Goal: Task Accomplishment & Management: Use online tool/utility

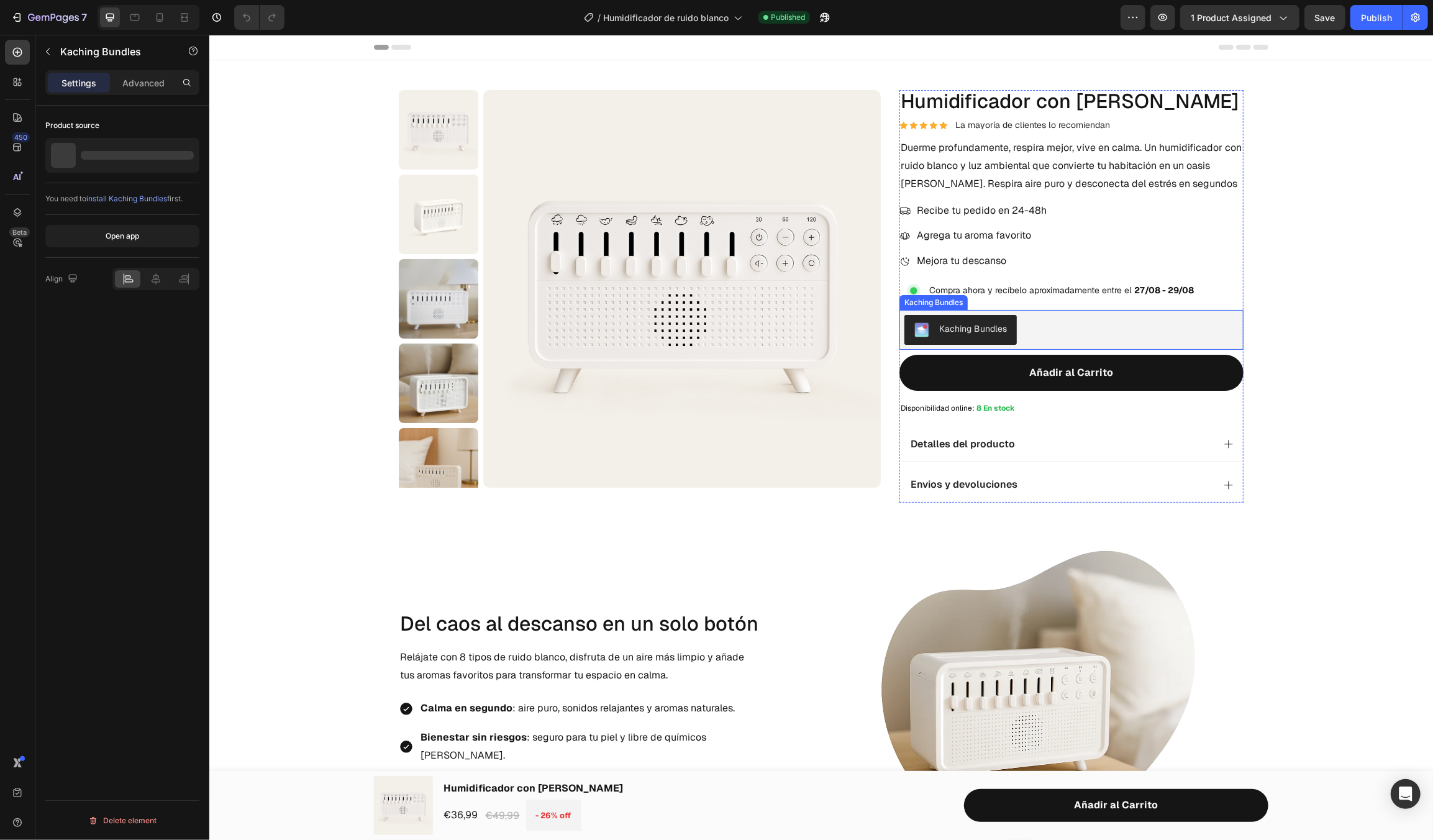
click at [1079, 326] on div "Kaching Bundles" at bounding box center [1071, 329] width 334 height 30
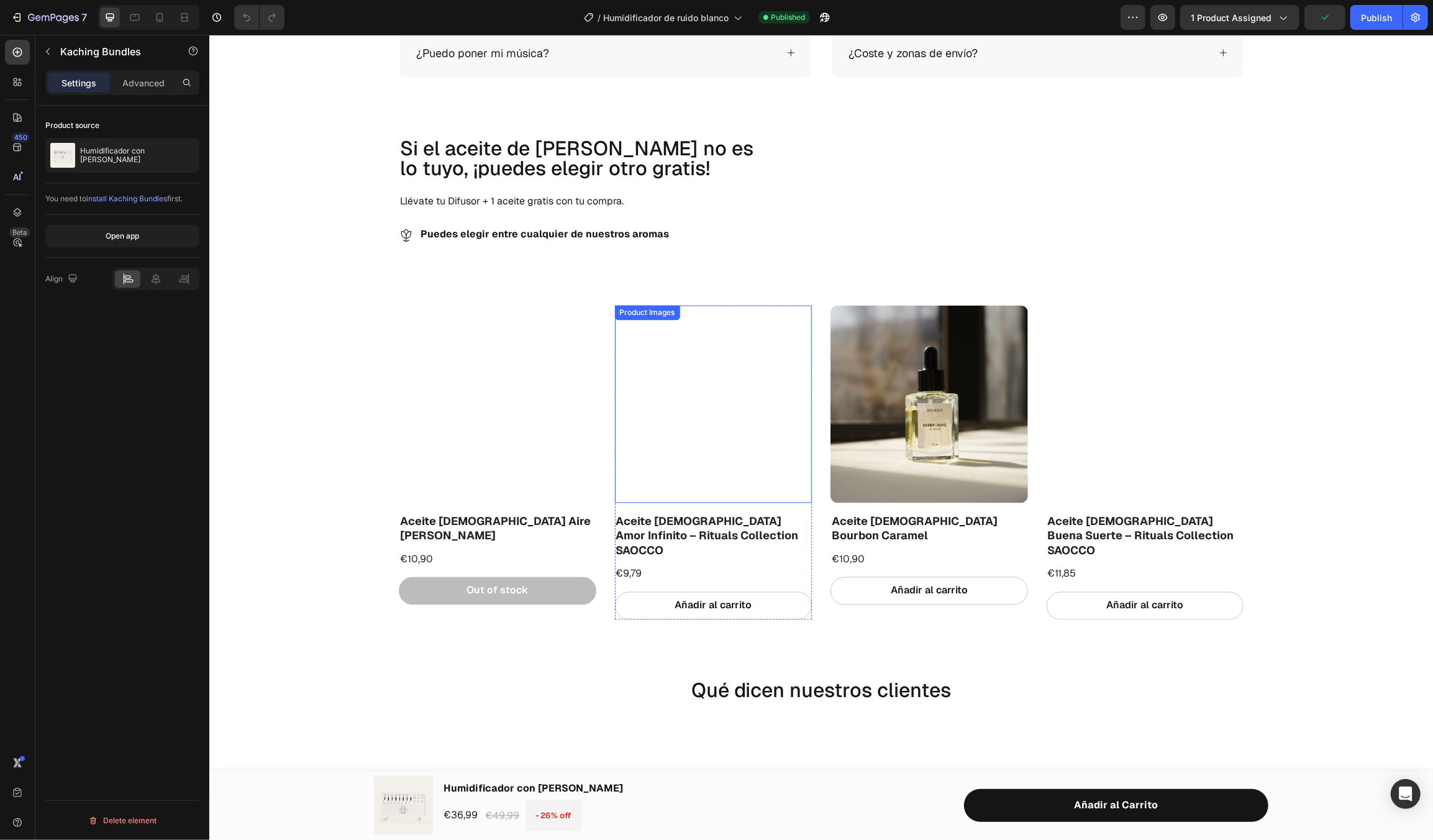
scroll to position [1843, 0]
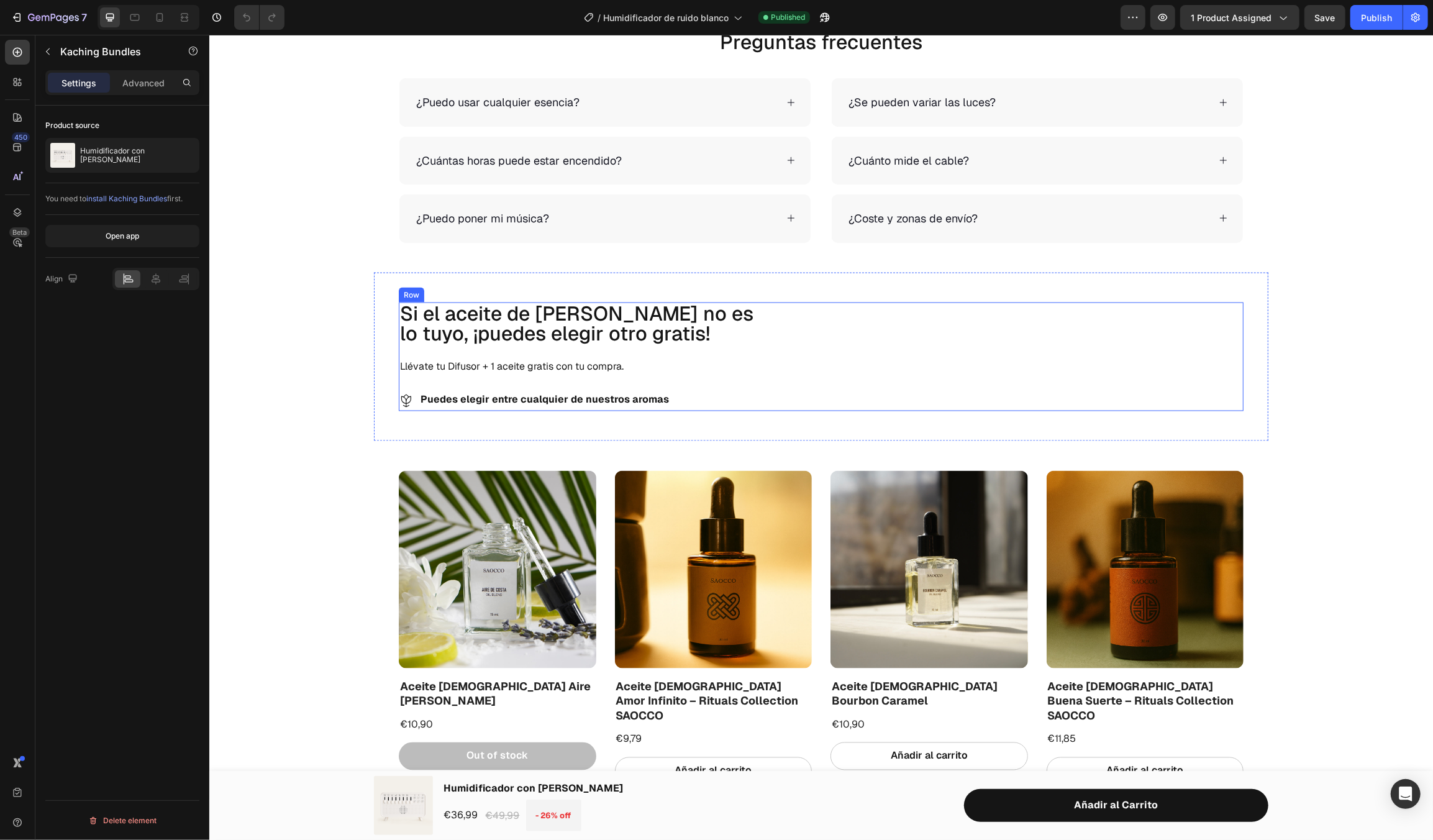
drag, startPoint x: 762, startPoint y: 357, endPoint x: 778, endPoint y: 316, distance: 44.0
click at [762, 357] on div "Si el aceite de [PERSON_NAME] no es lo tuyo, ¡puedes elegir otro gratis! Headin…" at bounding box center [821, 357] width 845 height 110
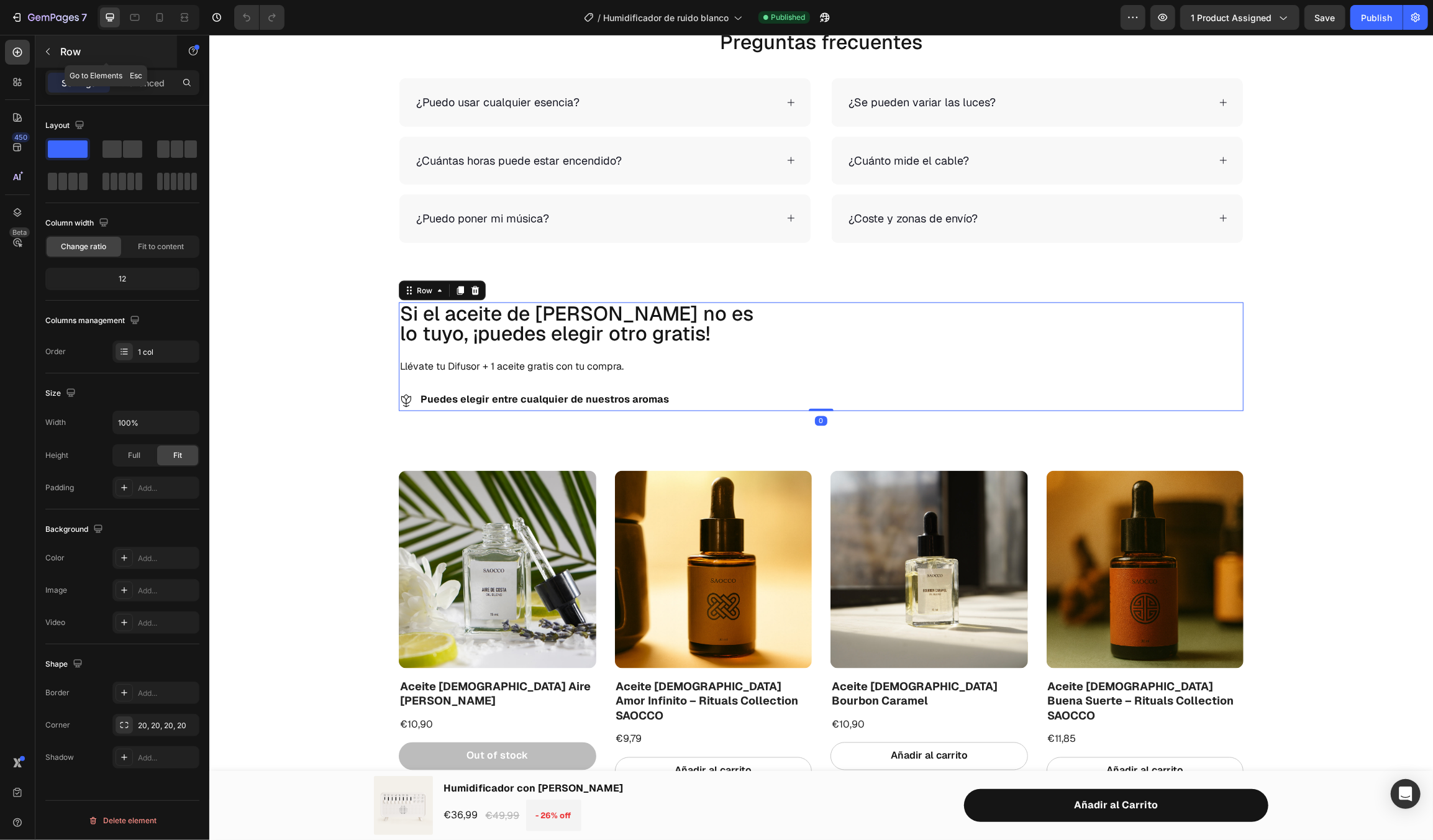
click at [50, 53] on icon "button" at bounding box center [48, 51] width 10 height 10
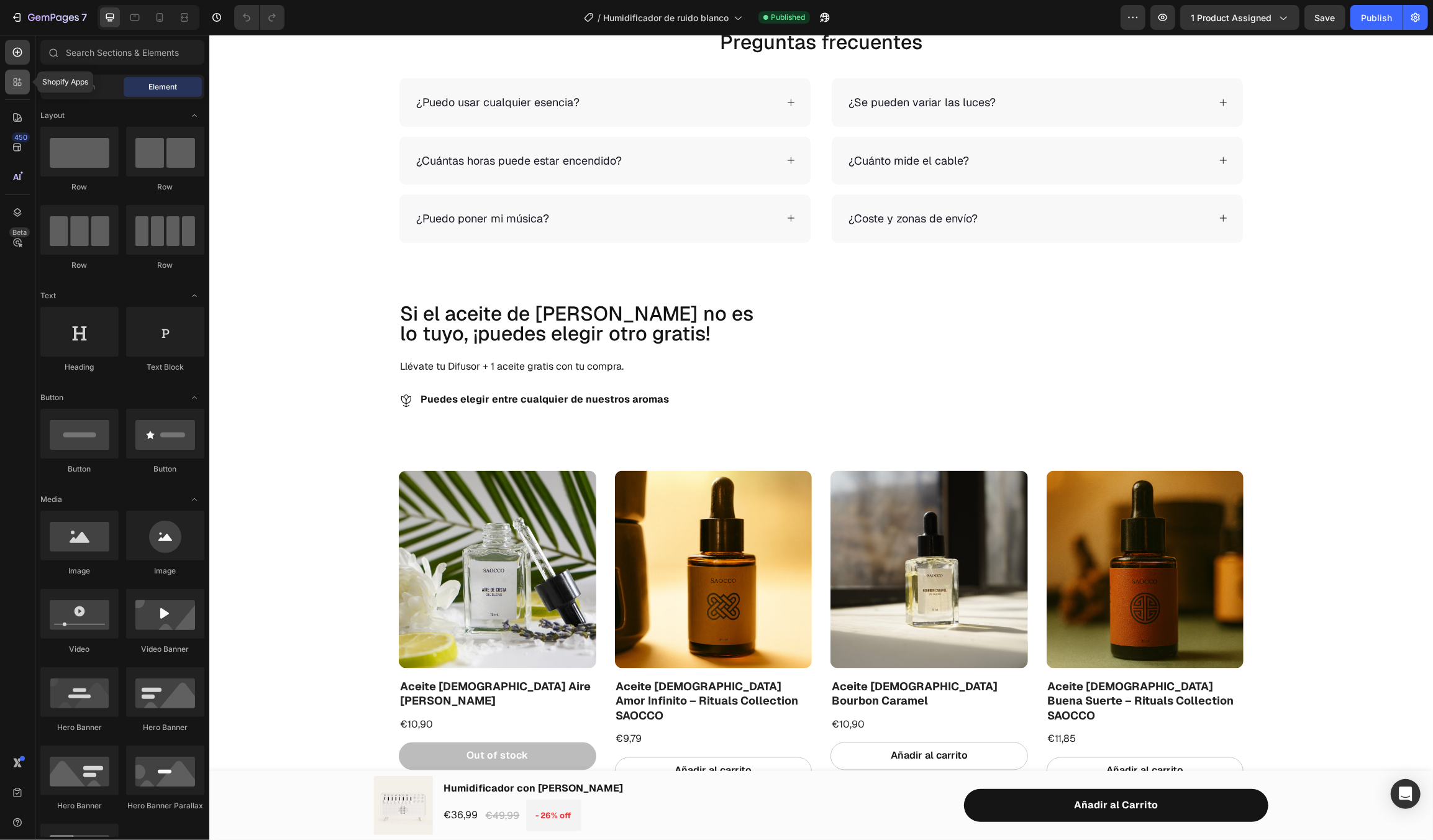
click at [20, 82] on icon at bounding box center [17, 82] width 13 height 13
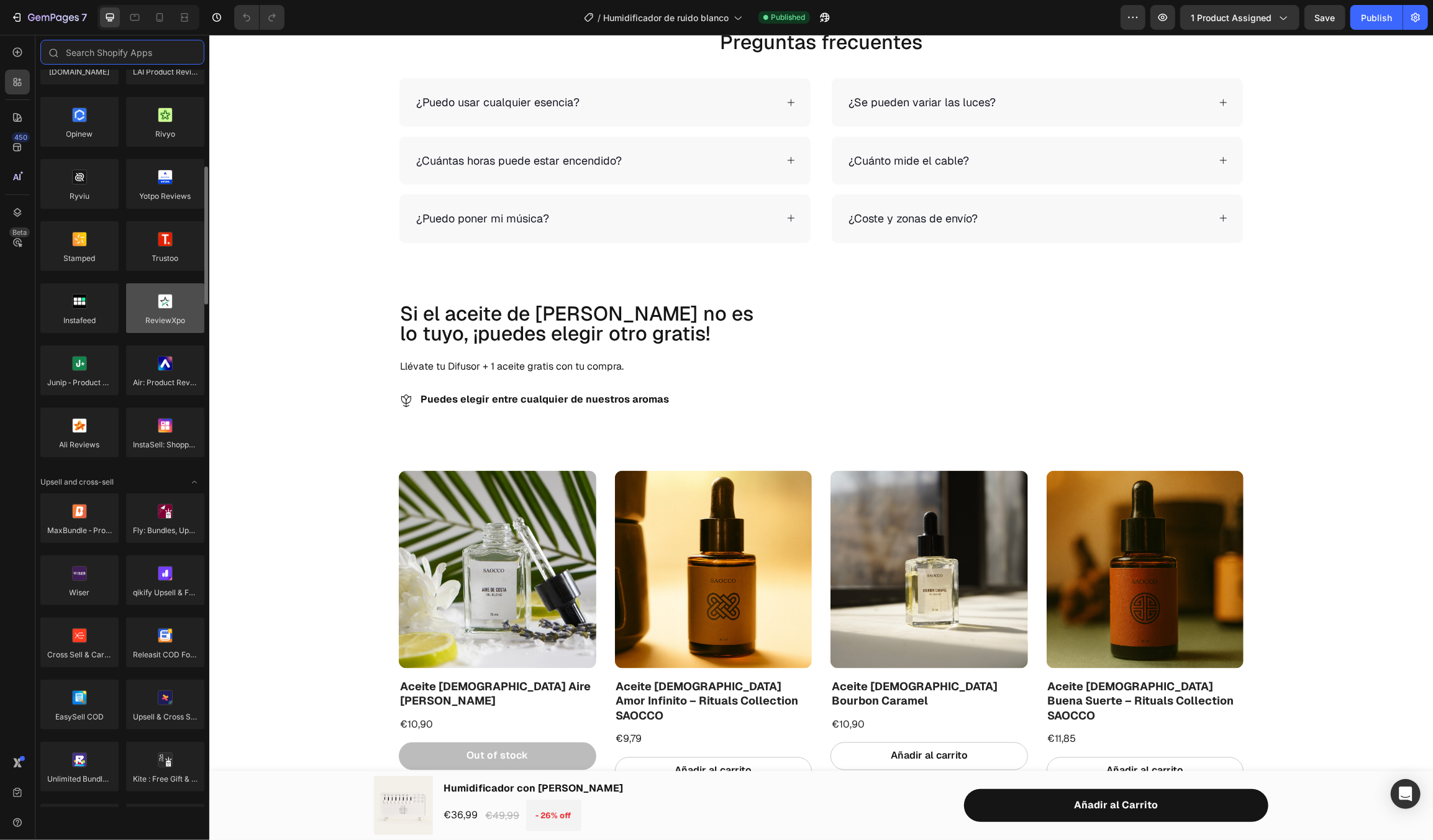
scroll to position [186, 0]
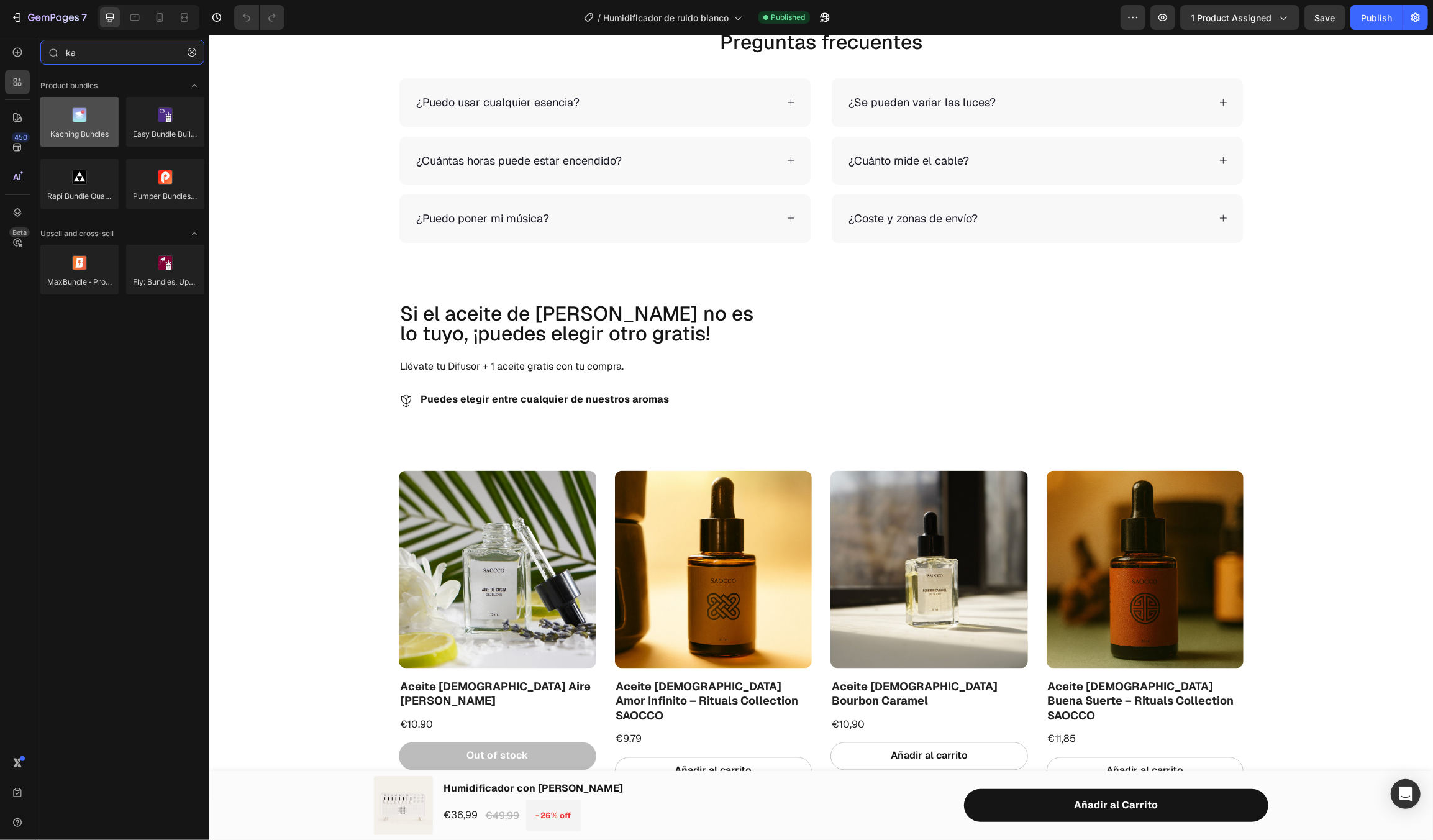
type input "ka"
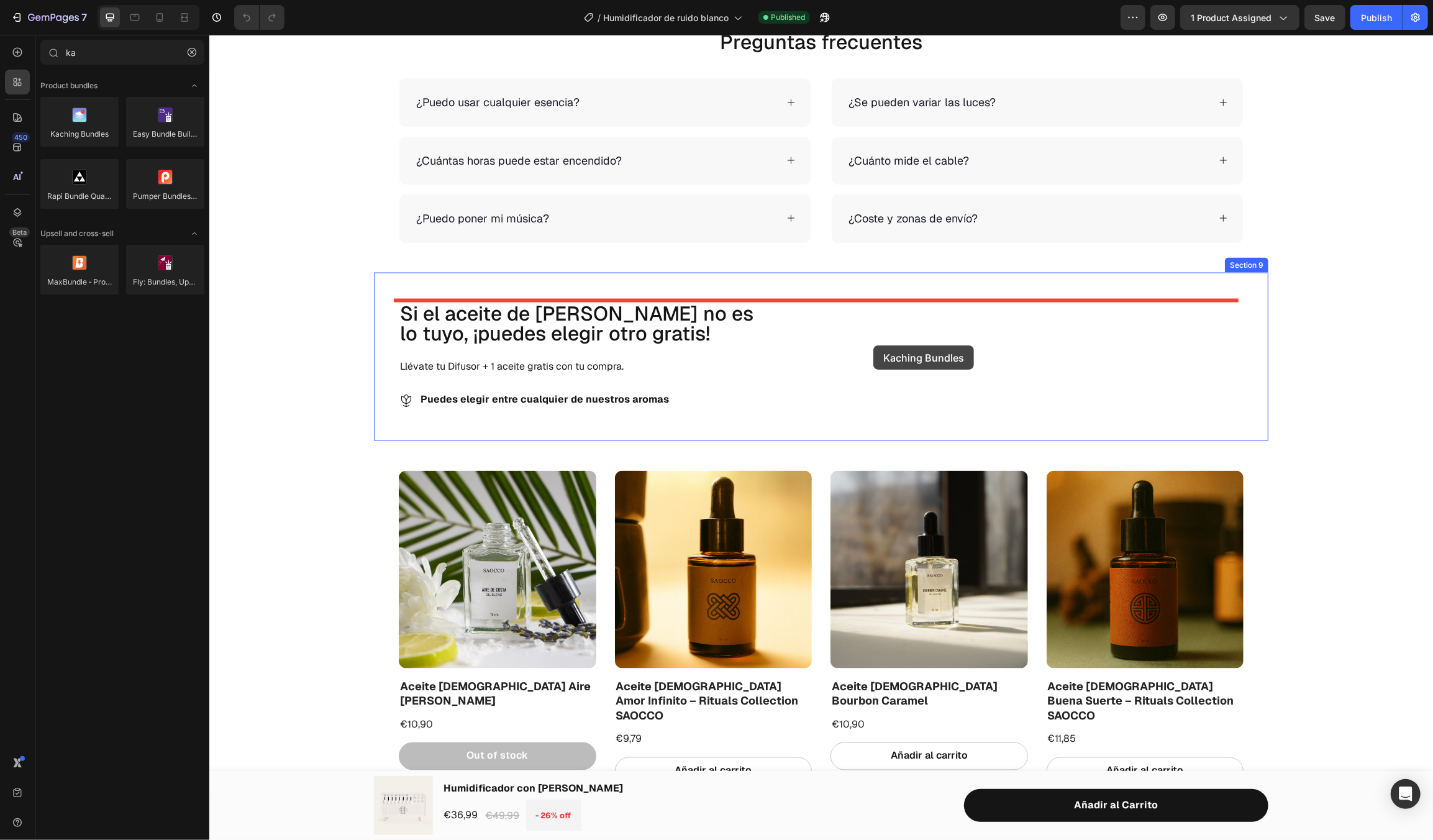
drag, startPoint x: 294, startPoint y: 154, endPoint x: 873, endPoint y: 345, distance: 609.7
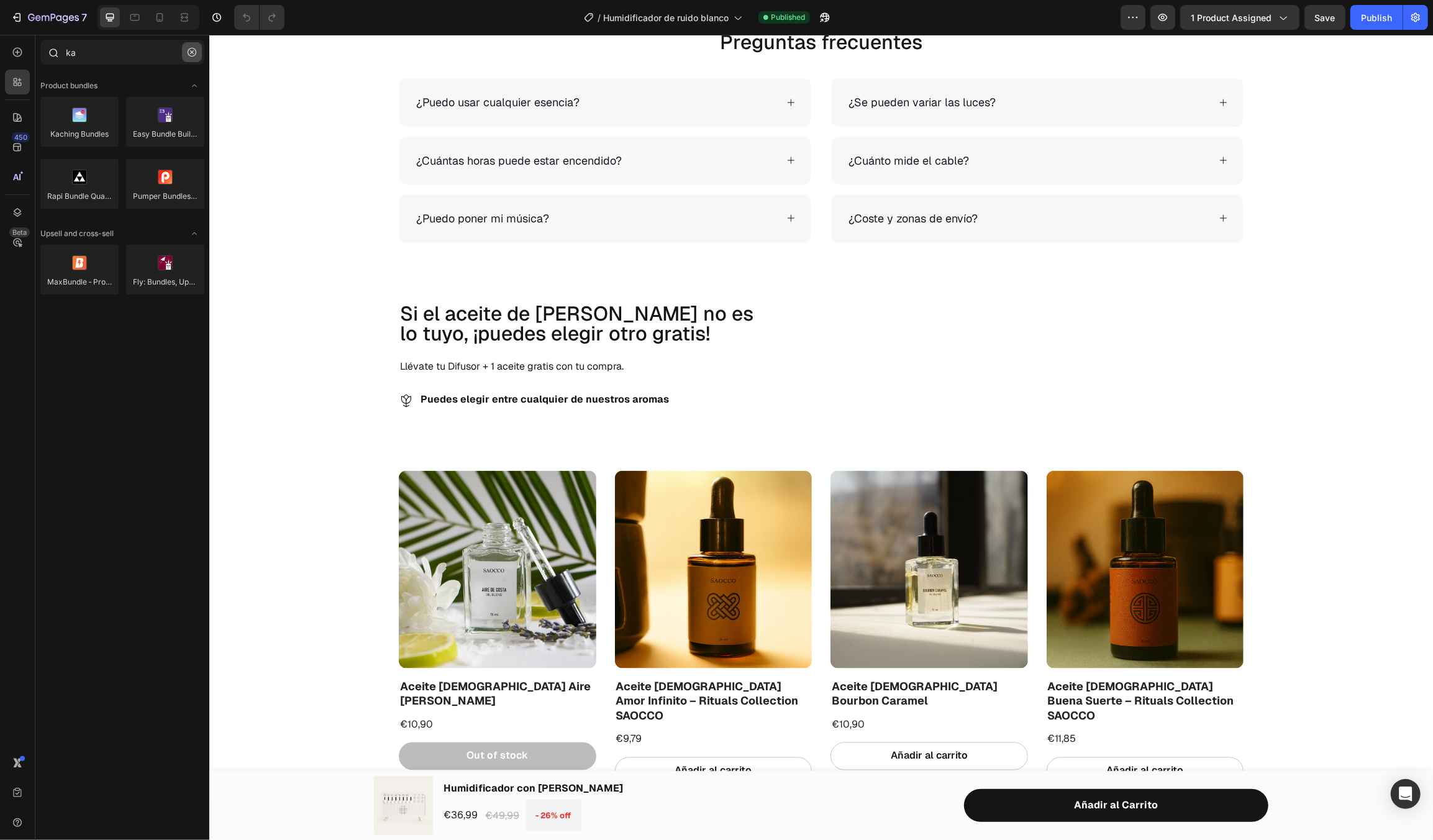
click at [187, 48] on icon "button" at bounding box center [191, 52] width 8 height 8
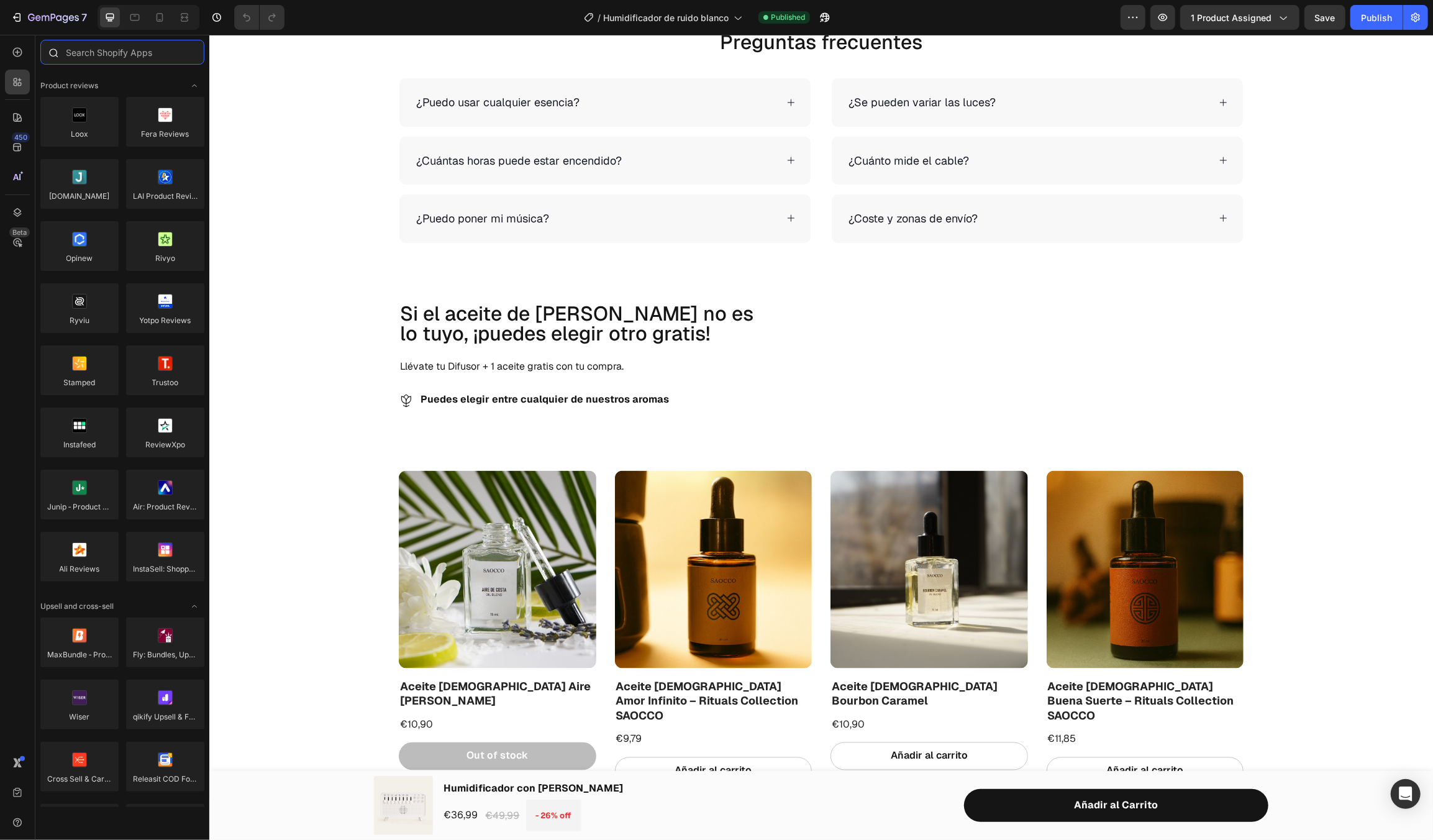
click at [97, 48] on input "text" at bounding box center [122, 51] width 164 height 24
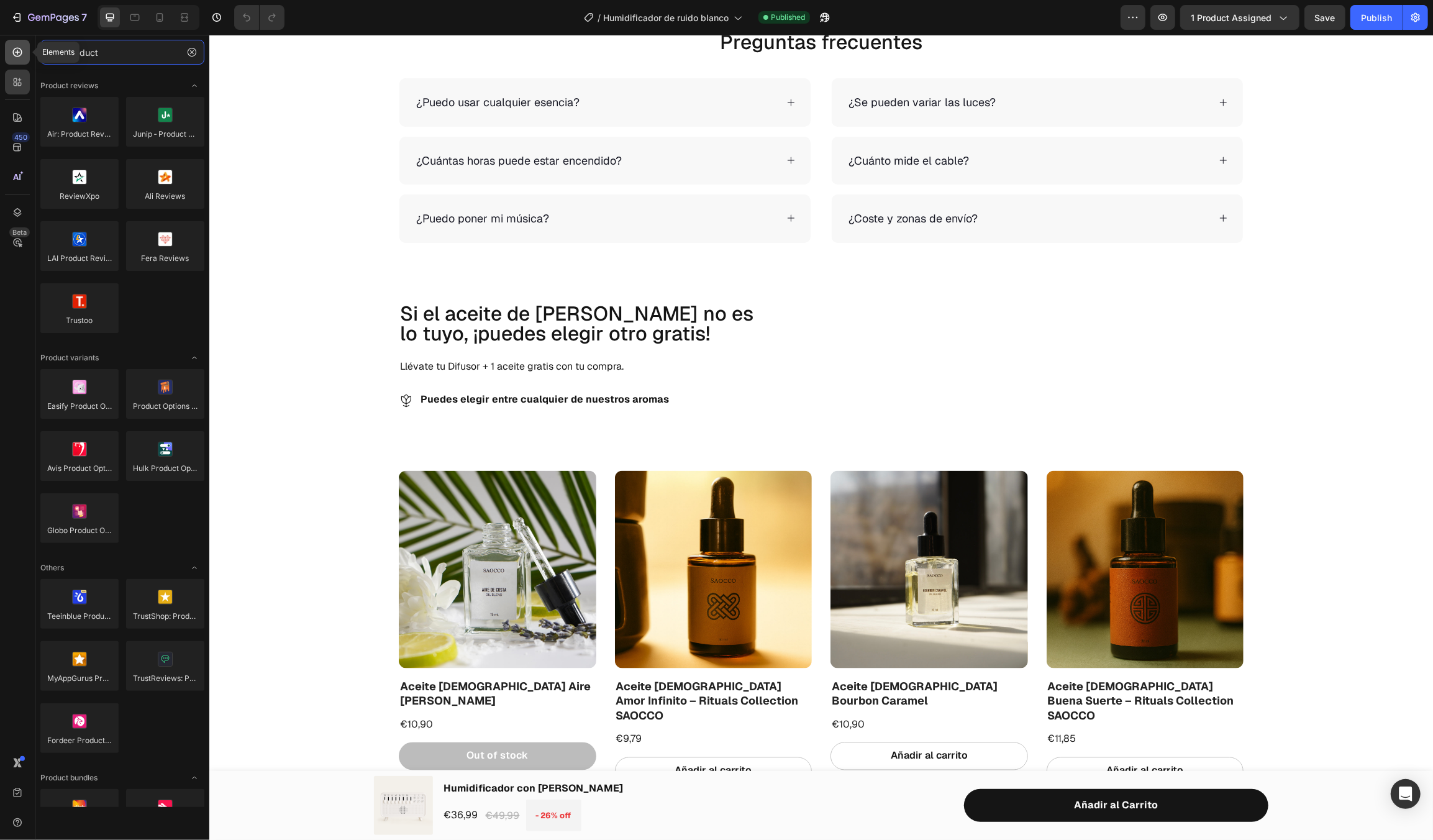
type input "product"
click at [24, 53] on div at bounding box center [17, 51] width 24 height 24
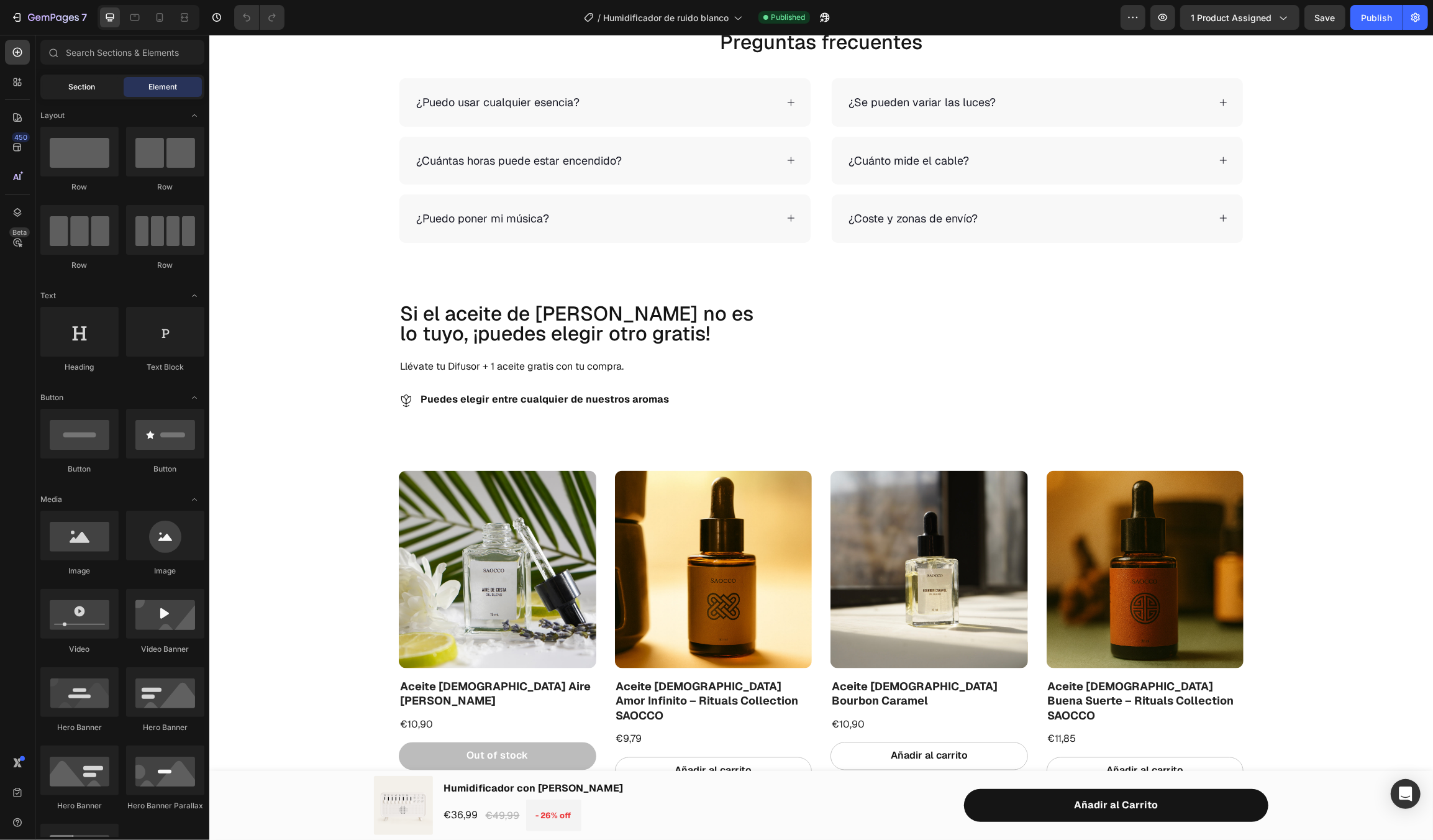
click at [85, 83] on span "Section" at bounding box center [83, 86] width 27 height 11
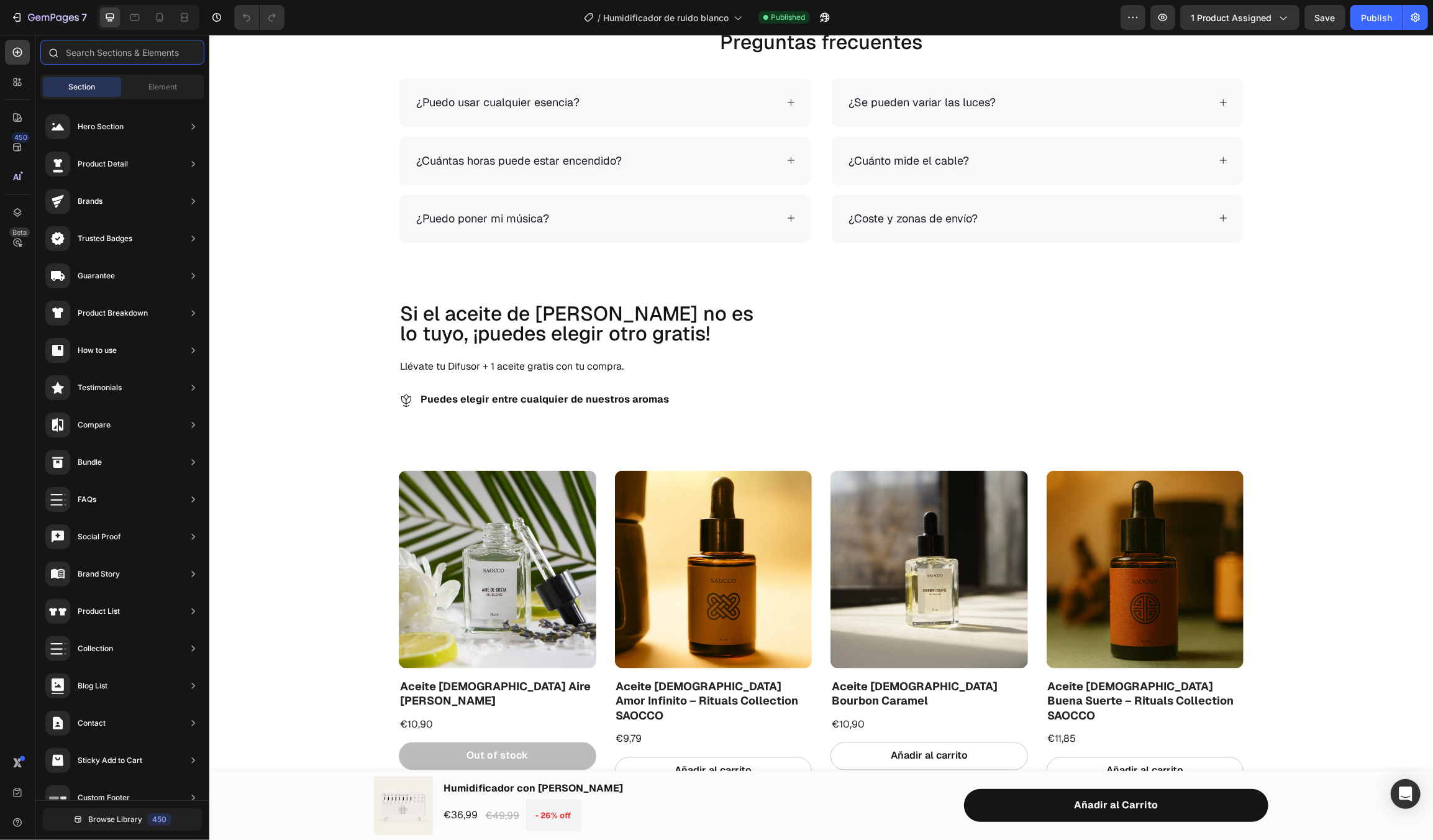
click at [95, 54] on input "text" at bounding box center [122, 51] width 164 height 24
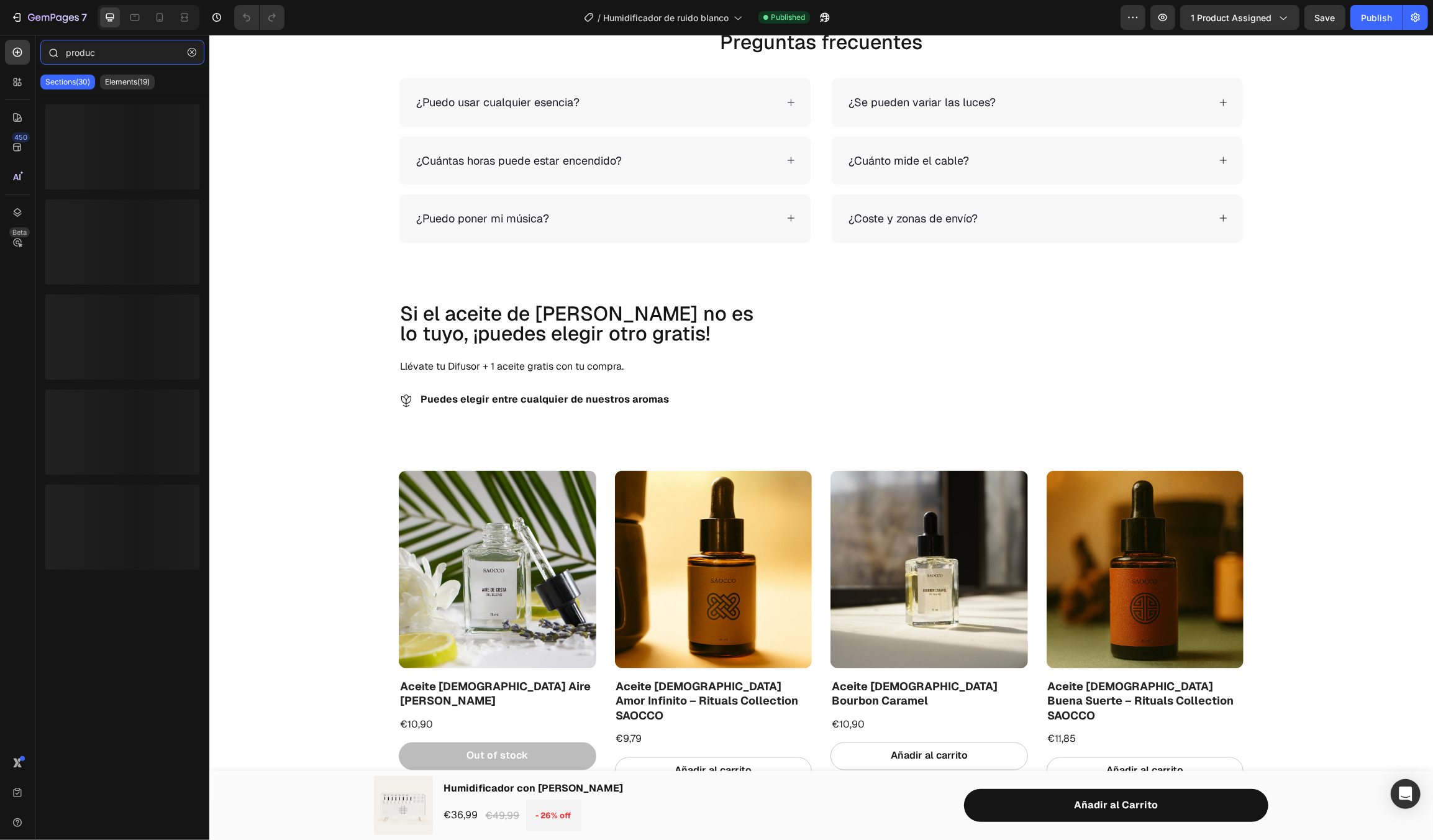
type input "product"
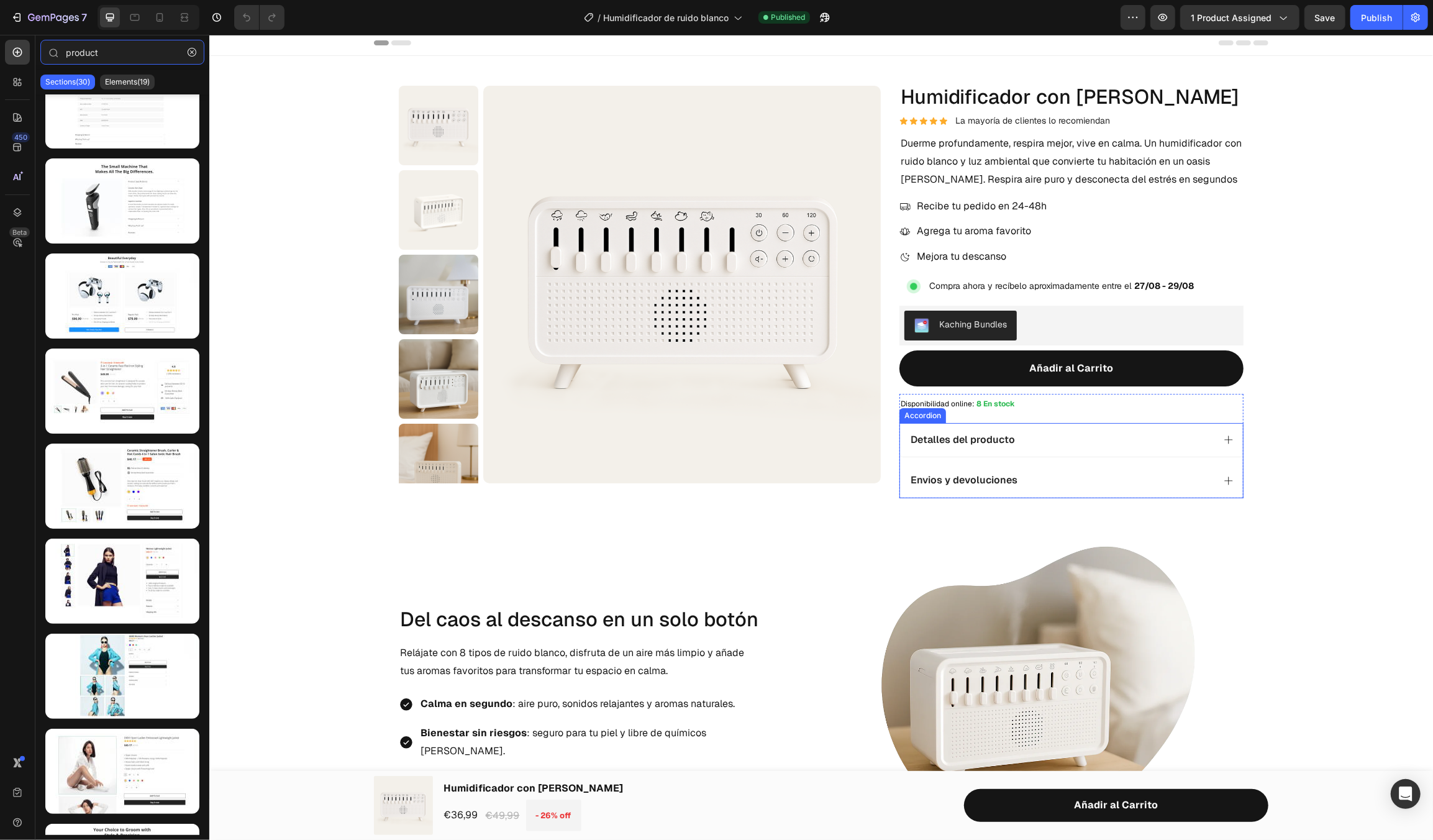
scroll to position [0, 0]
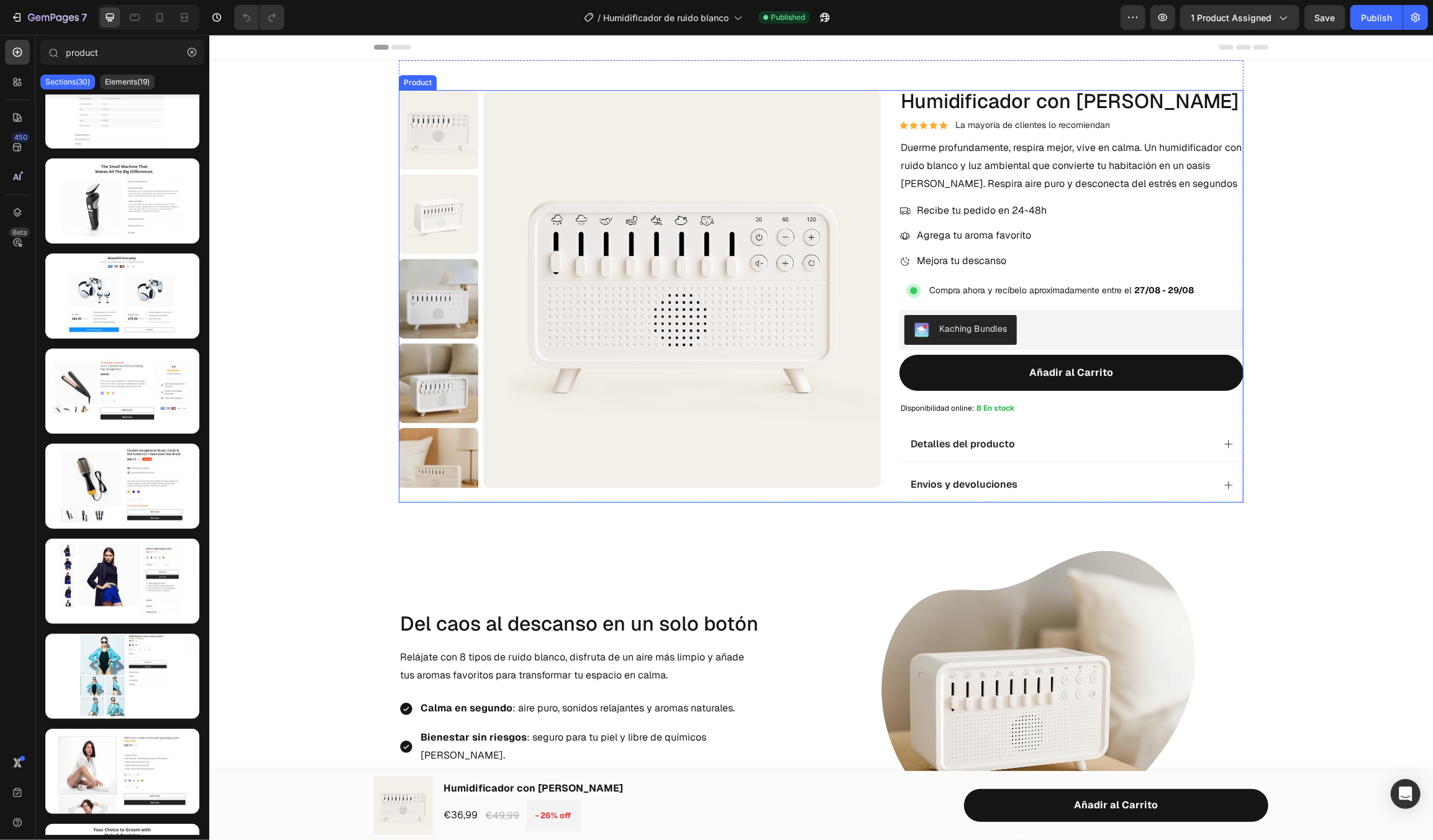
click at [891, 232] on div "Product Images Humidificador con Ruido Blanco Product Title Icon Icon Icon Icon…" at bounding box center [821, 295] width 845 height 412
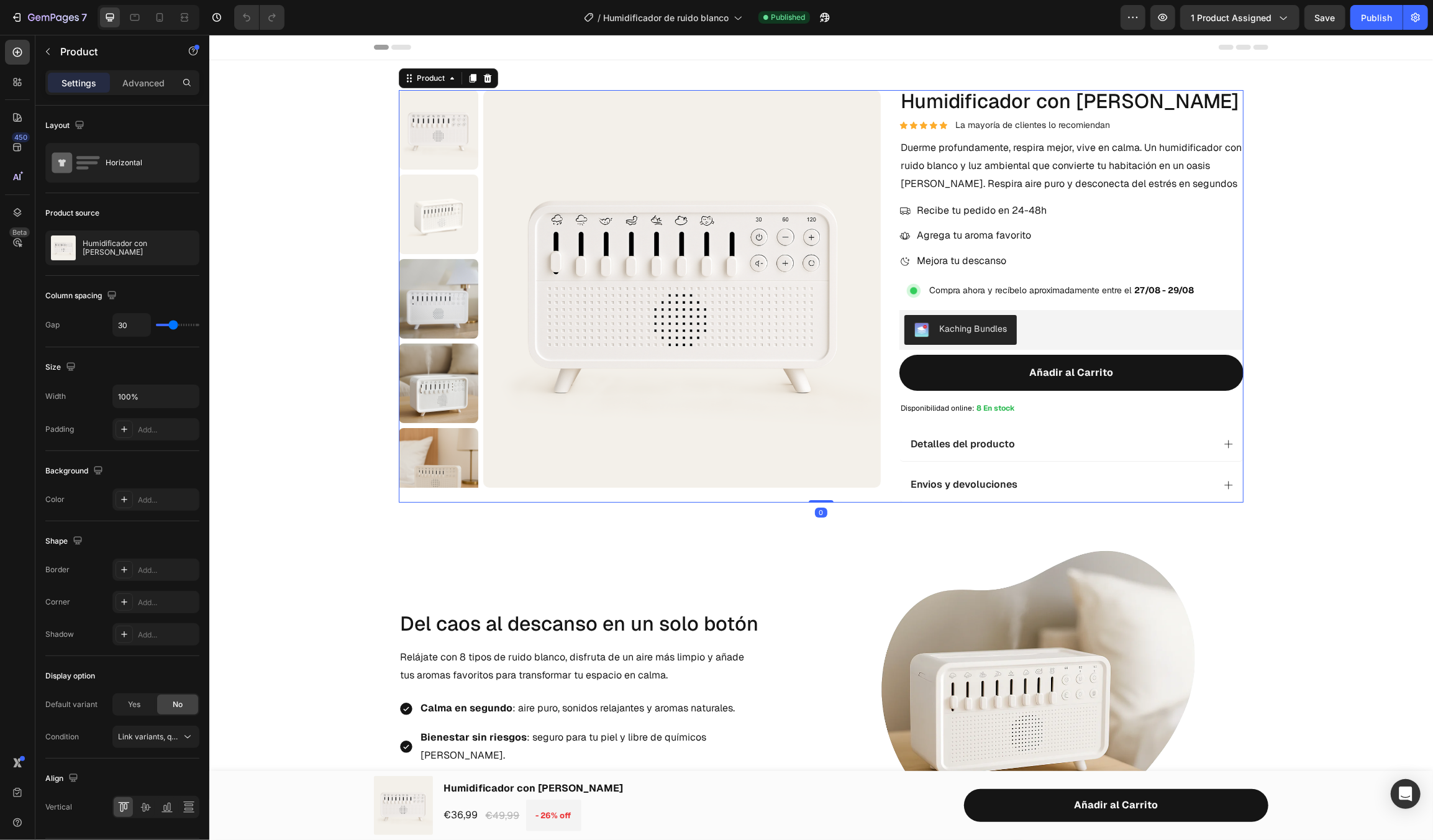
click at [892, 247] on div "Product Images Humidificador con Ruido Blanco Product Title Icon Icon Icon Icon…" at bounding box center [821, 295] width 845 height 412
click at [469, 79] on icon at bounding box center [472, 78] width 7 height 8
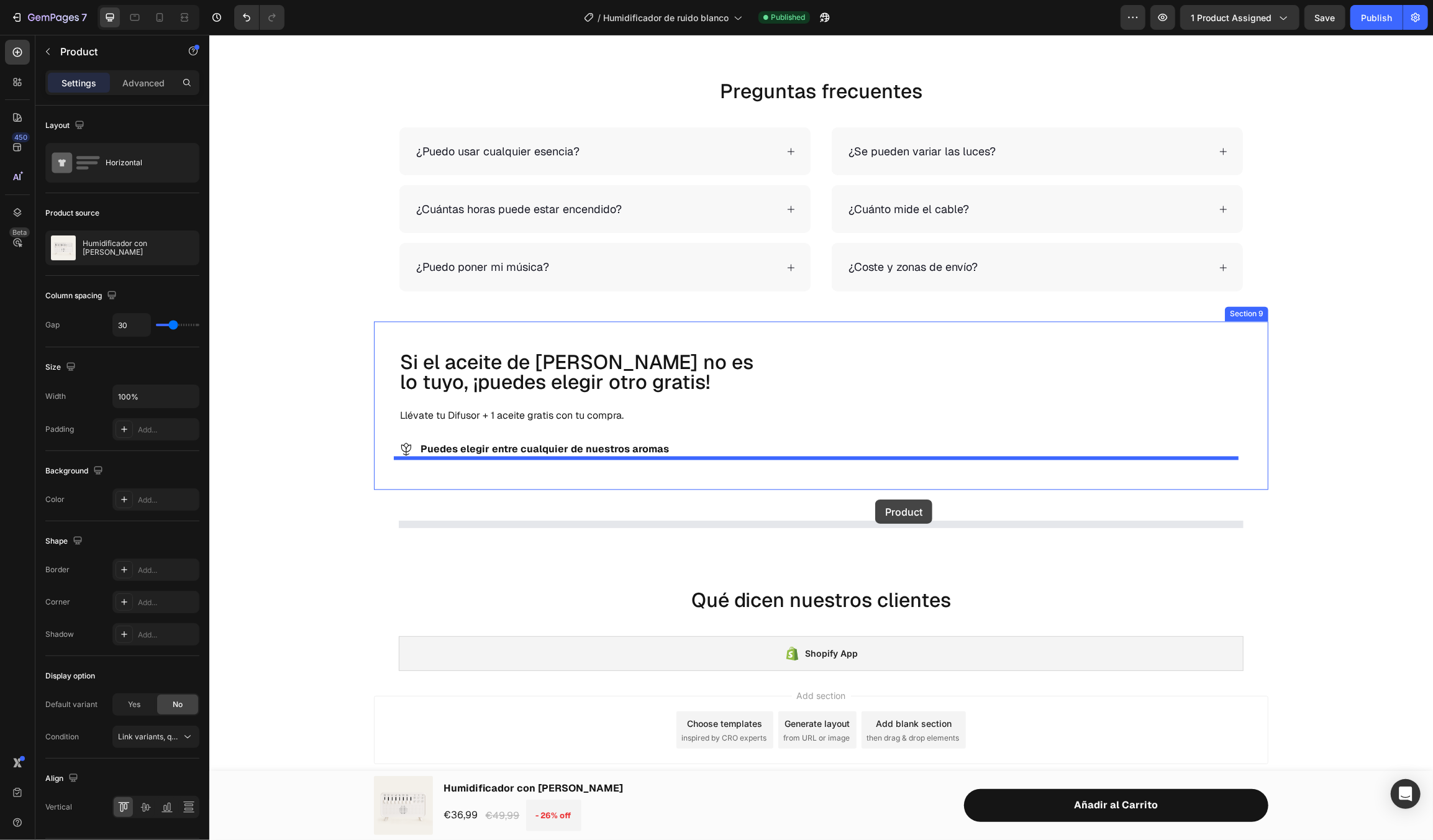
scroll to position [2212, 0]
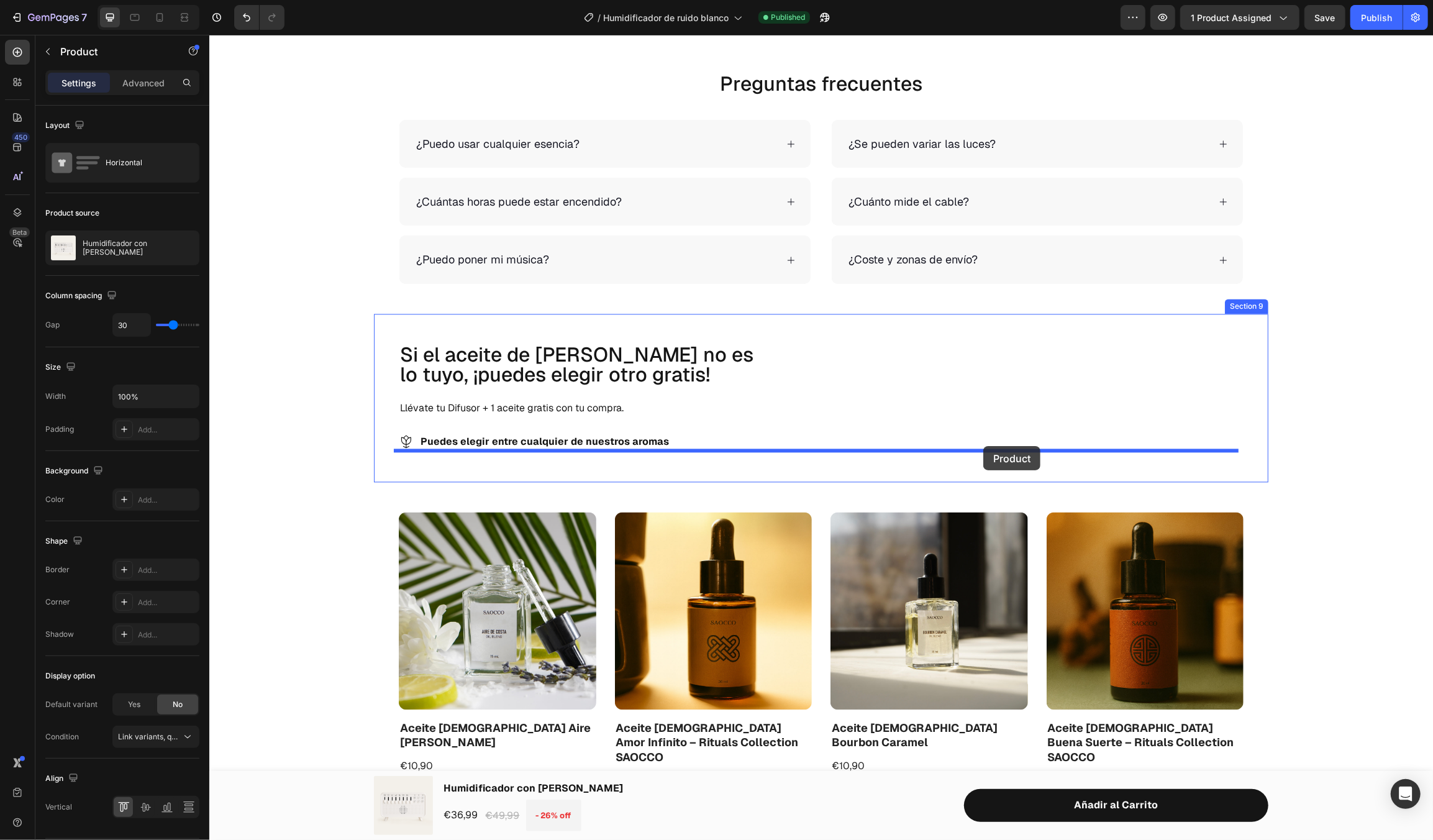
drag, startPoint x: 401, startPoint y: 487, endPoint x: 983, endPoint y: 445, distance: 583.5
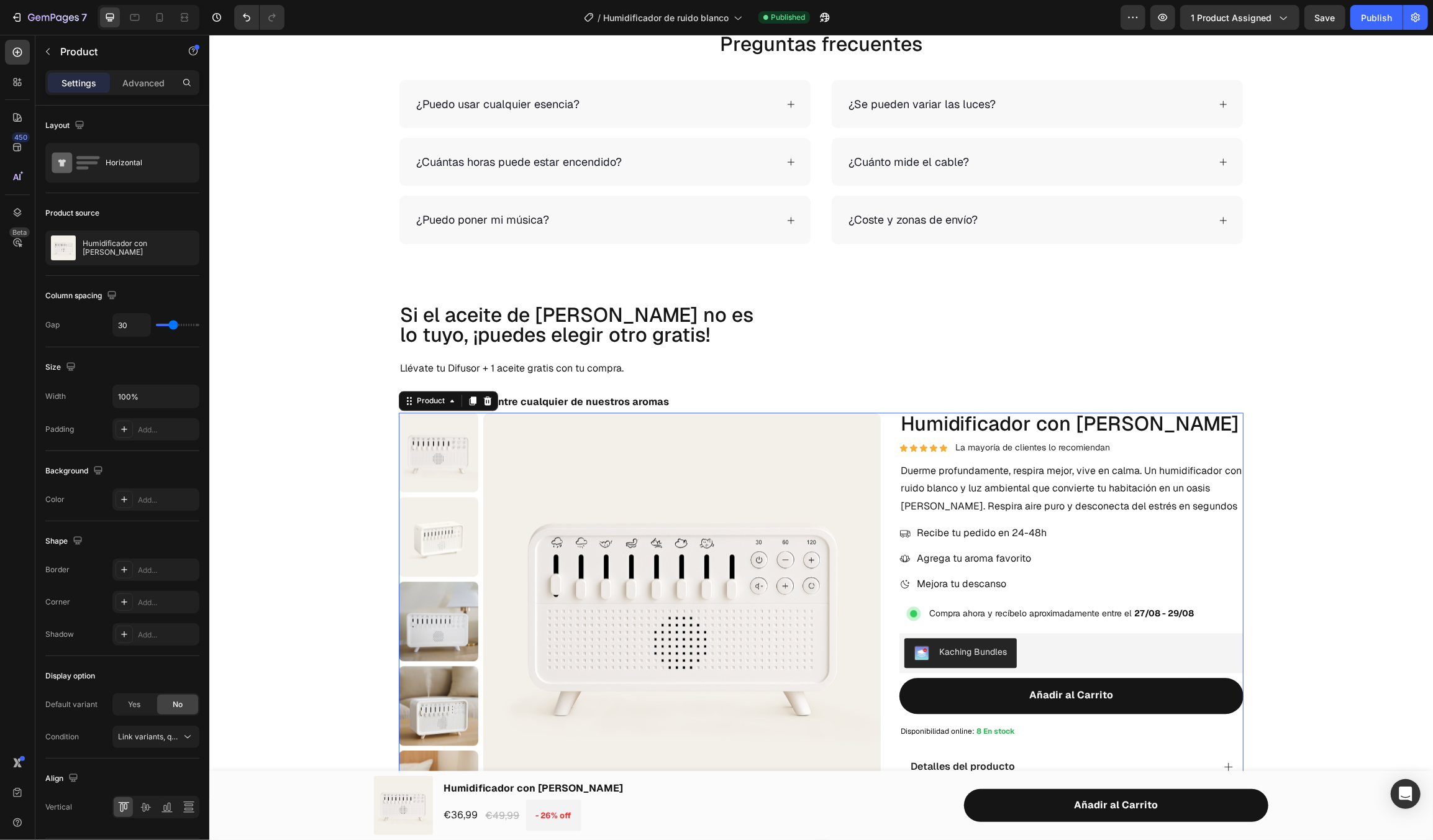
scroll to position [2336, 0]
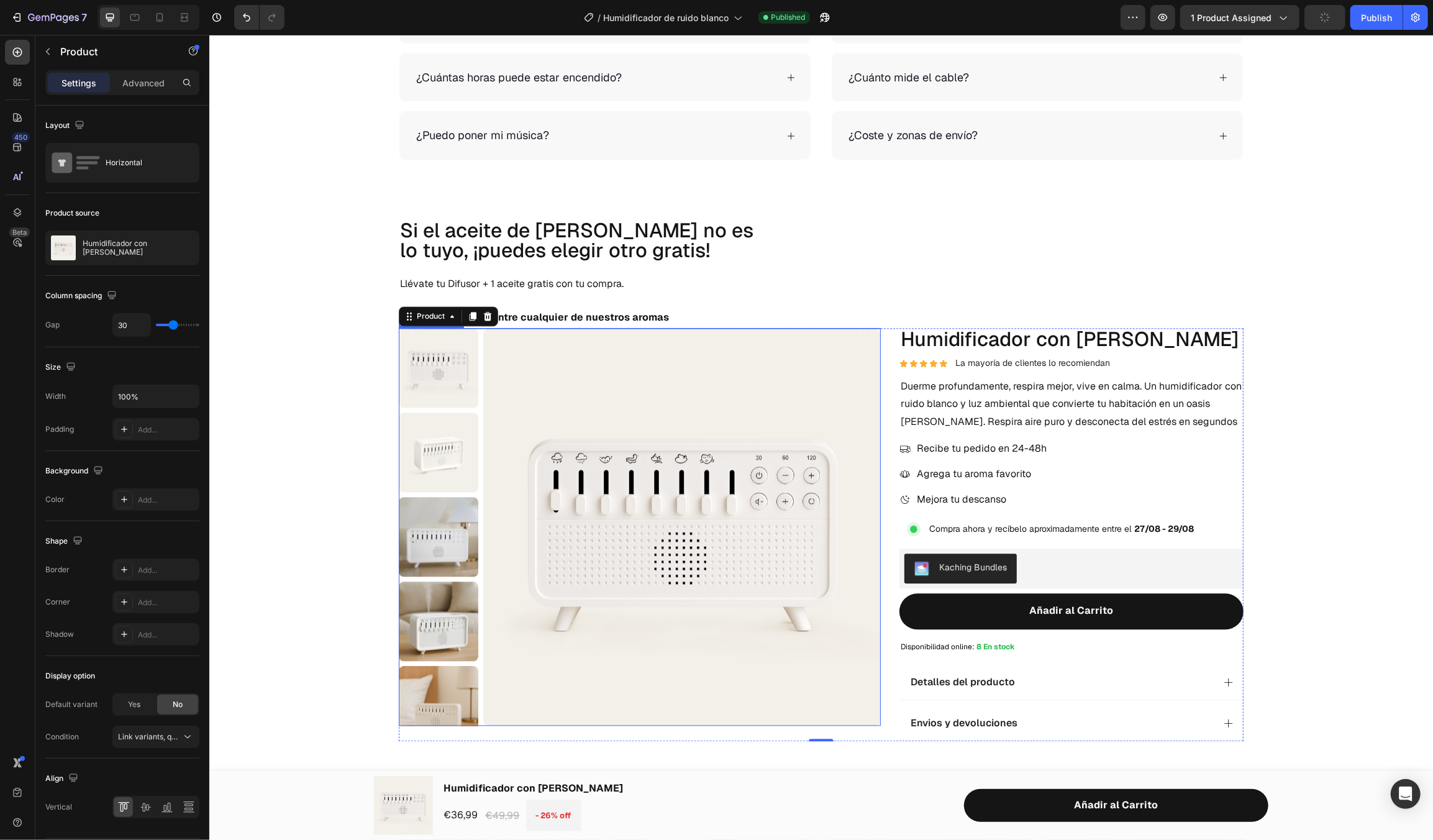
click at [870, 720] on img at bounding box center [681, 525] width 397 height 397
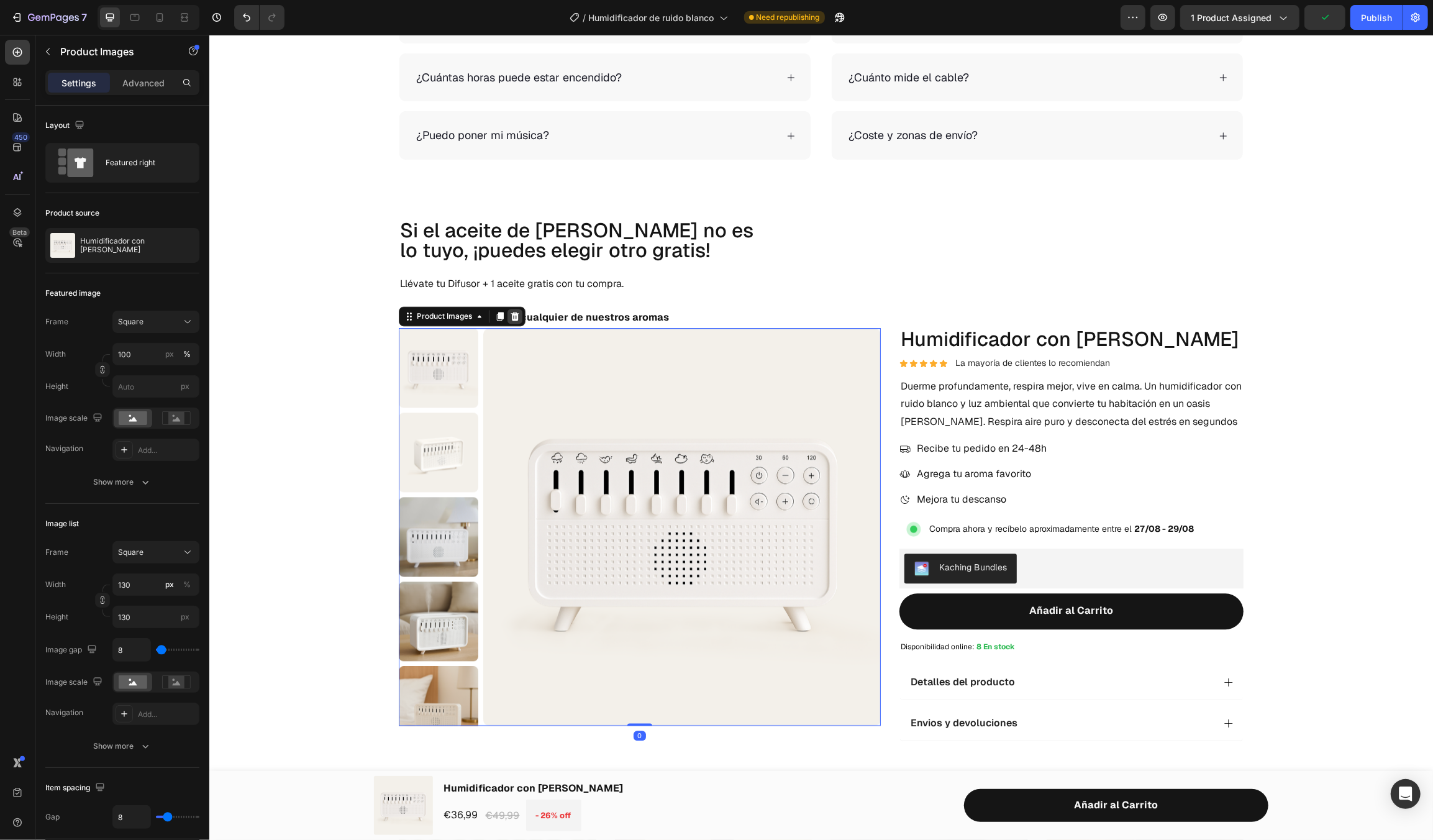
click at [514, 315] on icon at bounding box center [514, 315] width 10 height 10
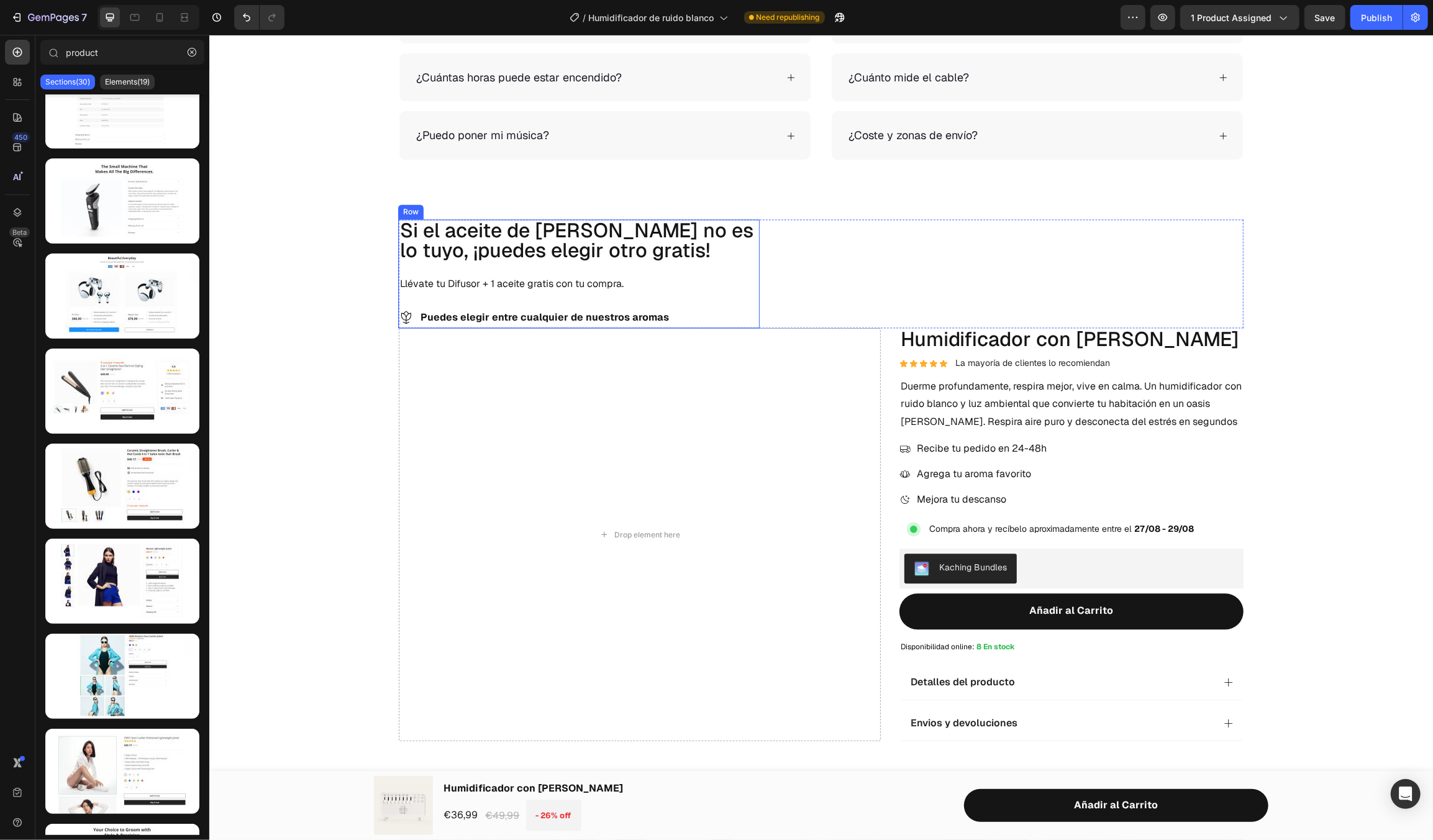
click at [741, 297] on div "Si el aceite de [PERSON_NAME] no es lo tuyo, ¡puedes elegir otro gratis! Headin…" at bounding box center [579, 273] width 361 height 110
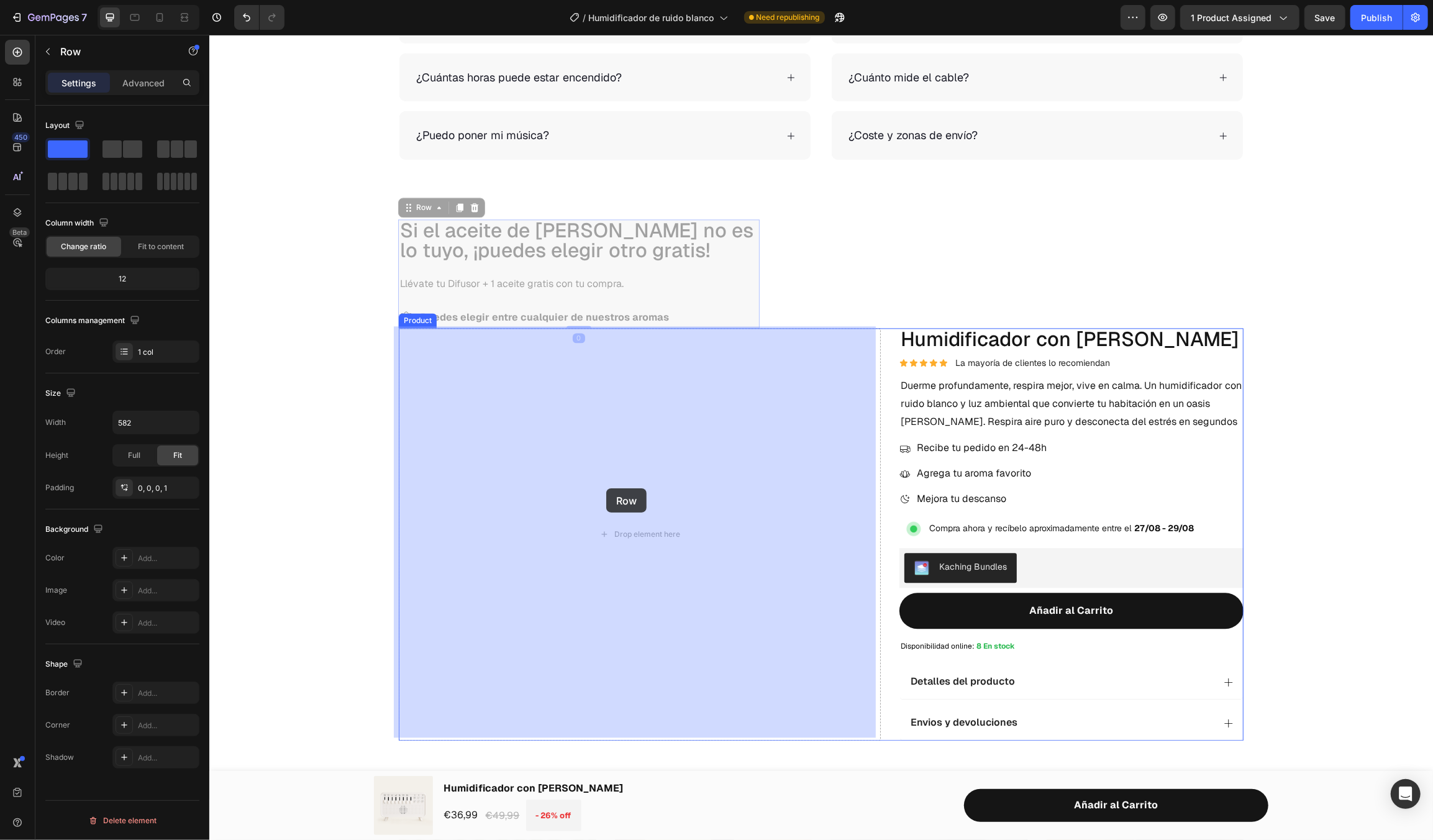
drag, startPoint x: 398, startPoint y: 202, endPoint x: 612, endPoint y: 494, distance: 362.0
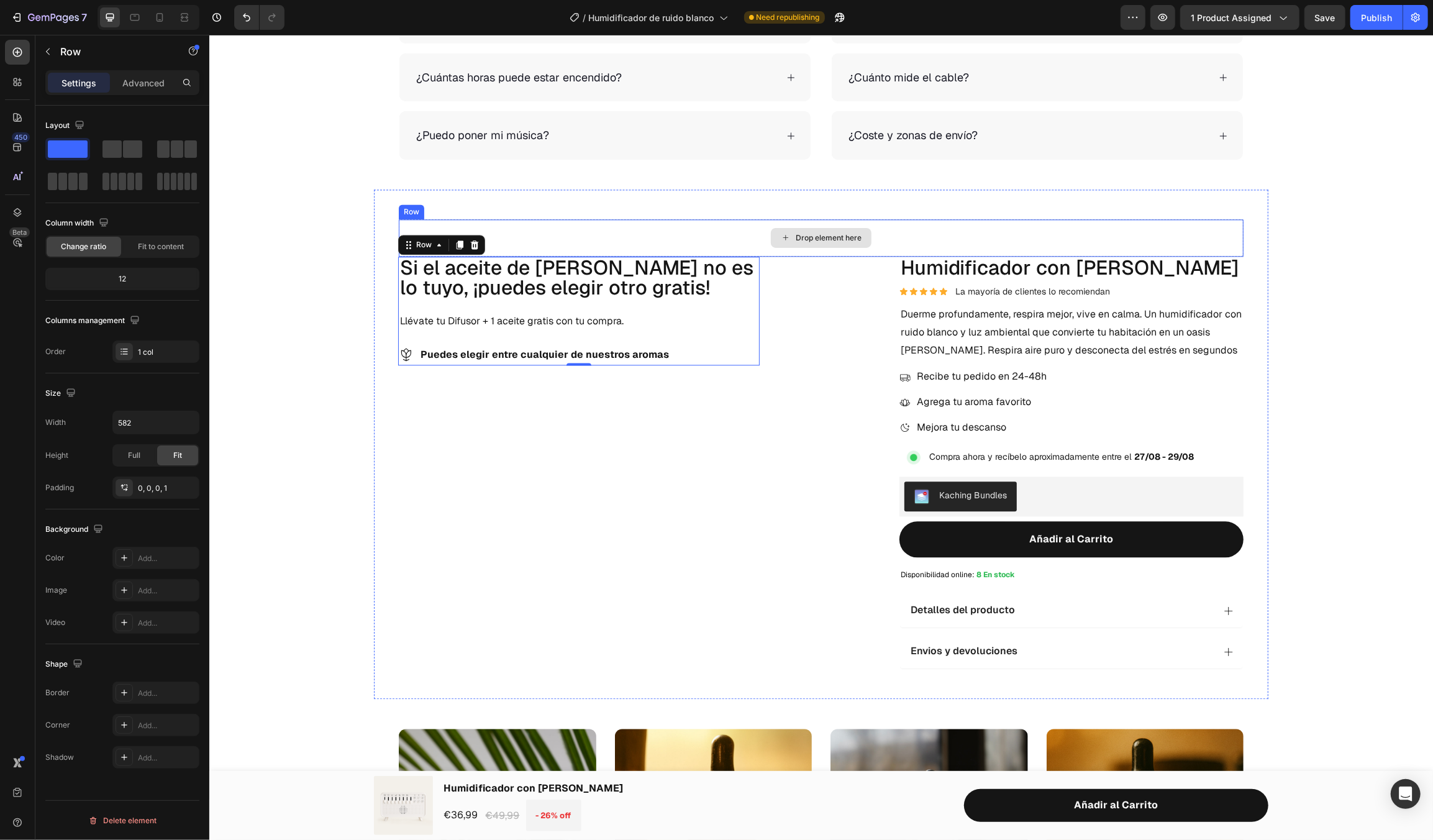
click at [1232, 240] on div "Drop element here" at bounding box center [821, 237] width 845 height 37
click at [471, 204] on icon at bounding box center [475, 207] width 8 height 8
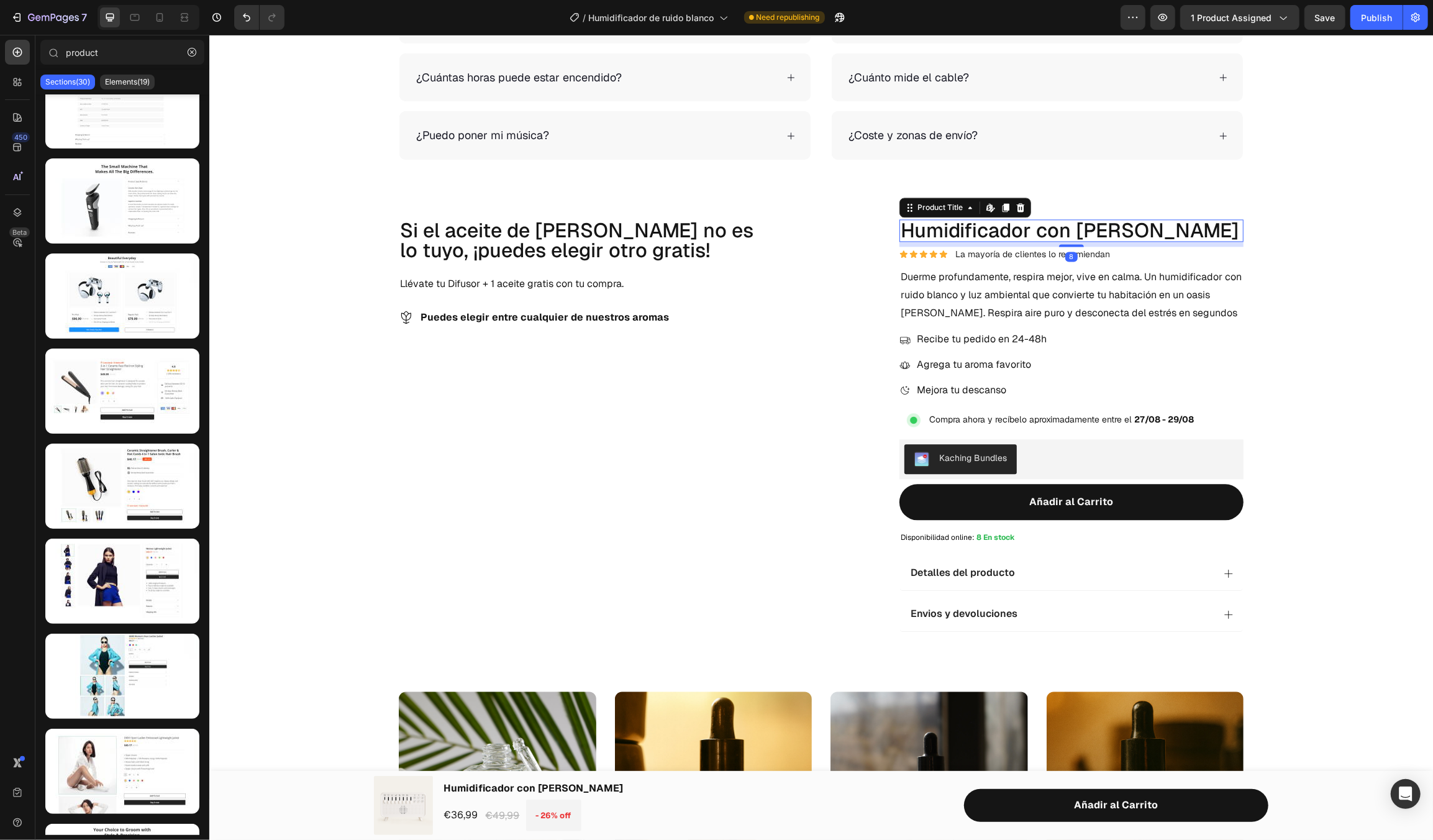
drag, startPoint x: 1227, startPoint y: 240, endPoint x: 1213, endPoint y: 240, distance: 14.0
click at [1227, 240] on div "Humidificador con Ruido Blanco Product Title Edit content in Shopify 8" at bounding box center [1071, 229] width 344 height 23
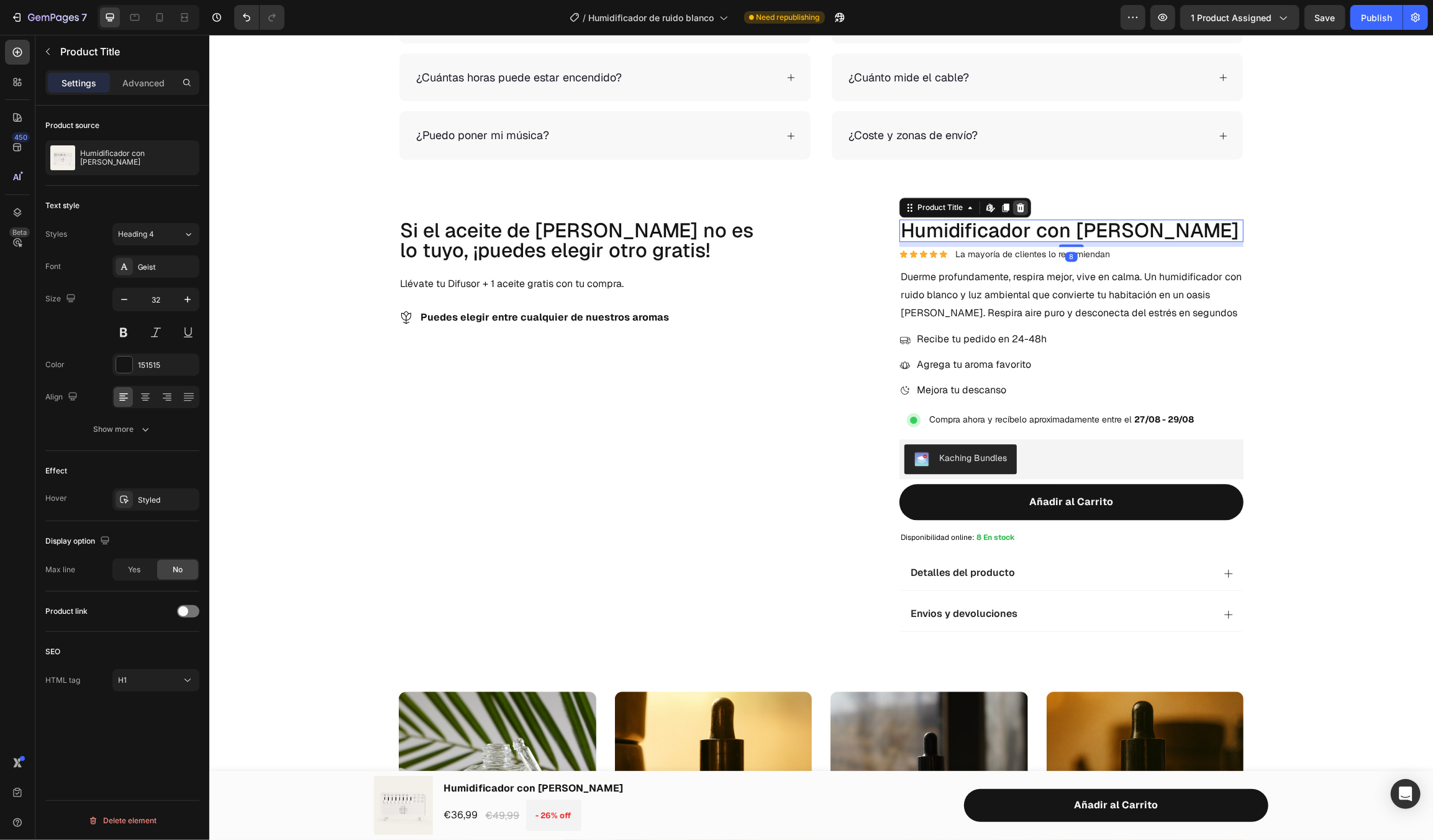
click at [1015, 207] on icon at bounding box center [1020, 207] width 8 height 8
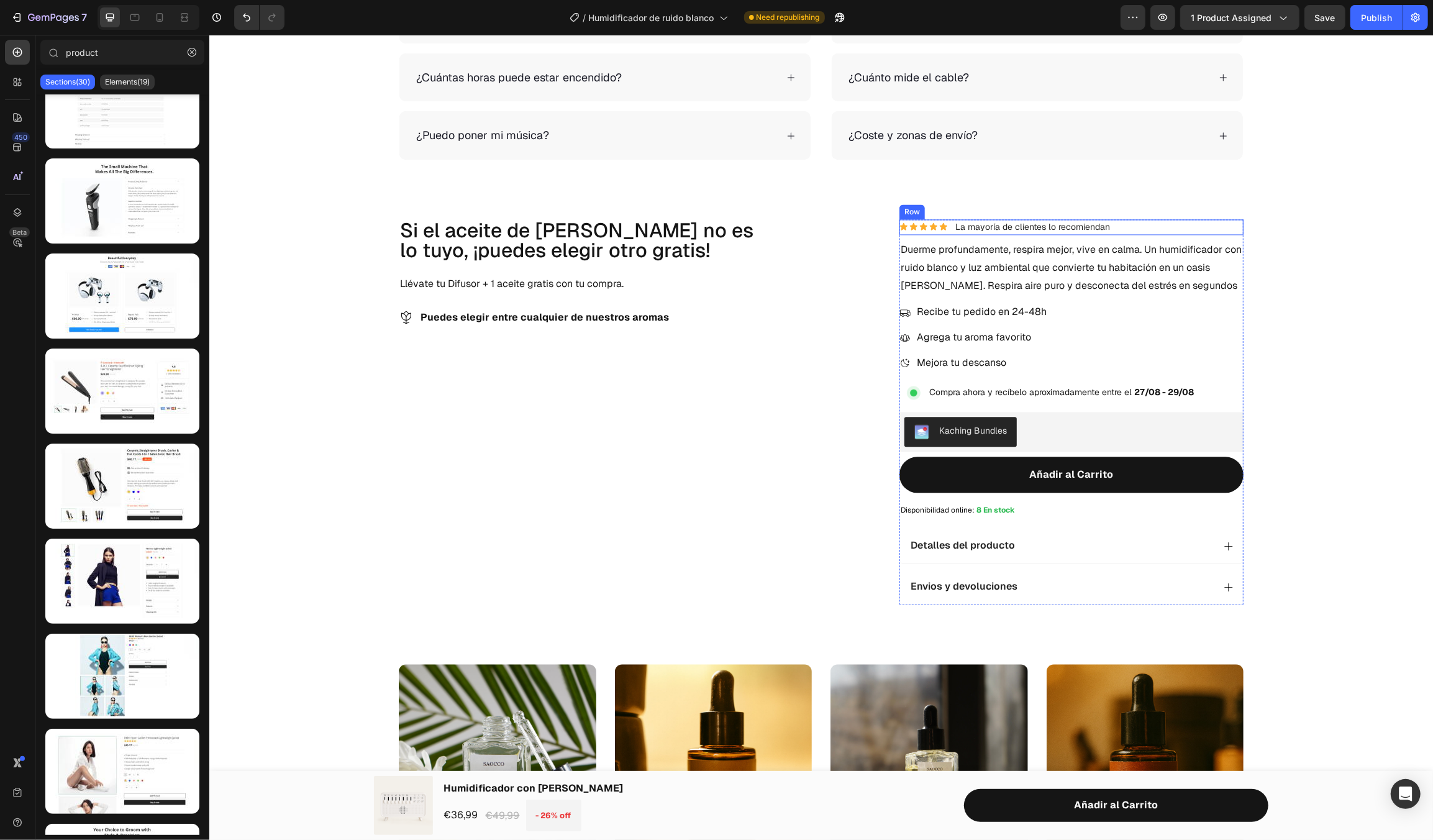
click at [1150, 230] on div "Icon Icon Icon Icon Icon Icon List La mayoría de clientes lo recomiendan Button…" at bounding box center [1071, 226] width 344 height 15
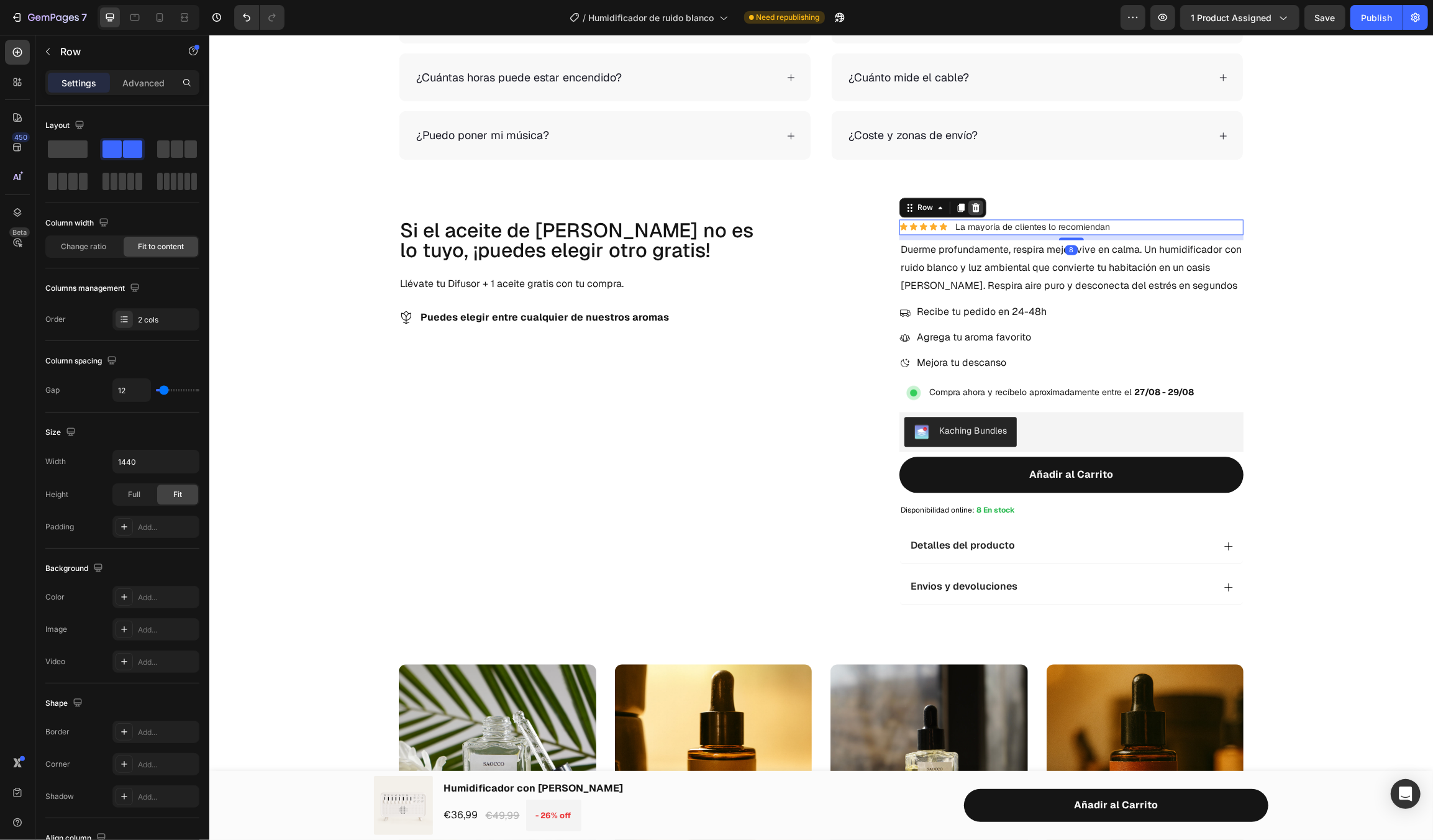
click at [971, 202] on icon at bounding box center [975, 207] width 8 height 8
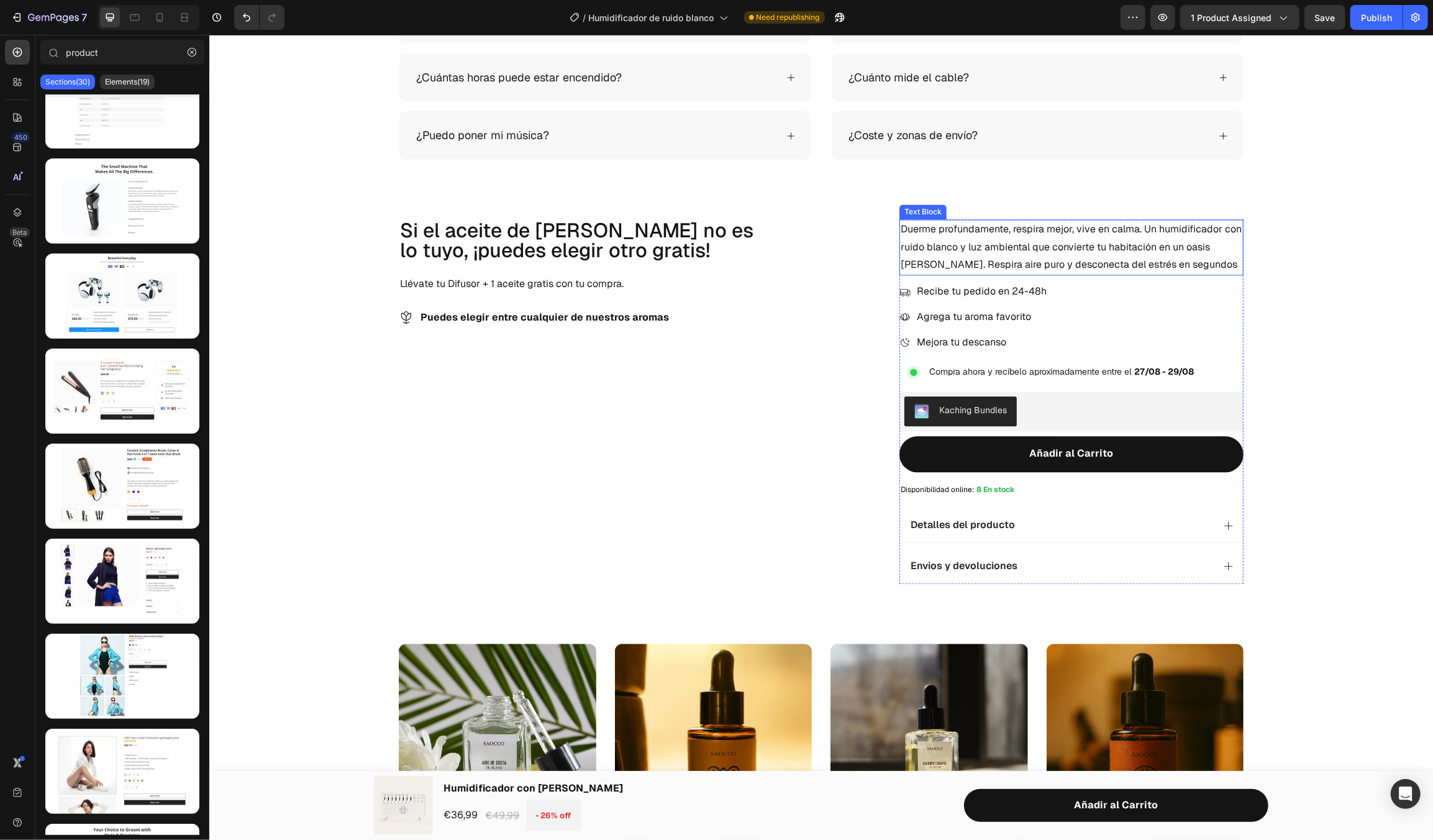
click at [1029, 258] on p "Duerme profundamente, respira mejor, vive en calma. Un humidificador con ruido …" at bounding box center [1070, 246] width 342 height 53
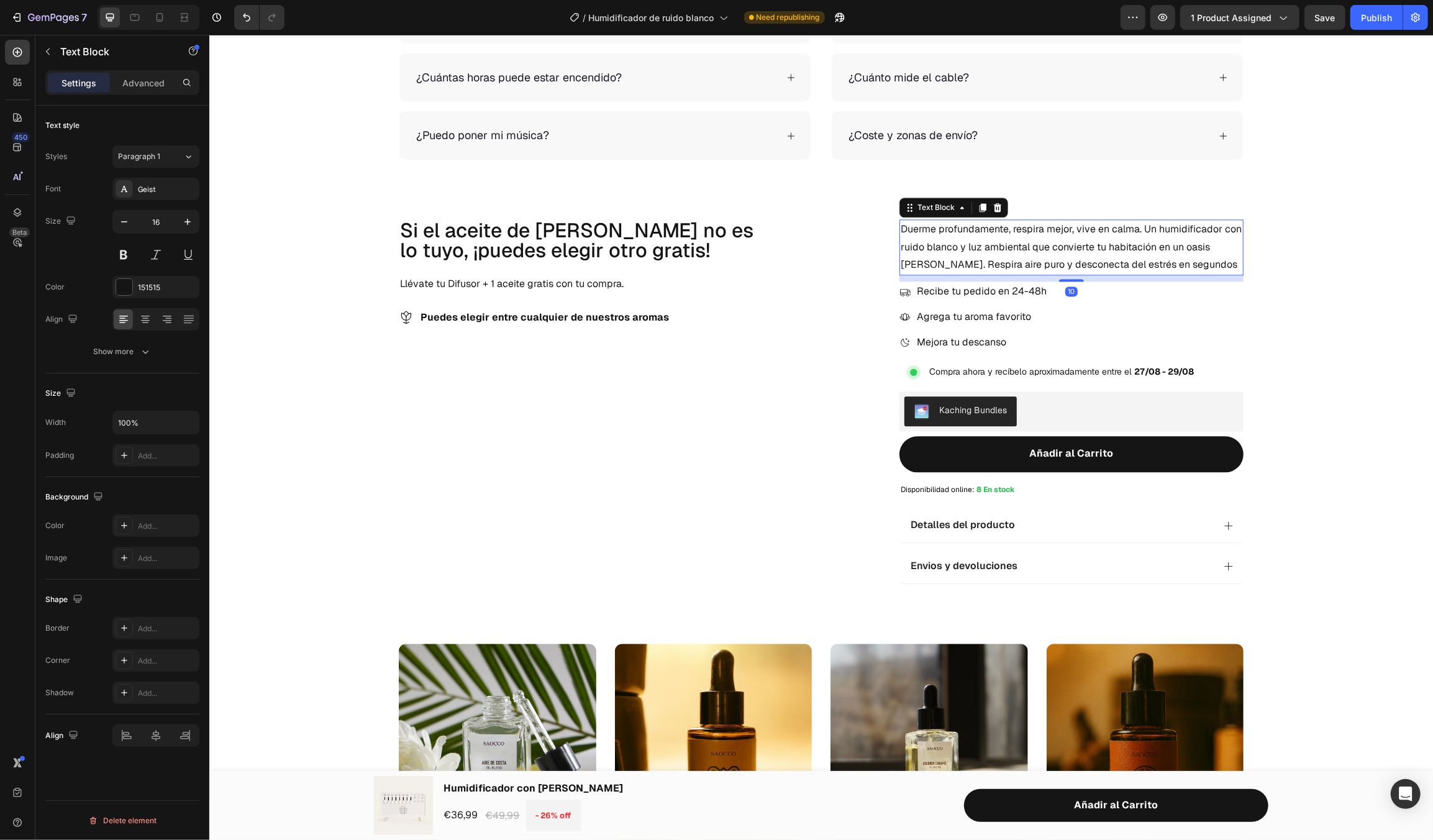
click at [999, 207] on div "Text Block" at bounding box center [953, 207] width 109 height 20
click at [999, 204] on div "Text Block" at bounding box center [953, 207] width 109 height 20
click at [996, 204] on icon at bounding box center [997, 207] width 10 height 10
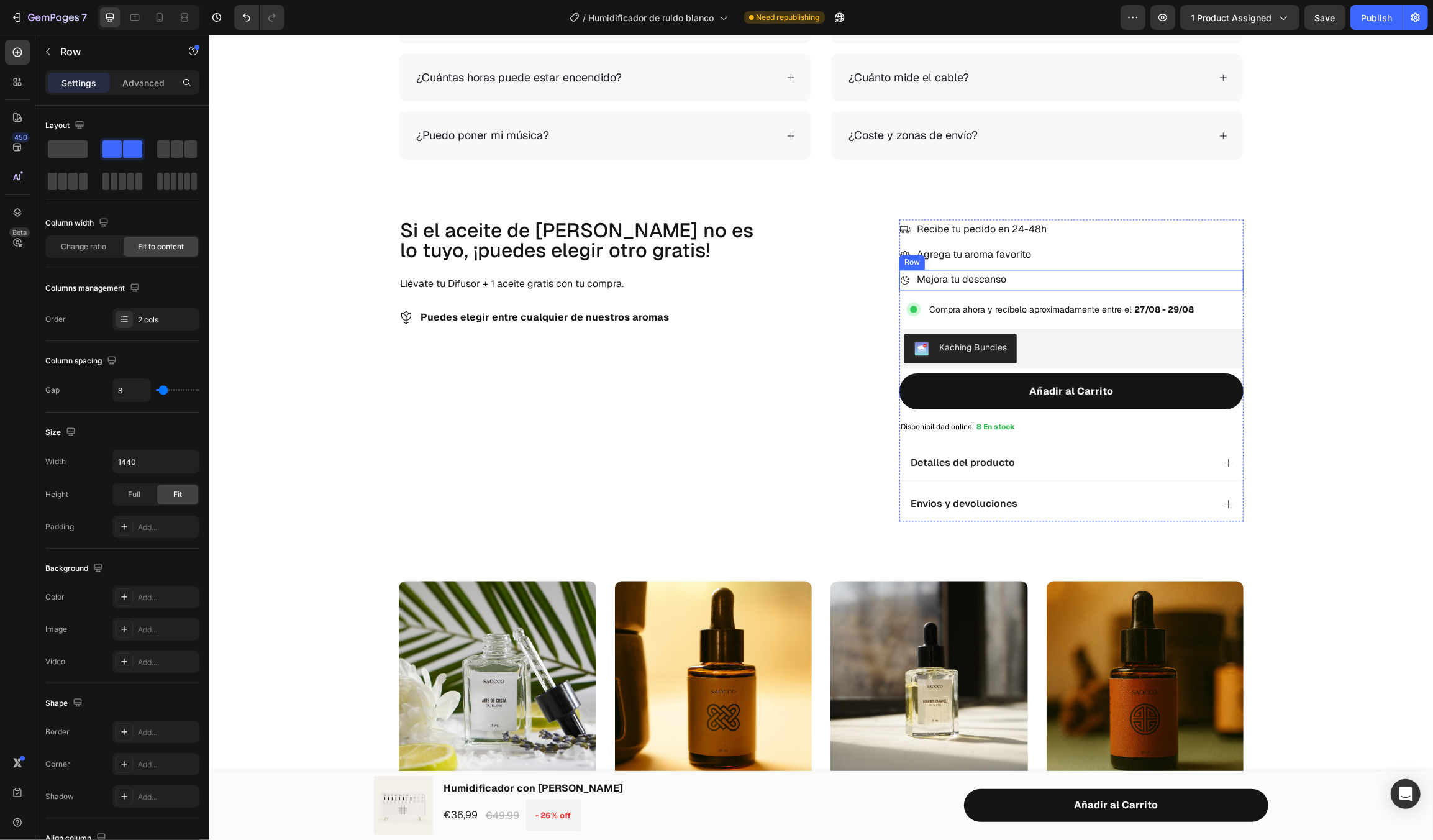
click at [1184, 275] on div "Icon Mejora tu descanso Text Block Row" at bounding box center [1071, 279] width 344 height 20
click at [961, 251] on div at bounding box center [961, 257] width 15 height 15
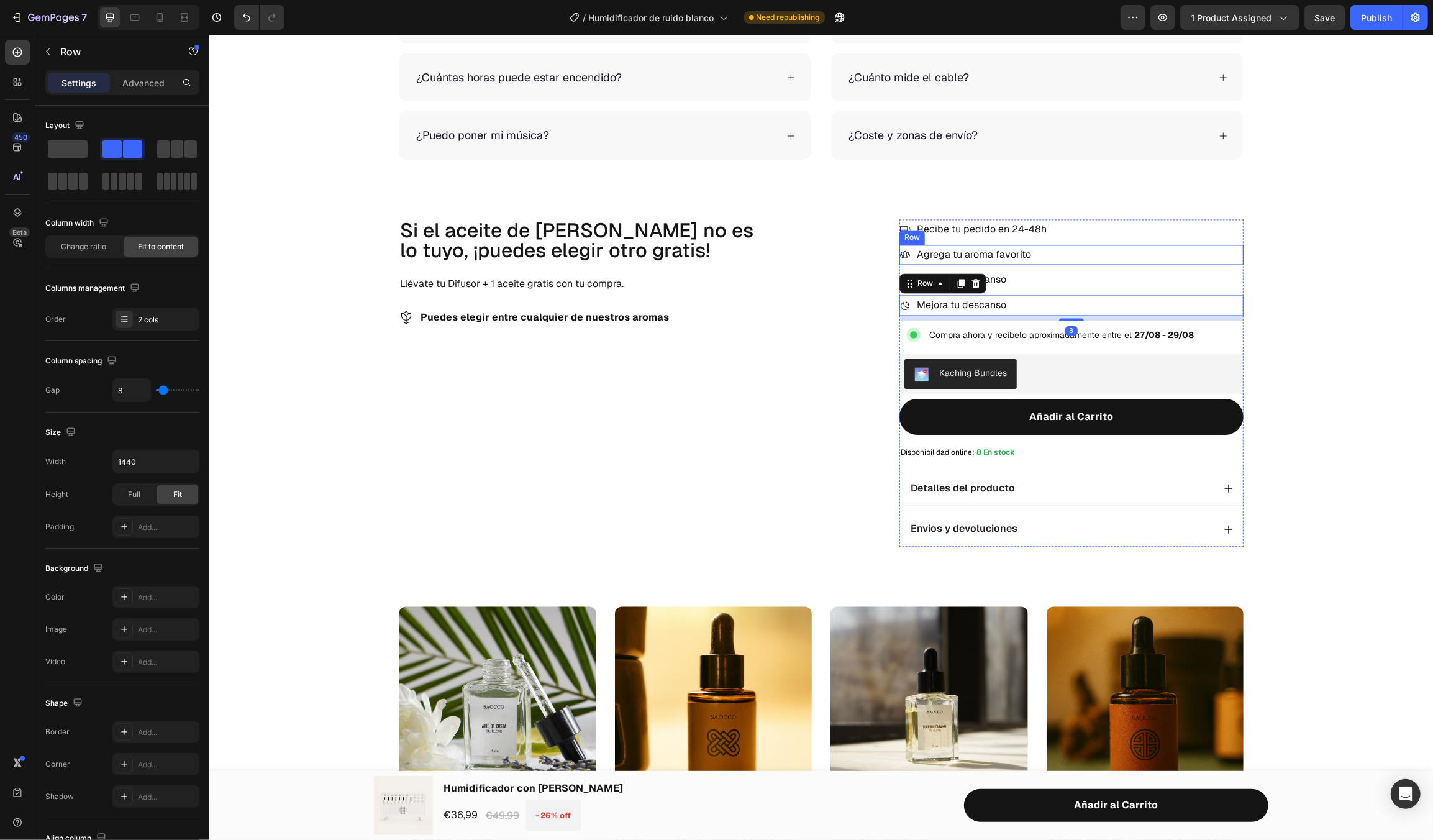
click at [1041, 245] on div "Icon Agrega tu aroma favorito Text Block Row" at bounding box center [1071, 254] width 344 height 20
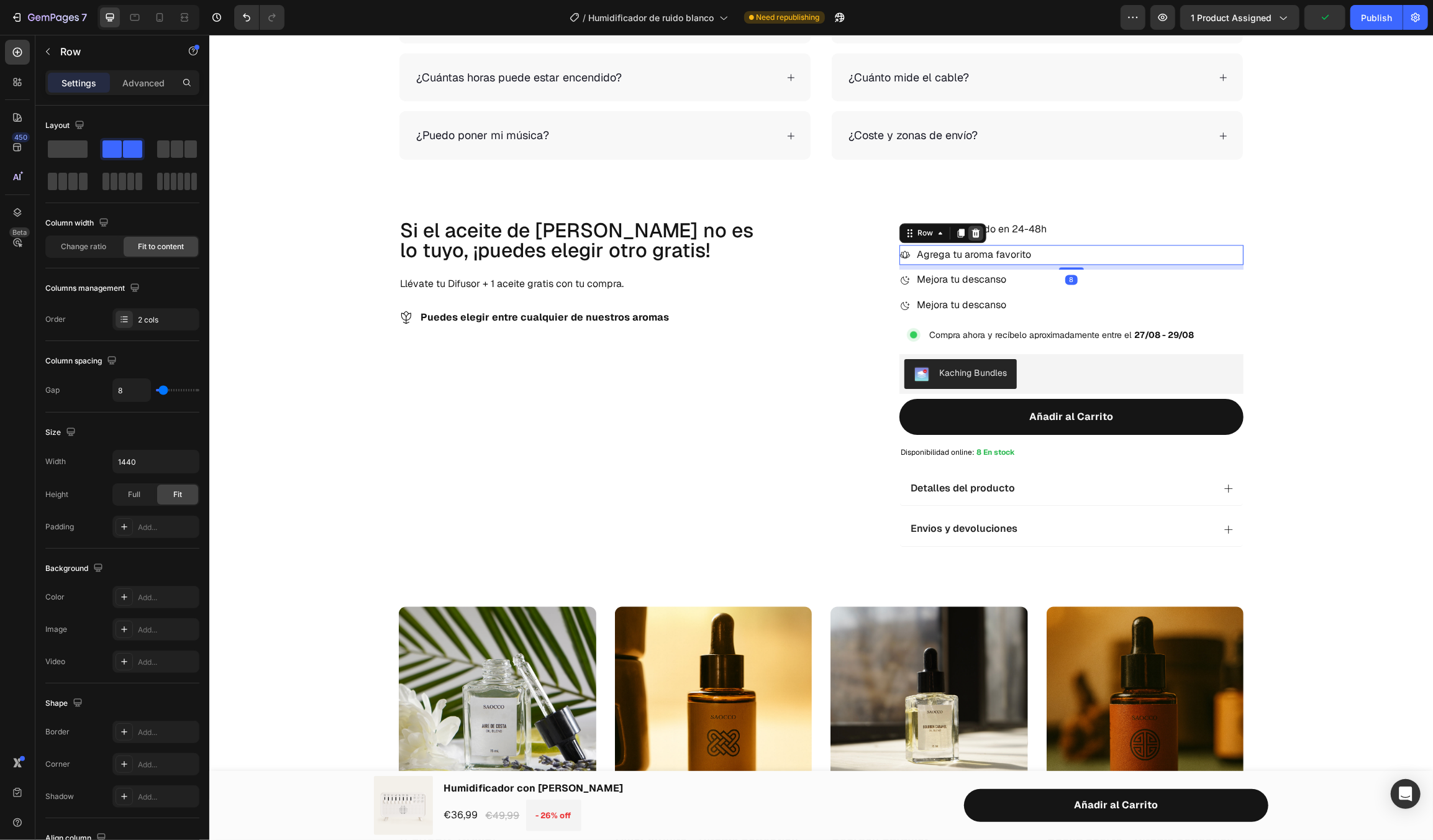
click at [972, 232] on icon at bounding box center [975, 232] width 8 height 8
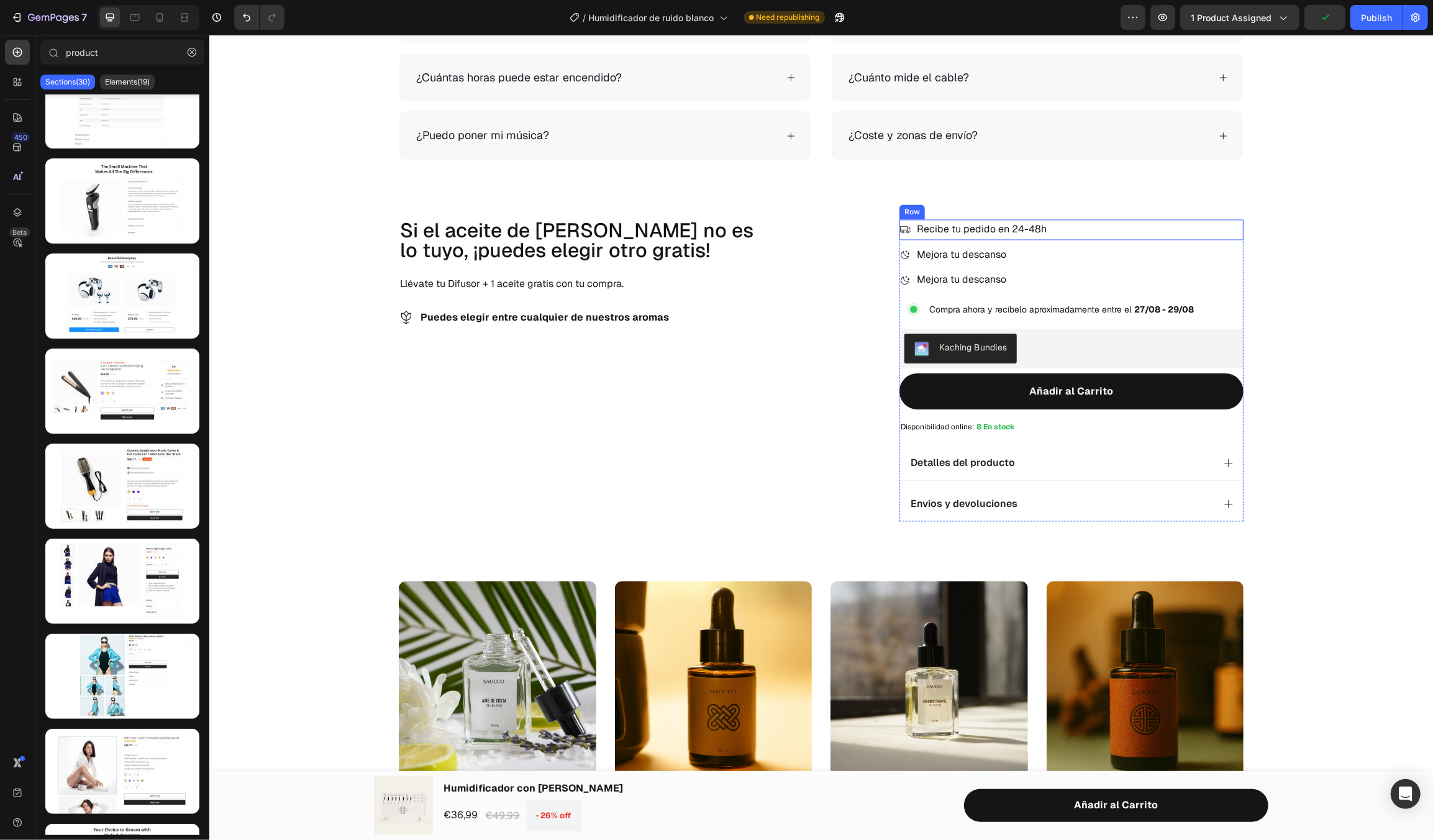
click at [1065, 230] on div "Icon Recibe tu pedido en 24-48h Text Block Row" at bounding box center [1071, 229] width 344 height 20
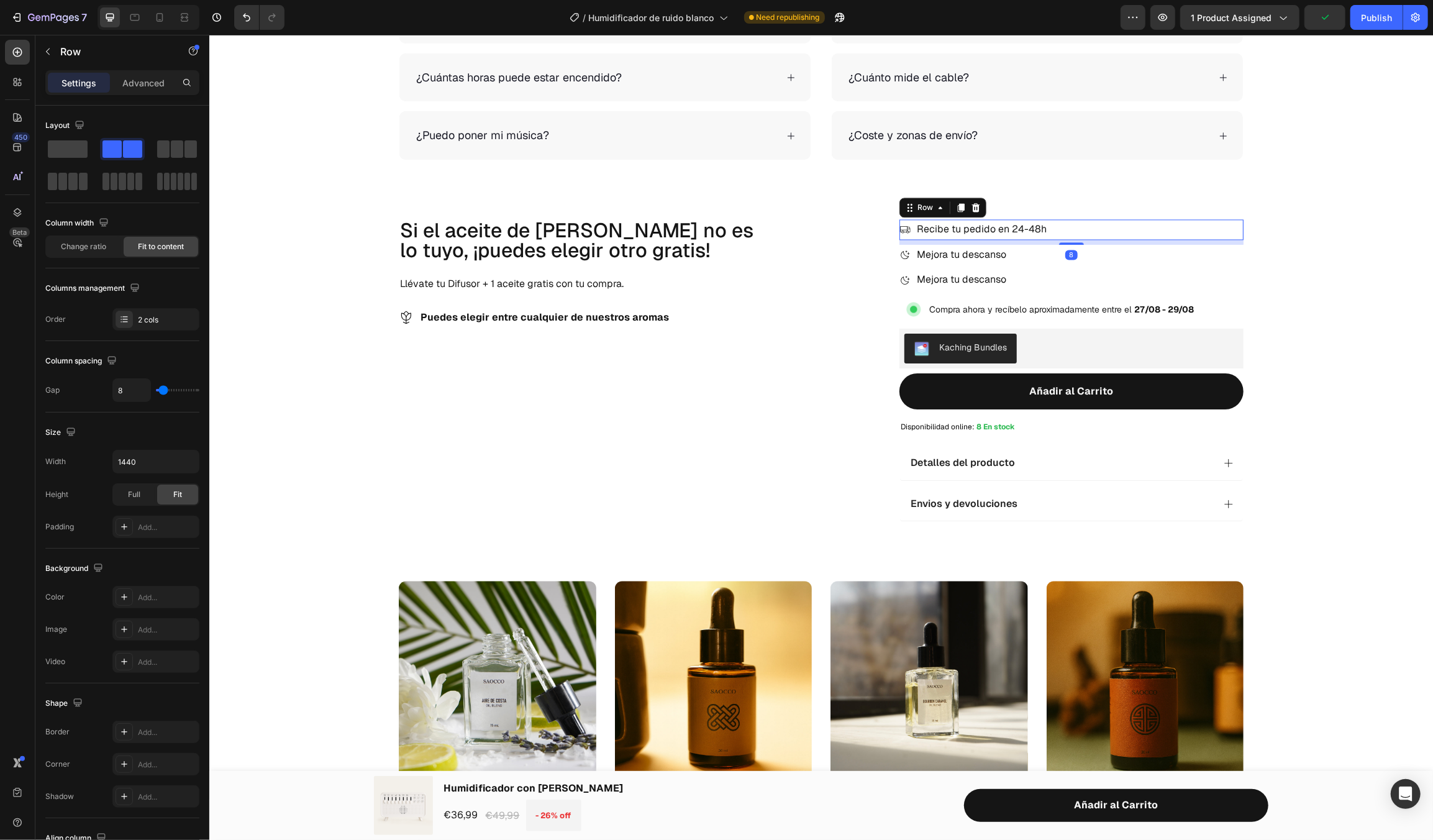
click at [971, 207] on icon at bounding box center [975, 207] width 8 height 8
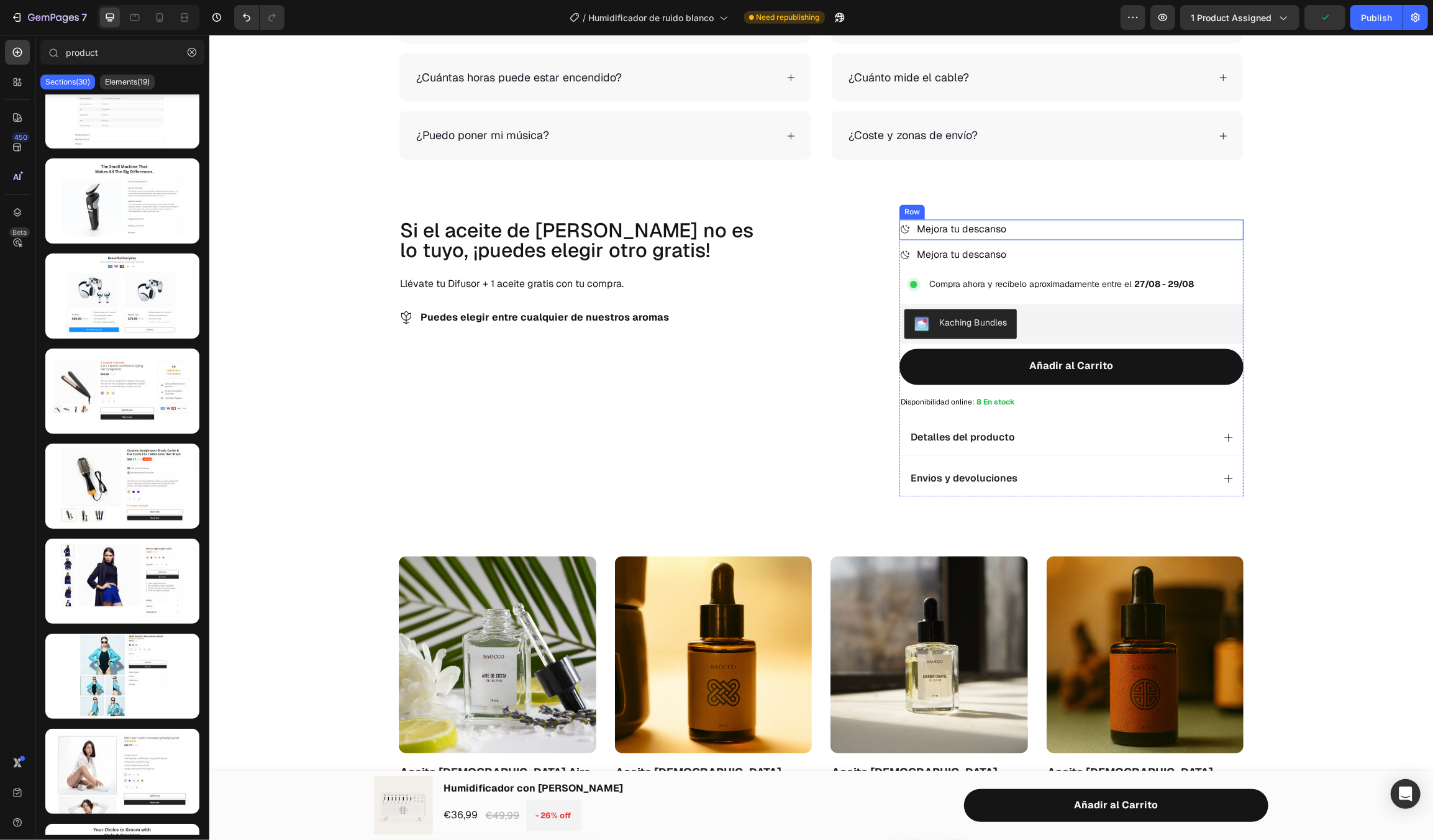
click at [1032, 226] on div "Icon Mejora tu descanso Text Block Row" at bounding box center [1071, 229] width 344 height 20
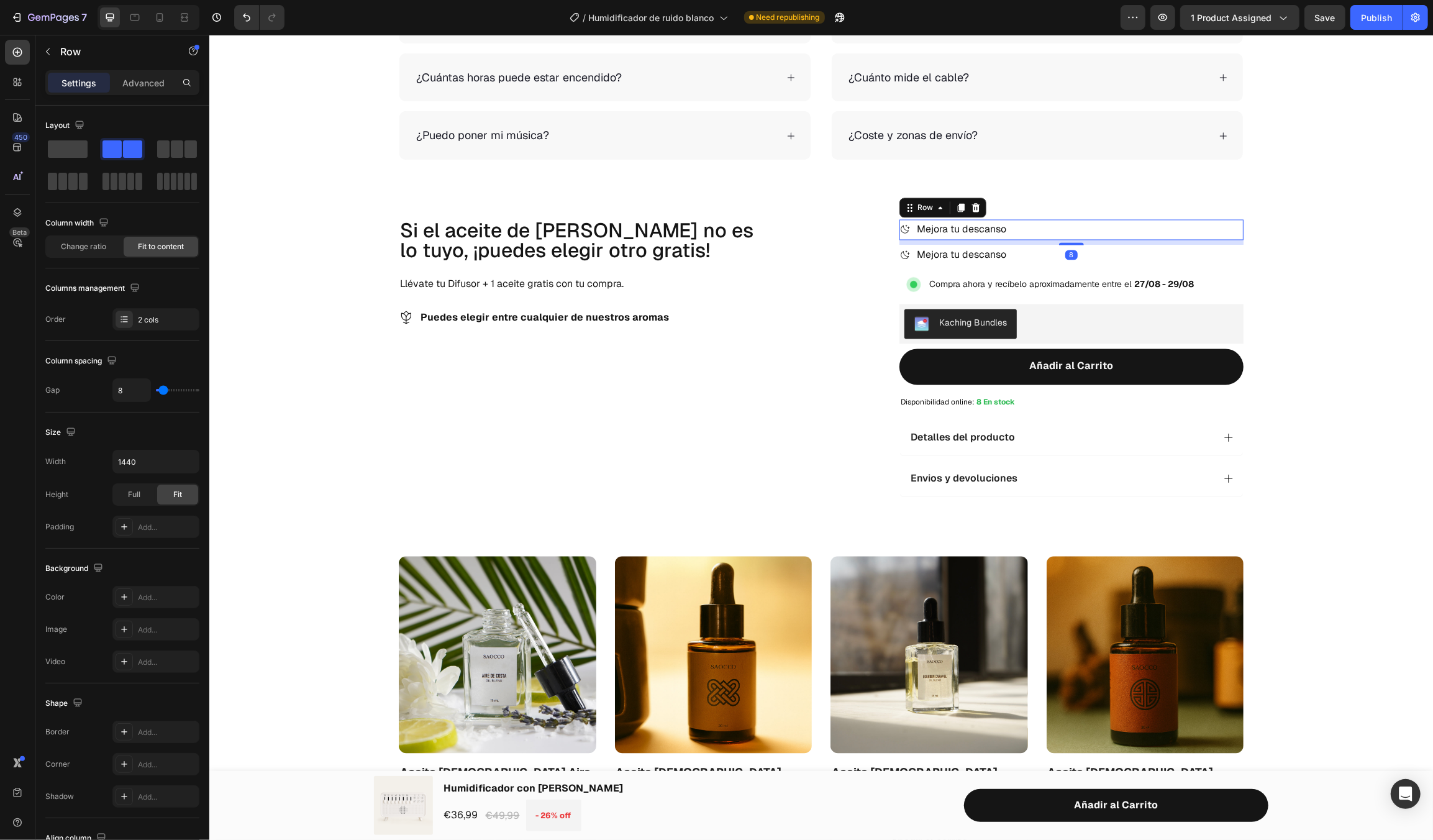
click at [971, 204] on icon at bounding box center [976, 207] width 10 height 10
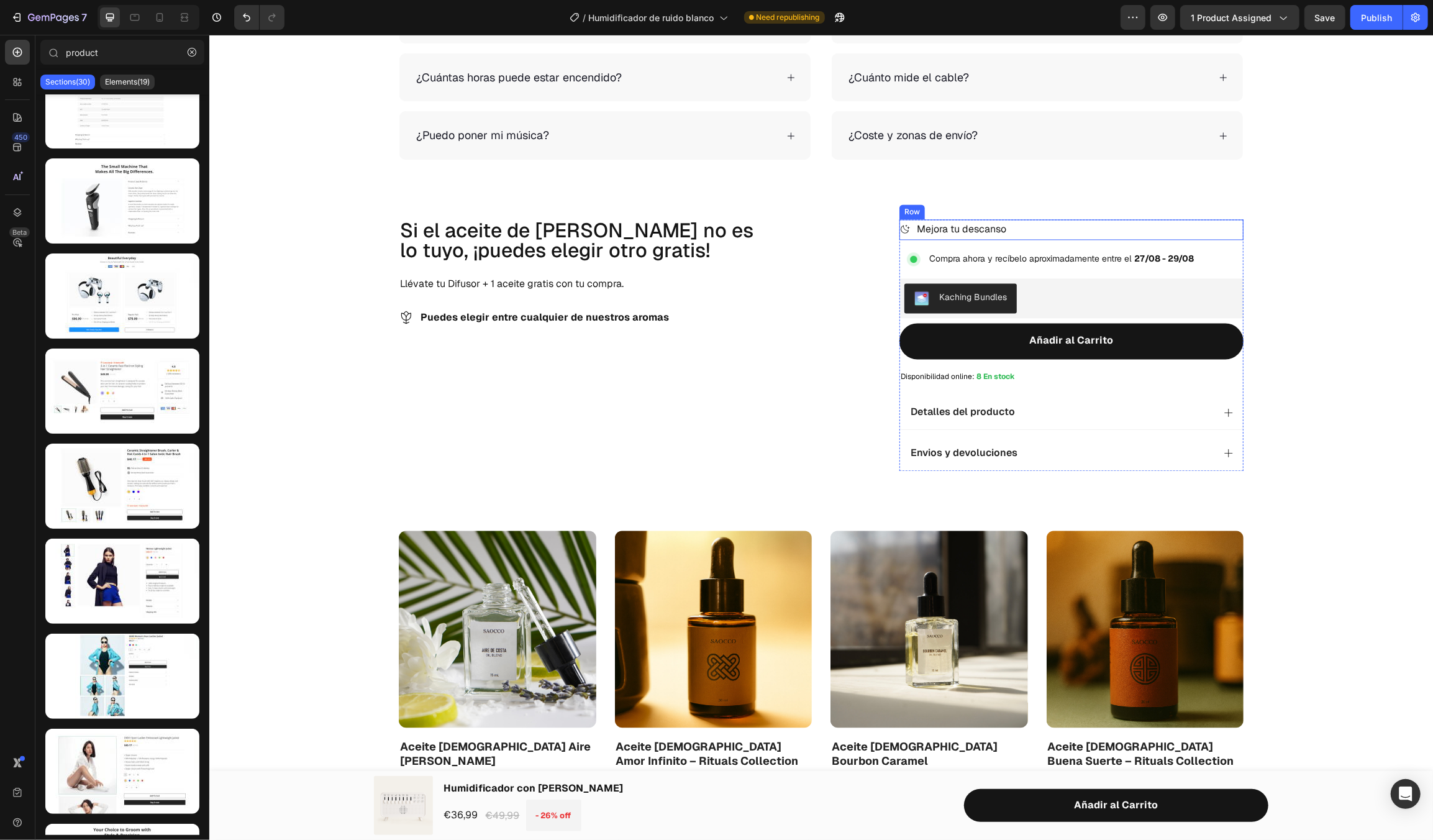
click at [1021, 226] on div "Icon Mejora tu descanso Text Block Row" at bounding box center [1071, 229] width 344 height 20
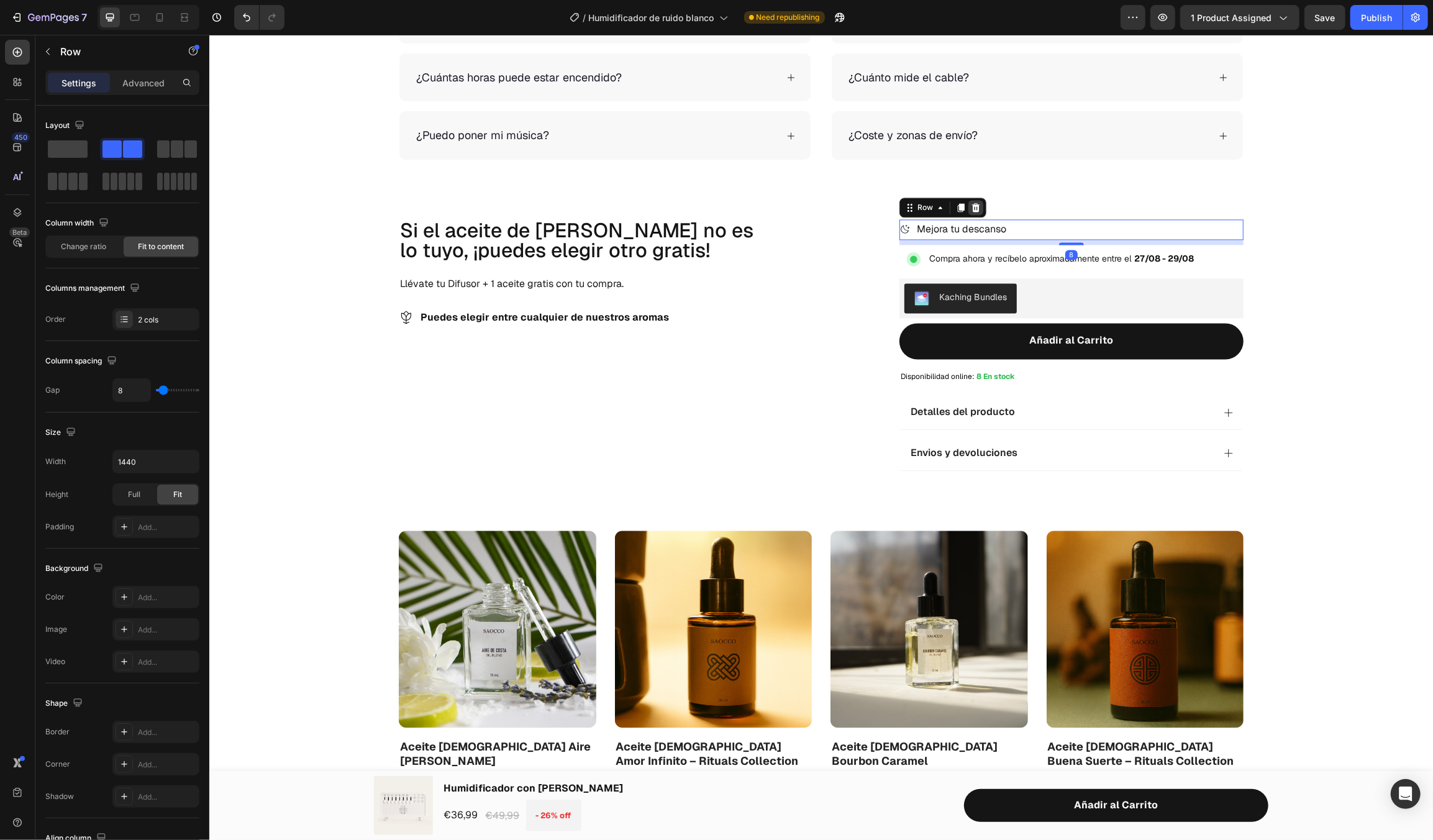
click at [977, 207] on div at bounding box center [976, 207] width 15 height 15
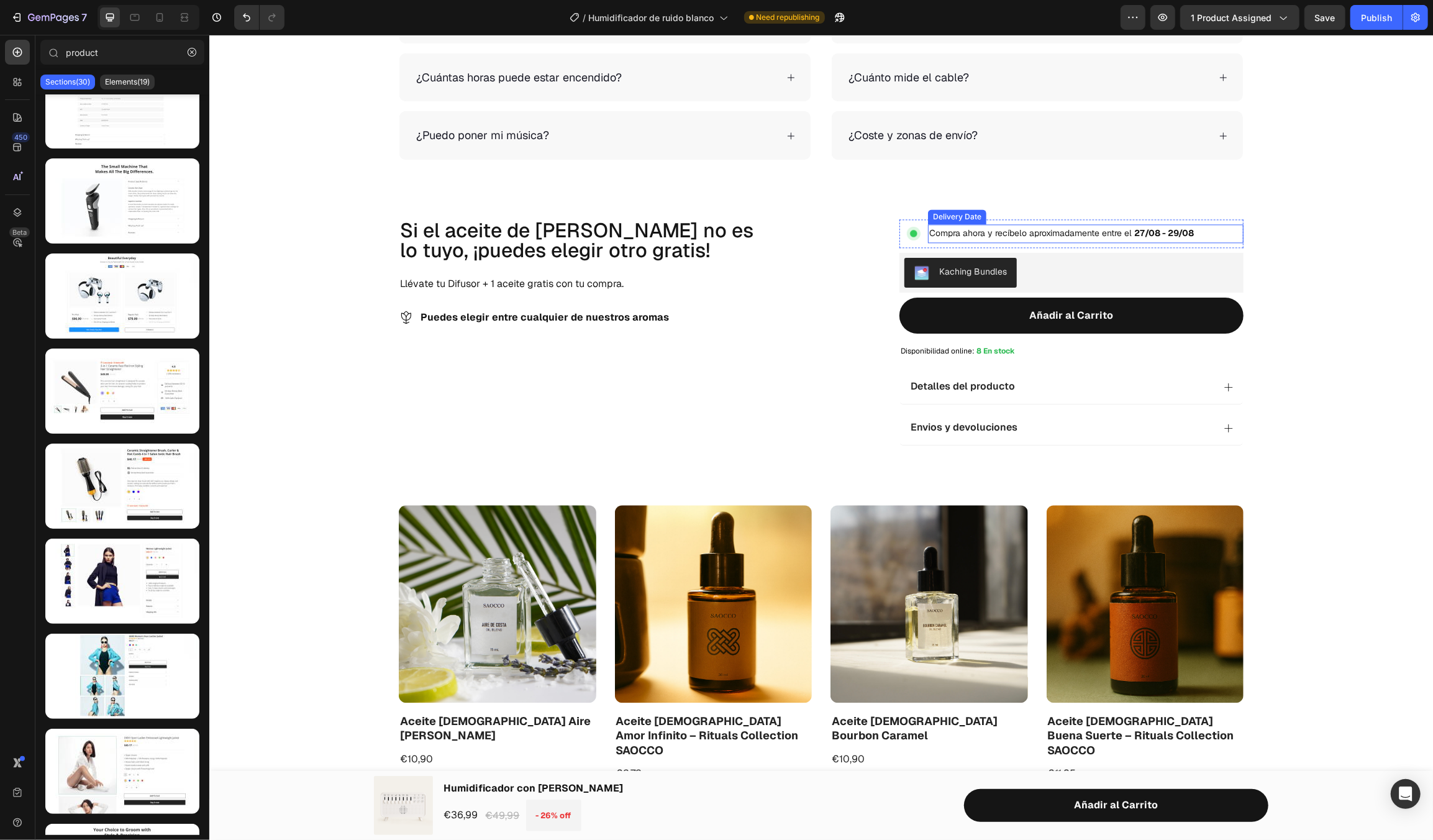
click at [1208, 234] on div "Compra ahora y recíbelo aproximadamente entre el 27/08 - 29/08" at bounding box center [1086, 232] width 315 height 18
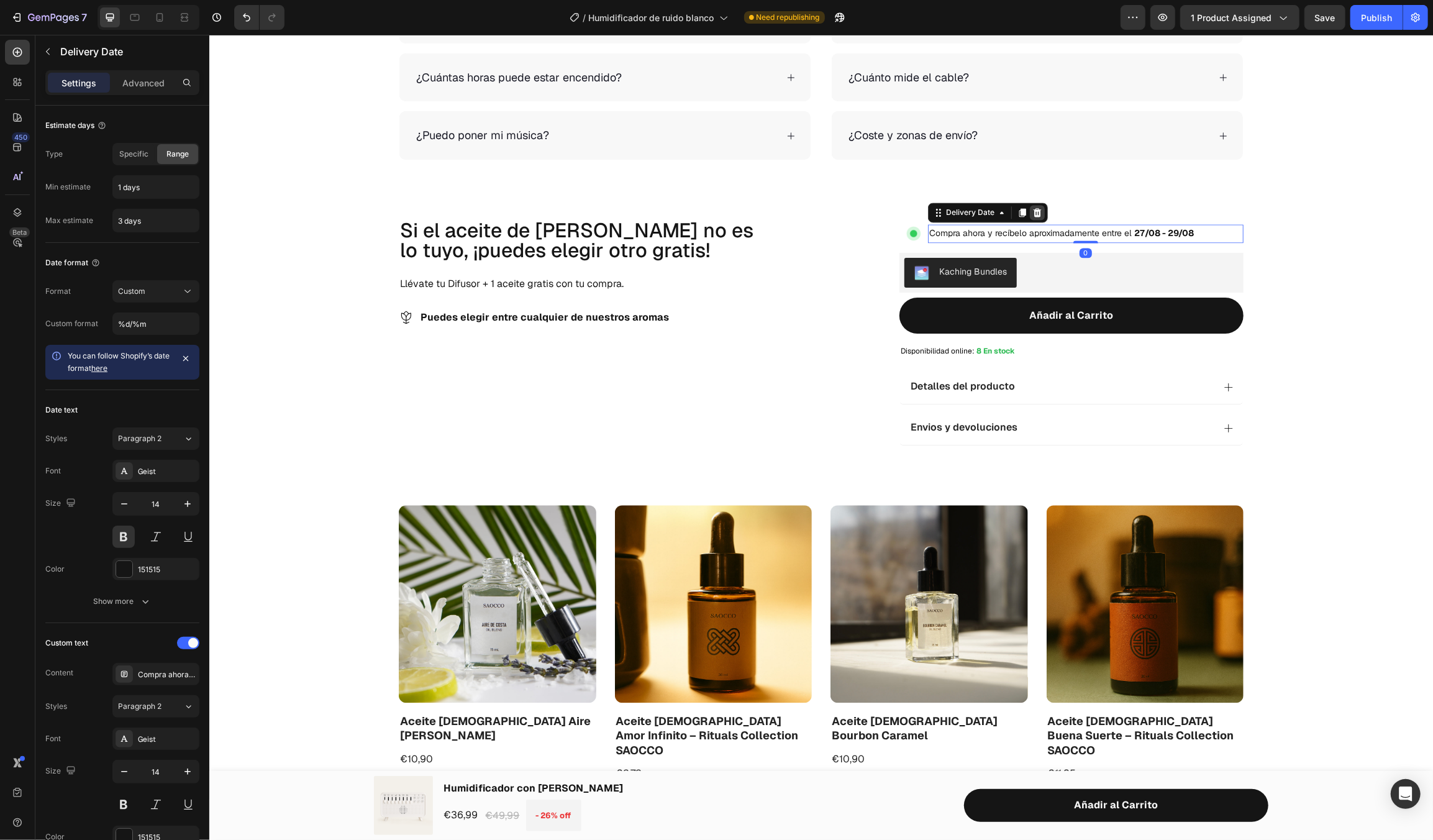
click at [1029, 211] on div at bounding box center [1037, 212] width 15 height 15
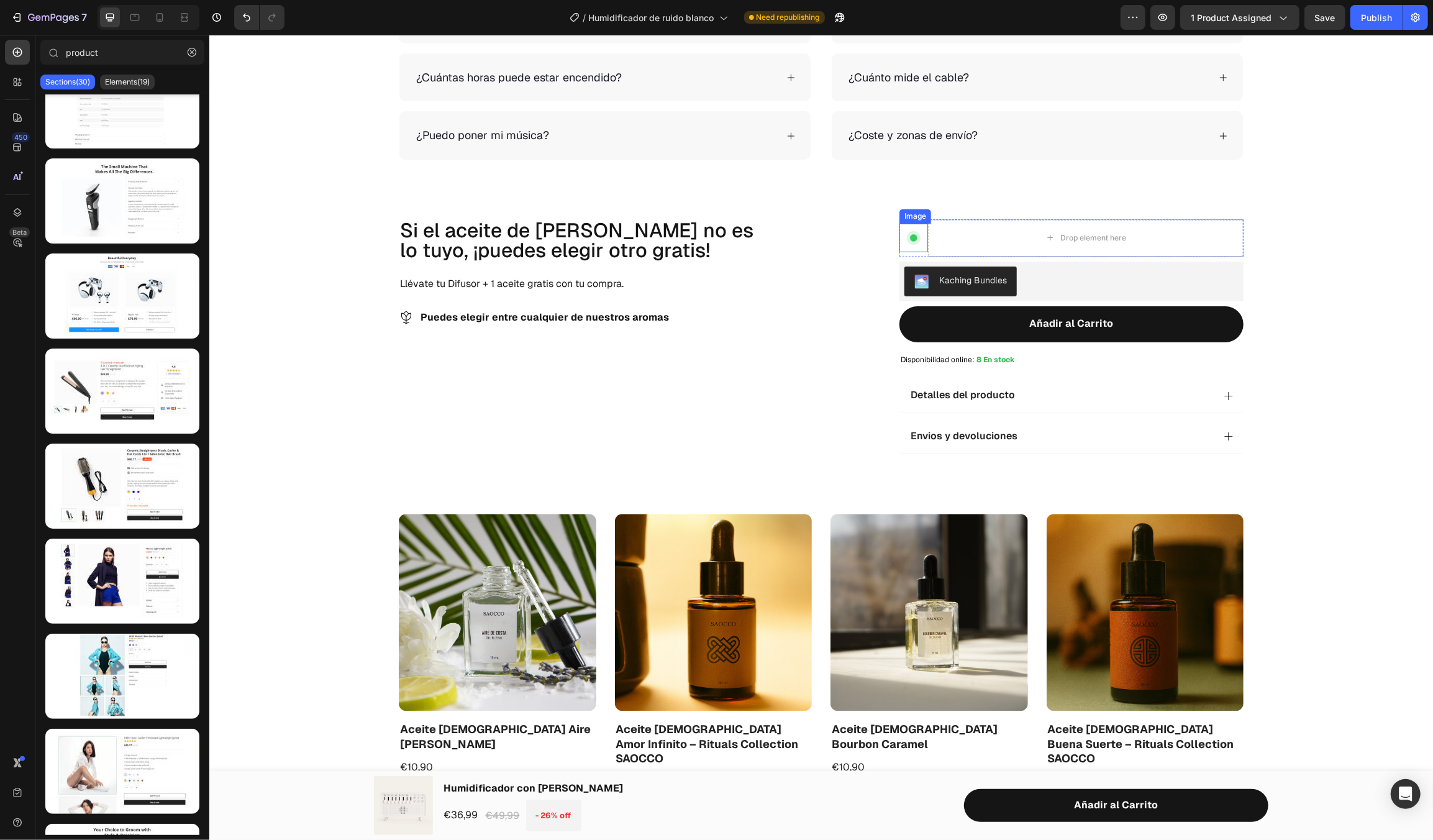
click at [921, 223] on div at bounding box center [913, 237] width 29 height 29
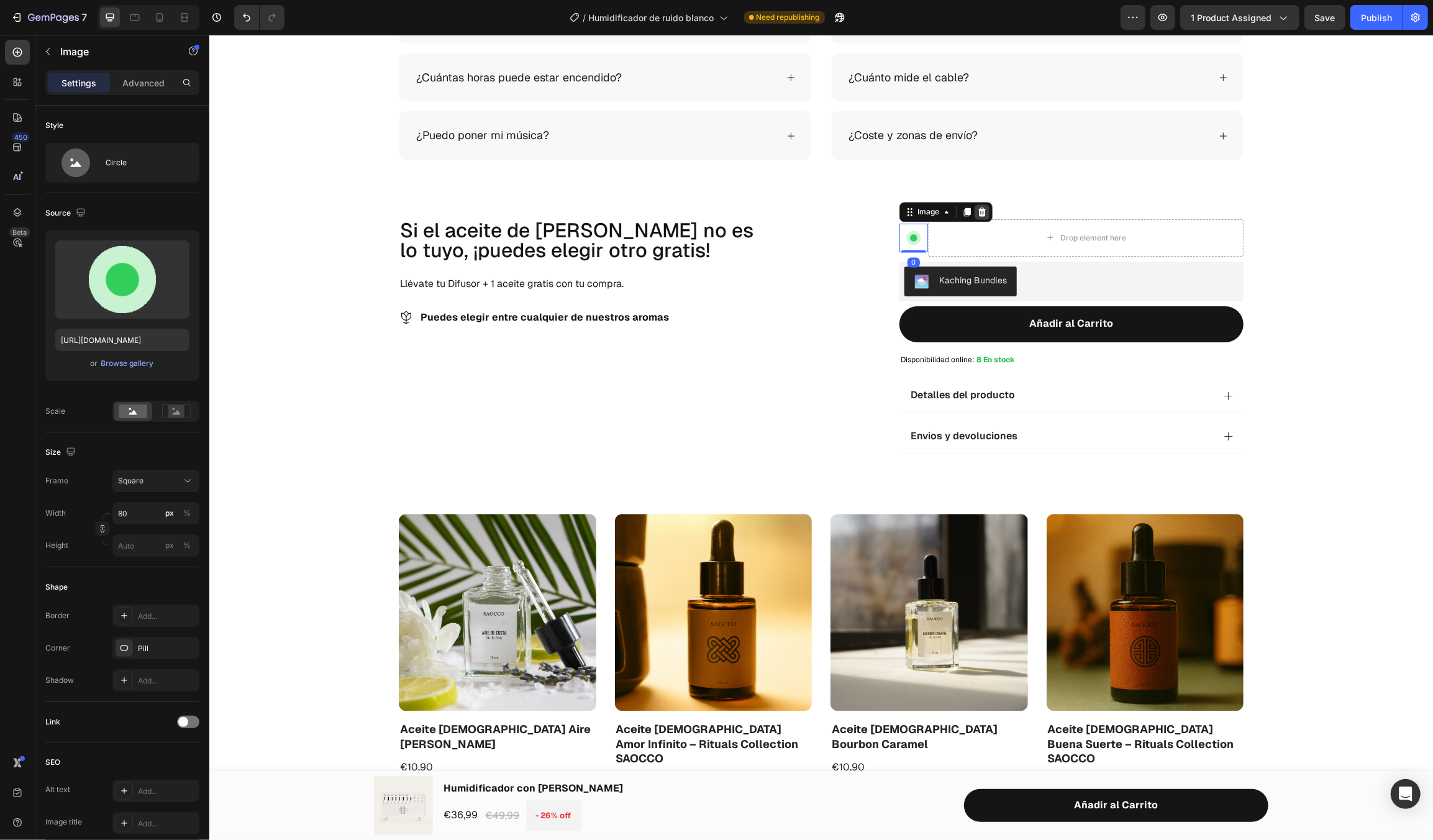
click at [978, 208] on icon at bounding box center [982, 211] width 8 height 8
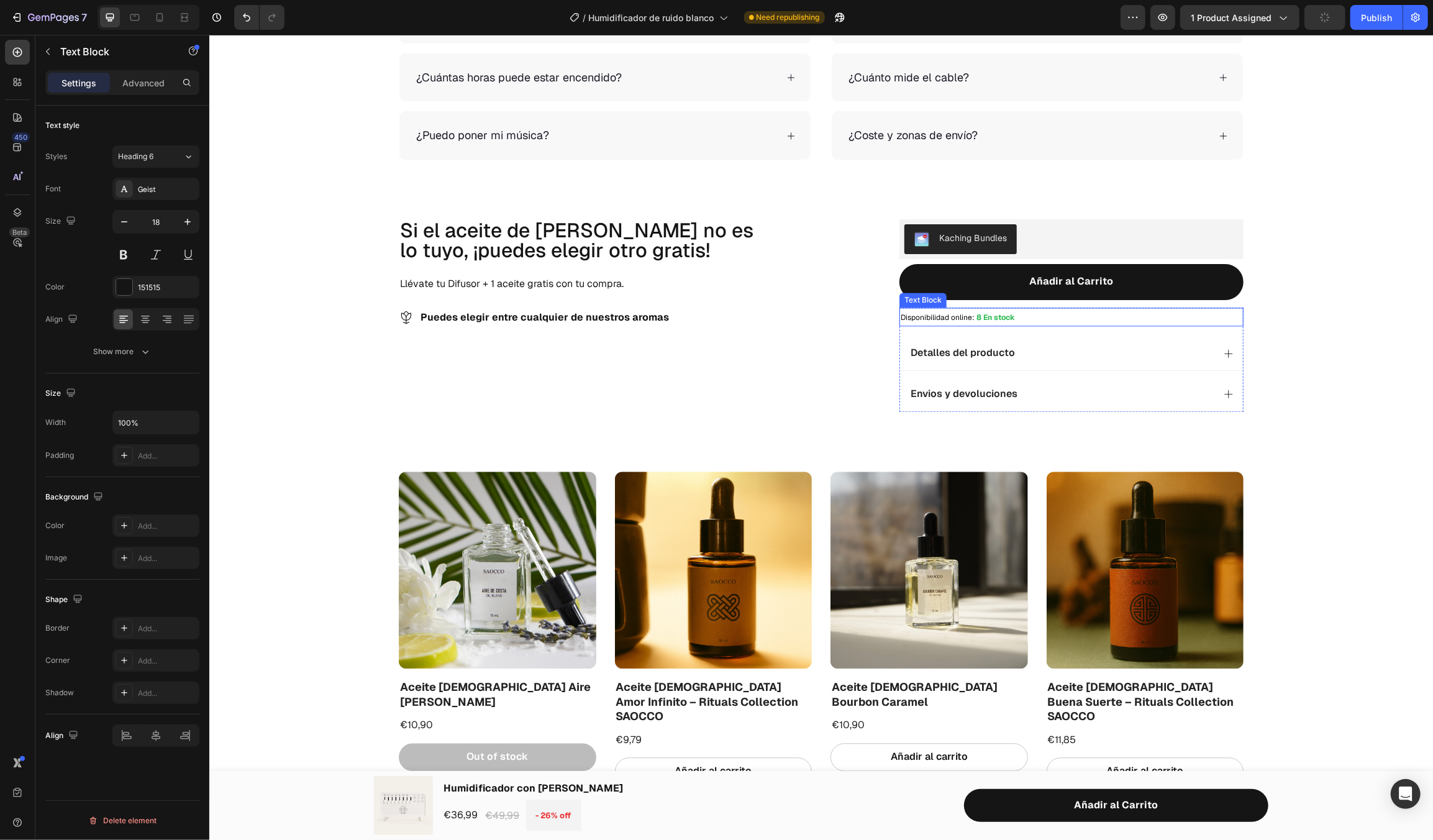
click at [1037, 320] on p "Disponibilidad online: 8 En stock" at bounding box center [1070, 315] width 342 height 16
click at [993, 295] on icon at bounding box center [997, 295] width 10 height 10
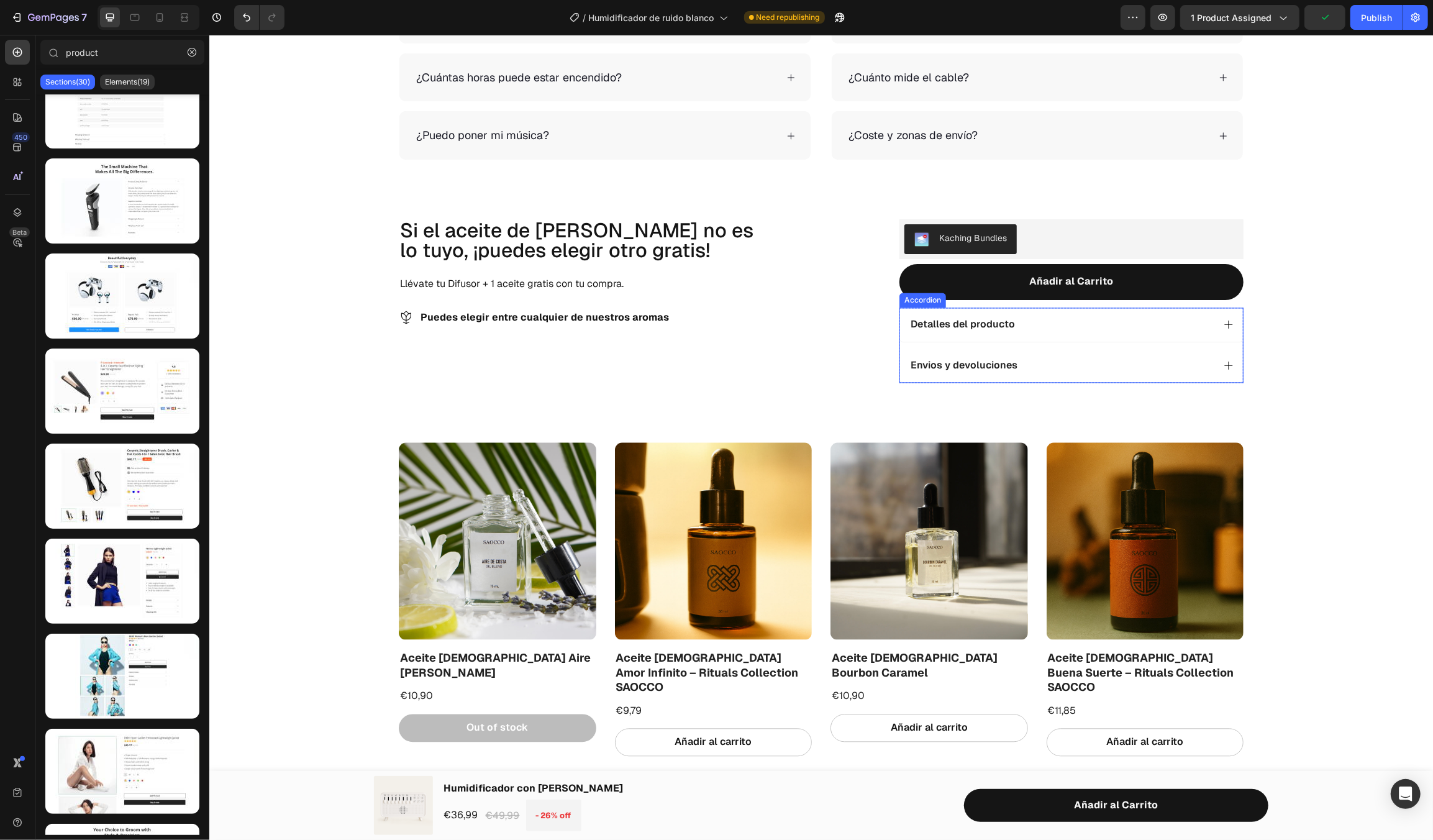
click at [962, 307] on div "Detalles del producto" at bounding box center [1071, 324] width 343 height 35
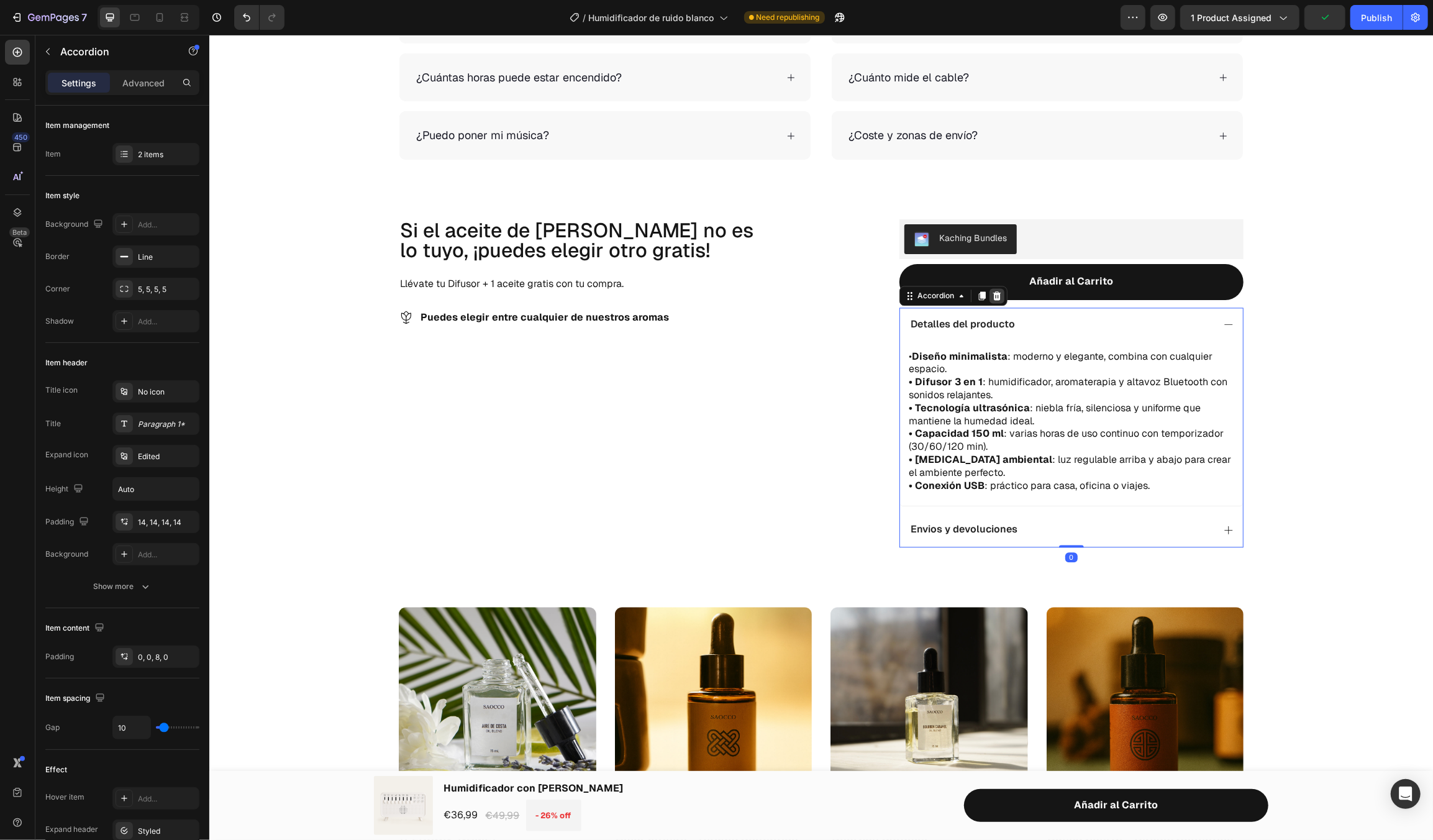
click at [992, 296] on icon at bounding box center [996, 295] width 8 height 8
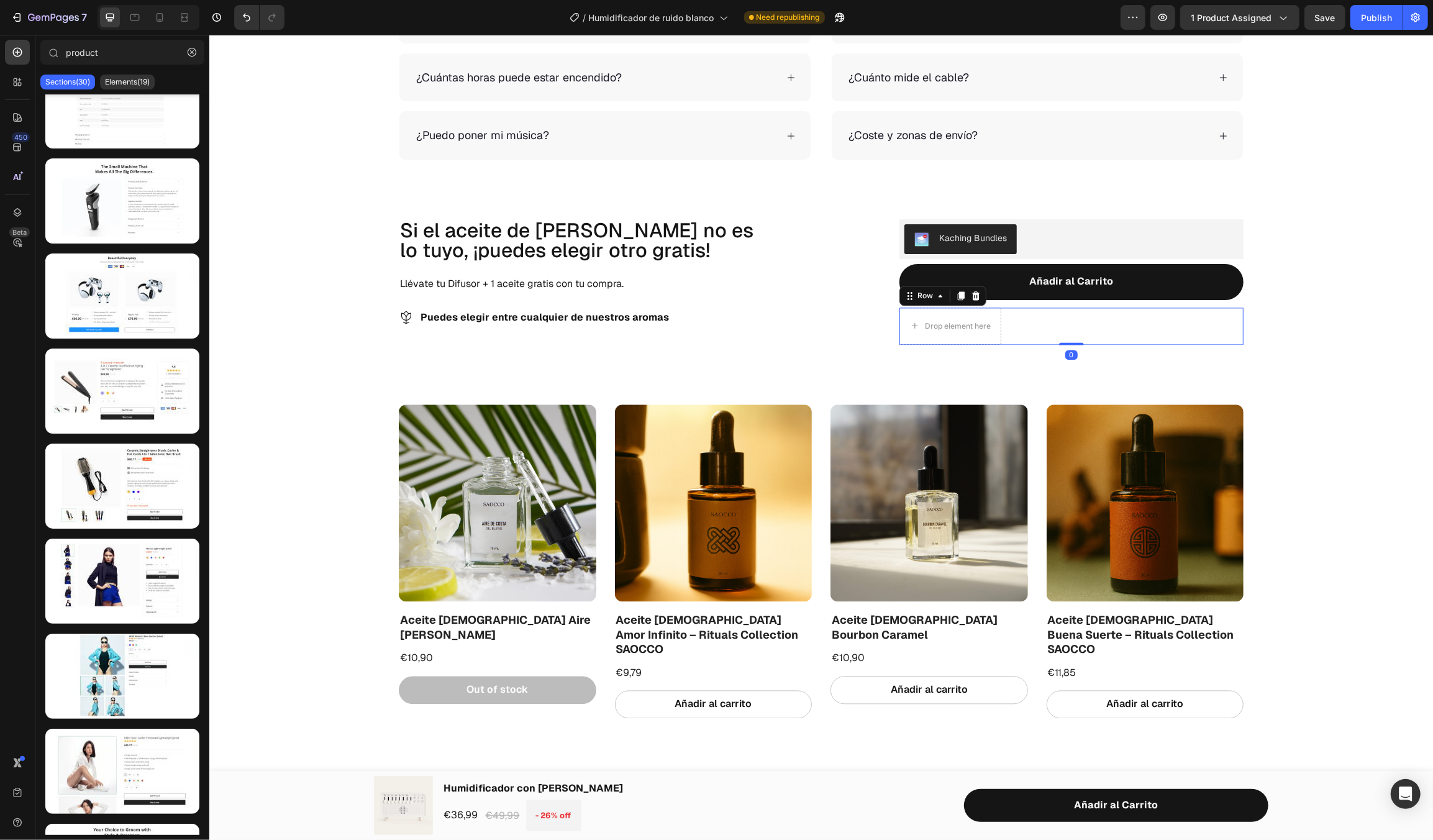
click at [1019, 322] on div "Drop element here Row 0" at bounding box center [1071, 326] width 344 height 37
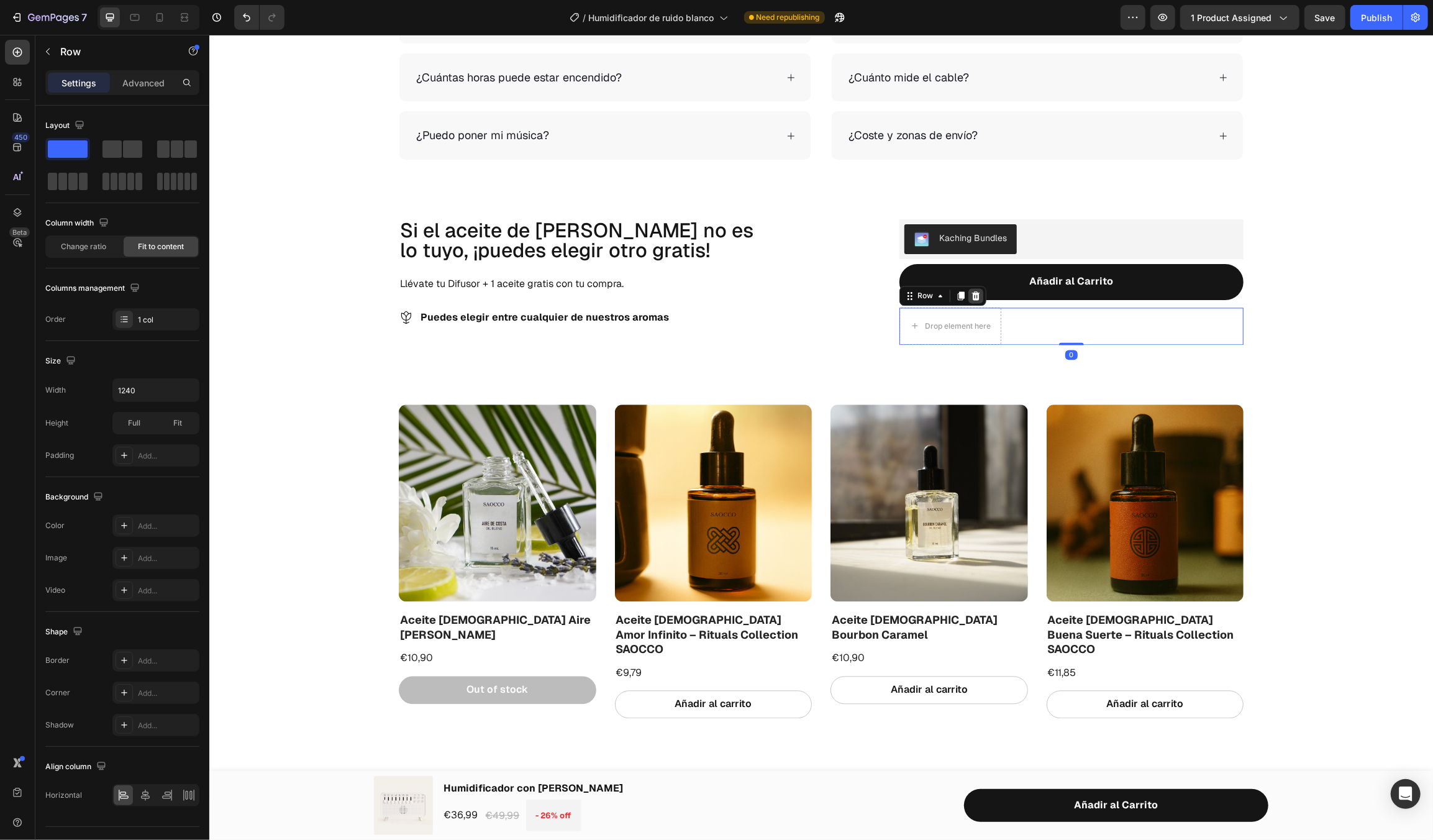
click at [971, 290] on icon at bounding box center [976, 295] width 10 height 10
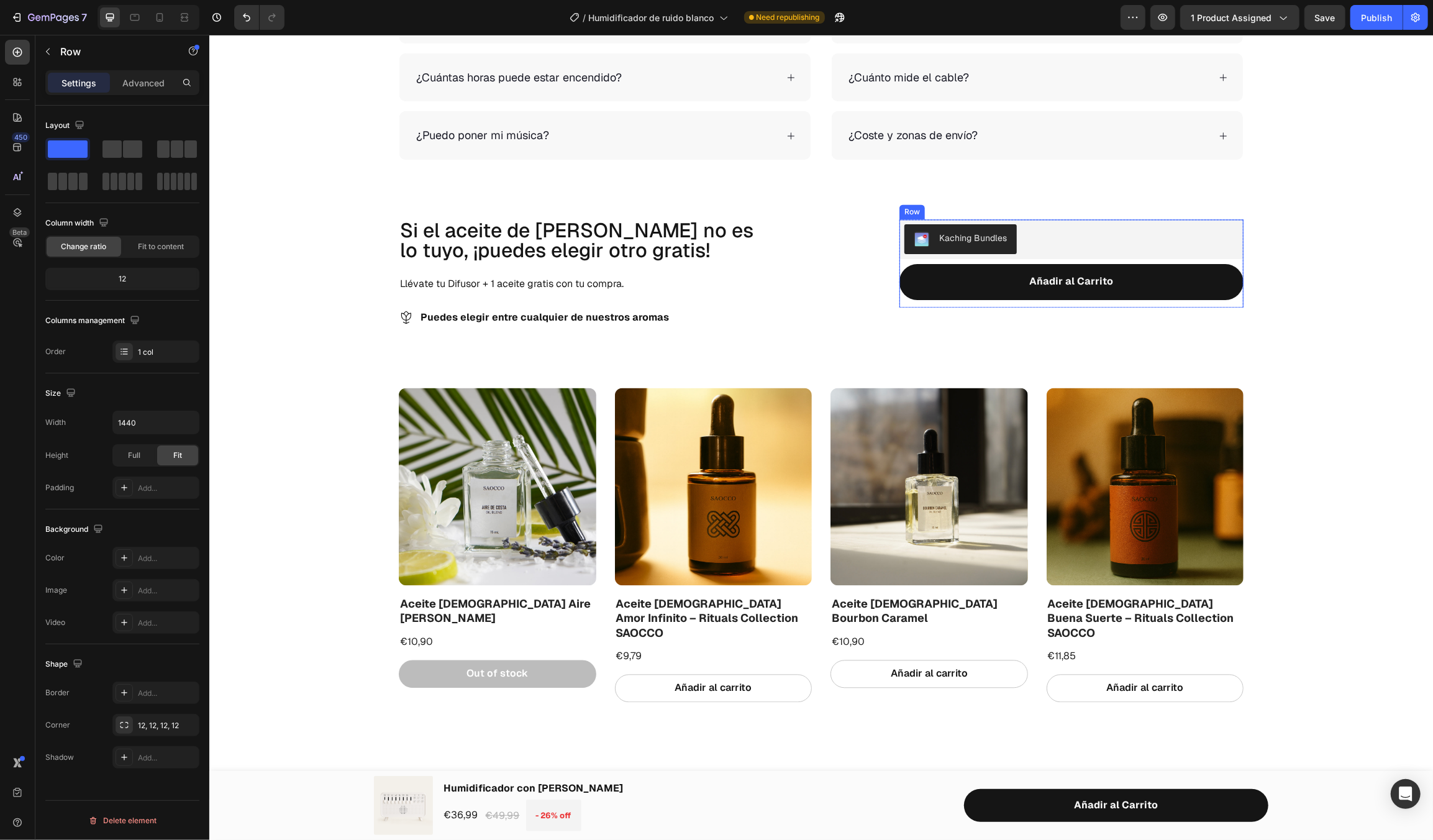
click at [961, 258] on div "Kaching Bundles Kaching Bundles Añadir al Carrito Add to Cart" at bounding box center [1071, 262] width 344 height 89
click at [904, 300] on div "Añadir al Carrito Add to Cart" at bounding box center [1071, 285] width 344 height 44
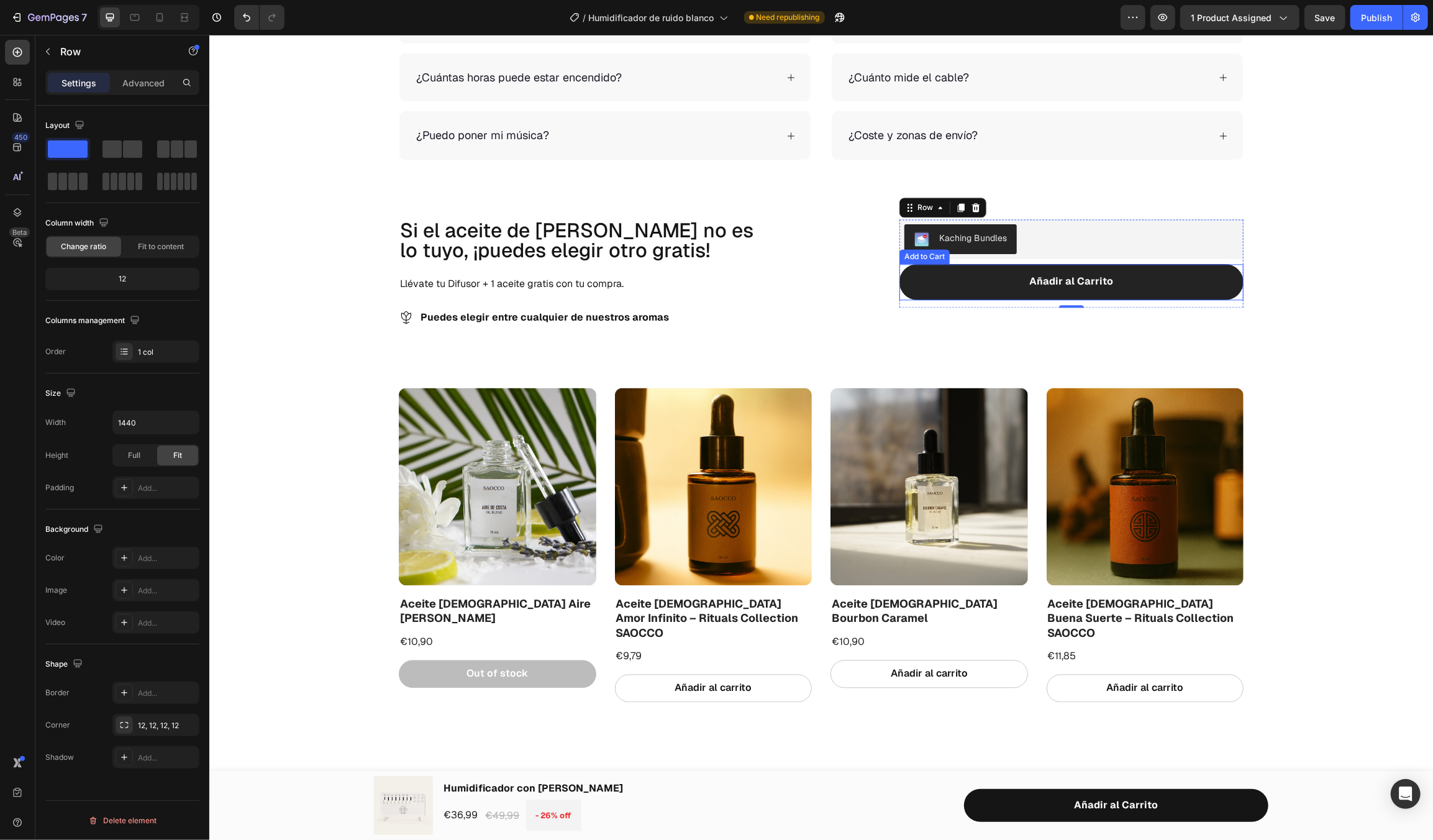
click at [940, 279] on button "Añadir al Carrito" at bounding box center [1071, 281] width 344 height 36
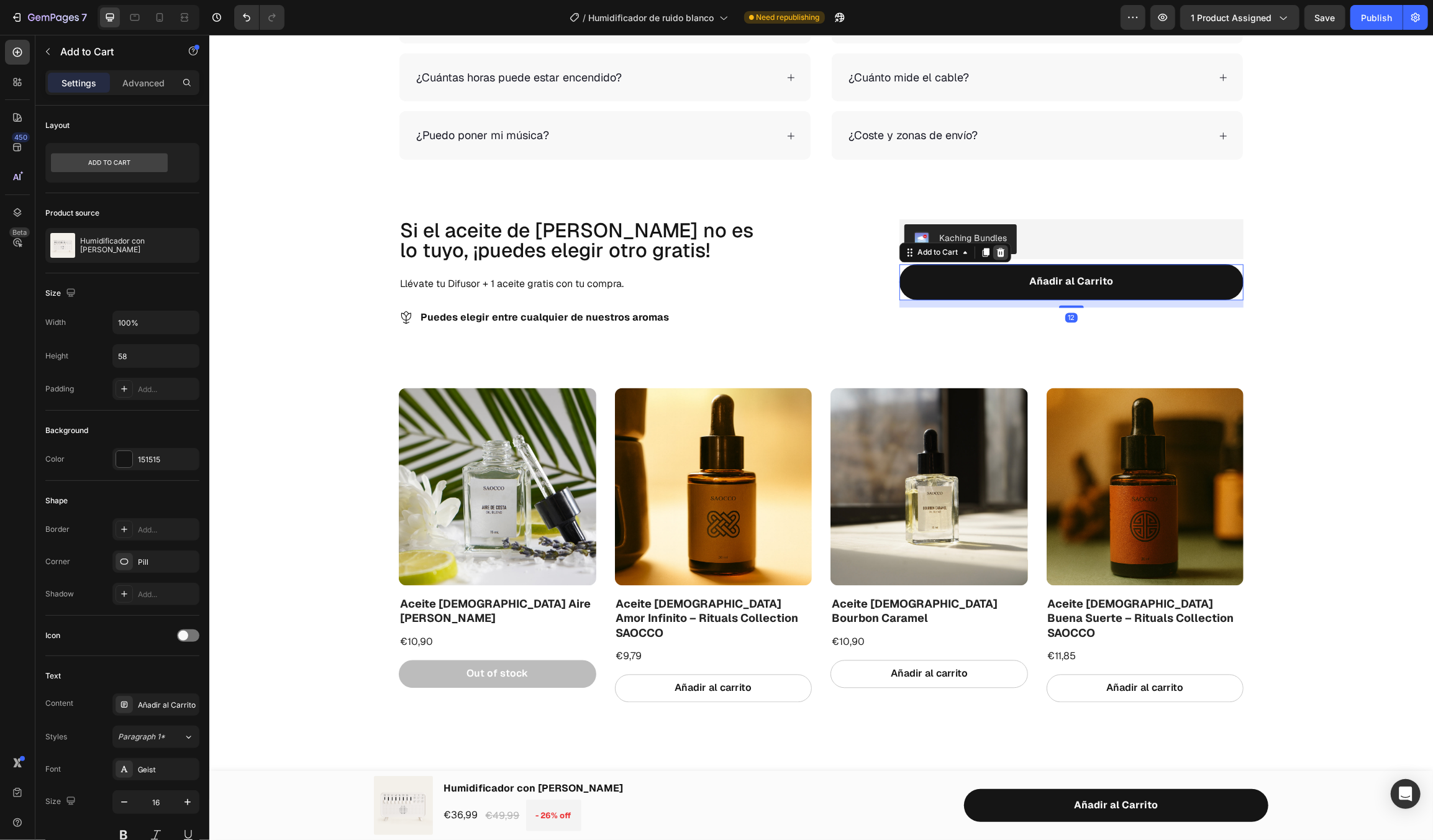
click at [995, 246] on icon at bounding box center [1000, 251] width 10 height 10
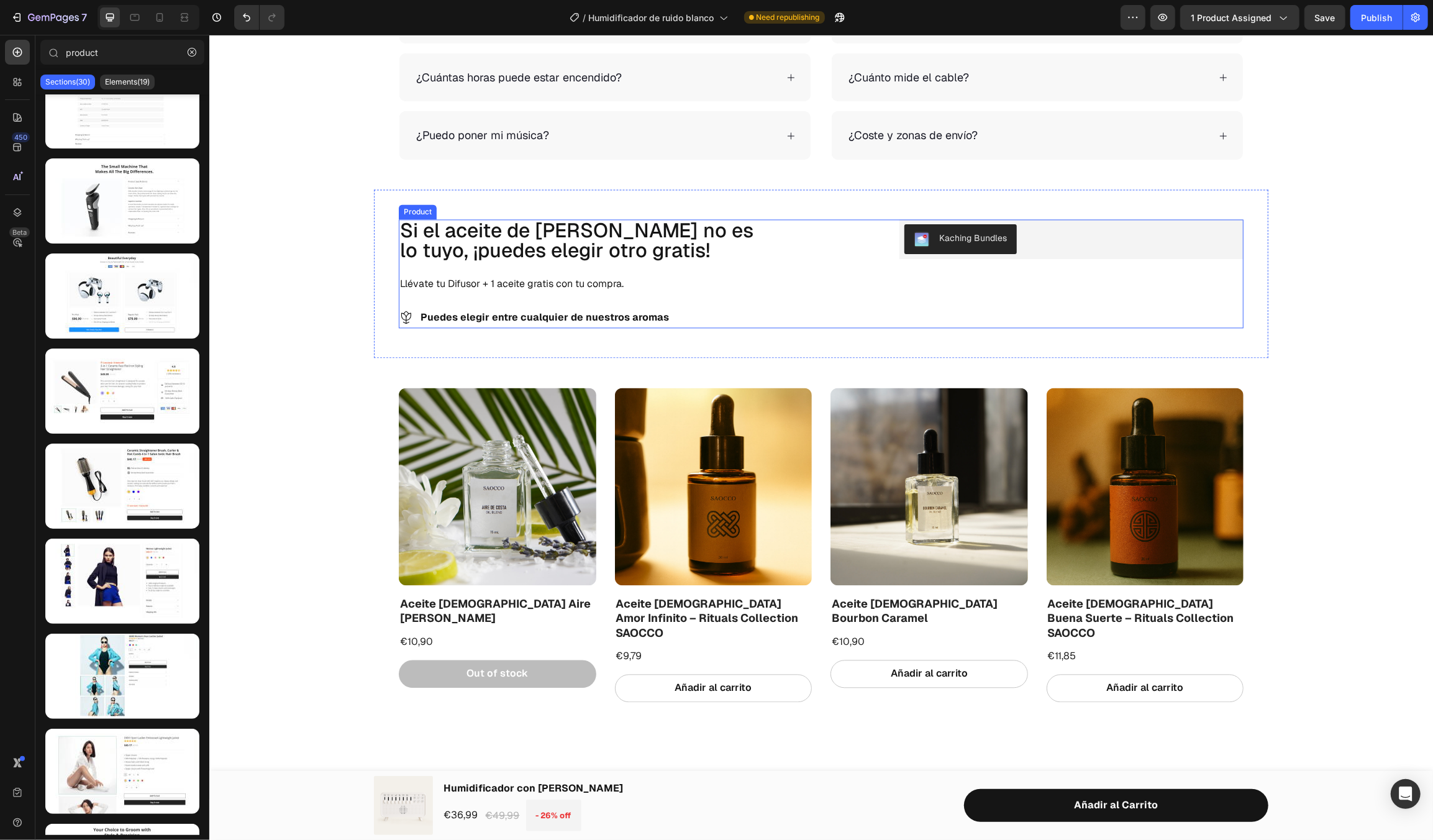
click at [937, 282] on div "Kaching Bundles Kaching Bundles Row Row" at bounding box center [1071, 273] width 344 height 110
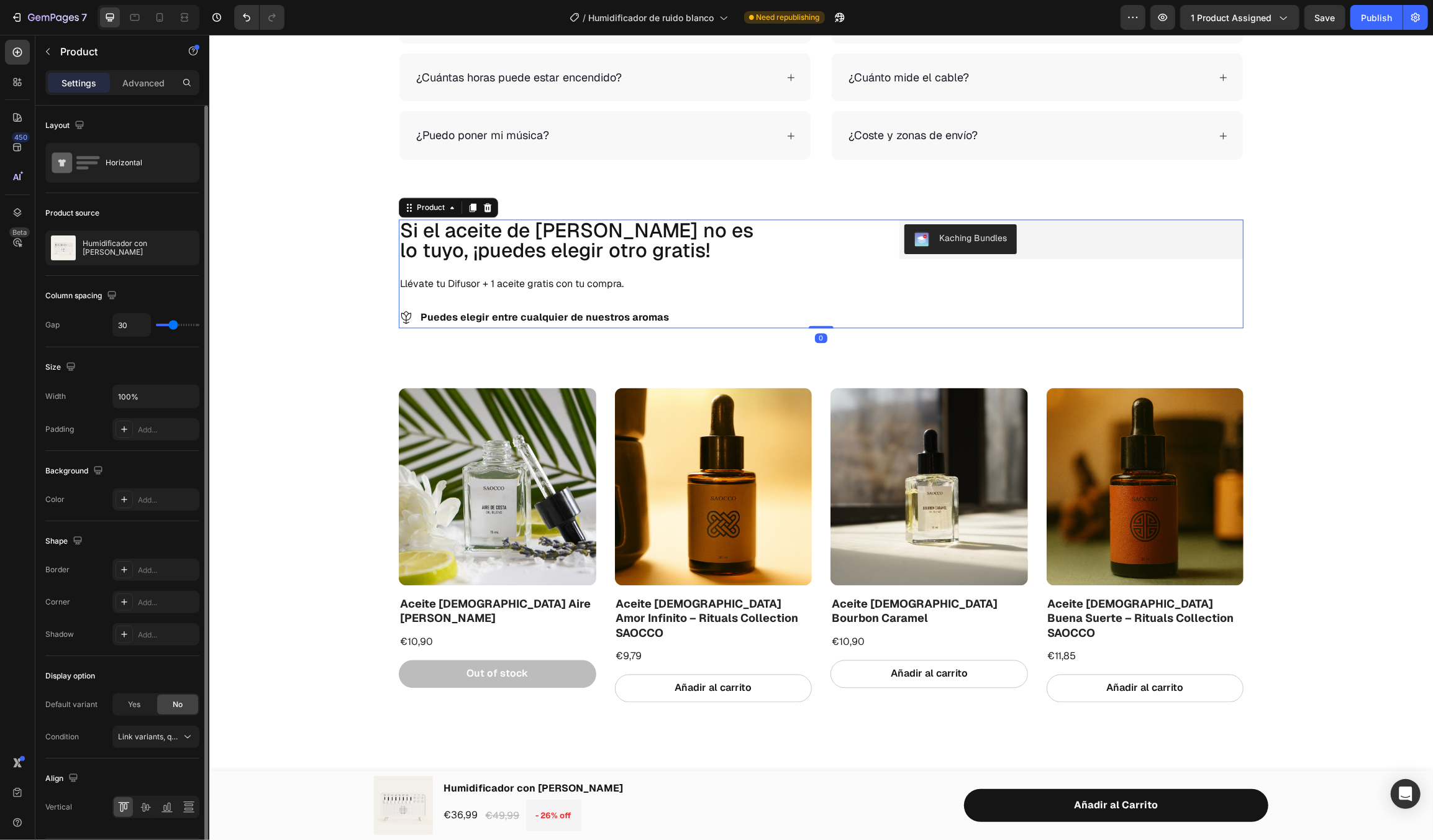
scroll to position [35, 0]
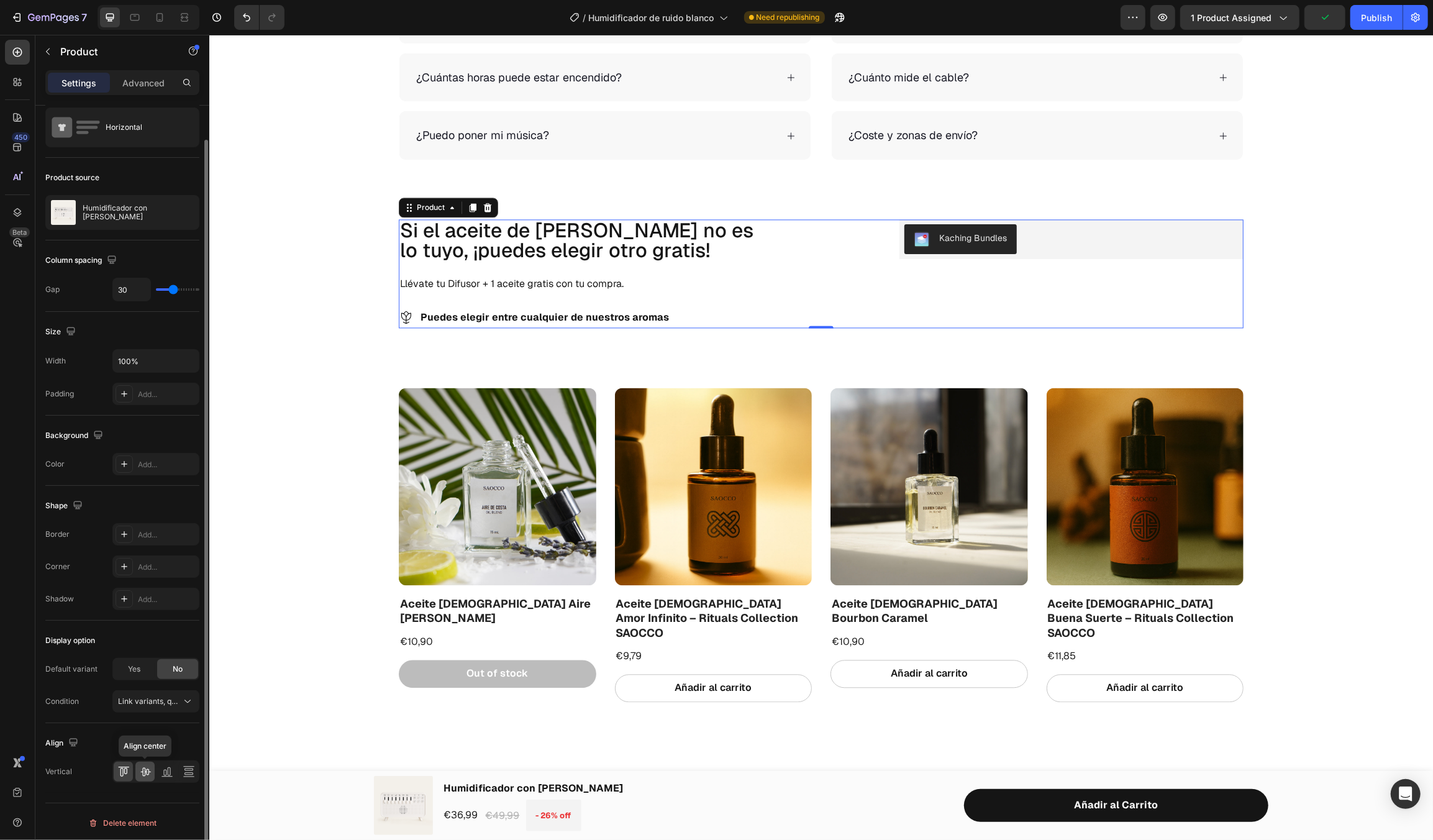
click at [147, 770] on icon at bounding box center [145, 771] width 13 height 13
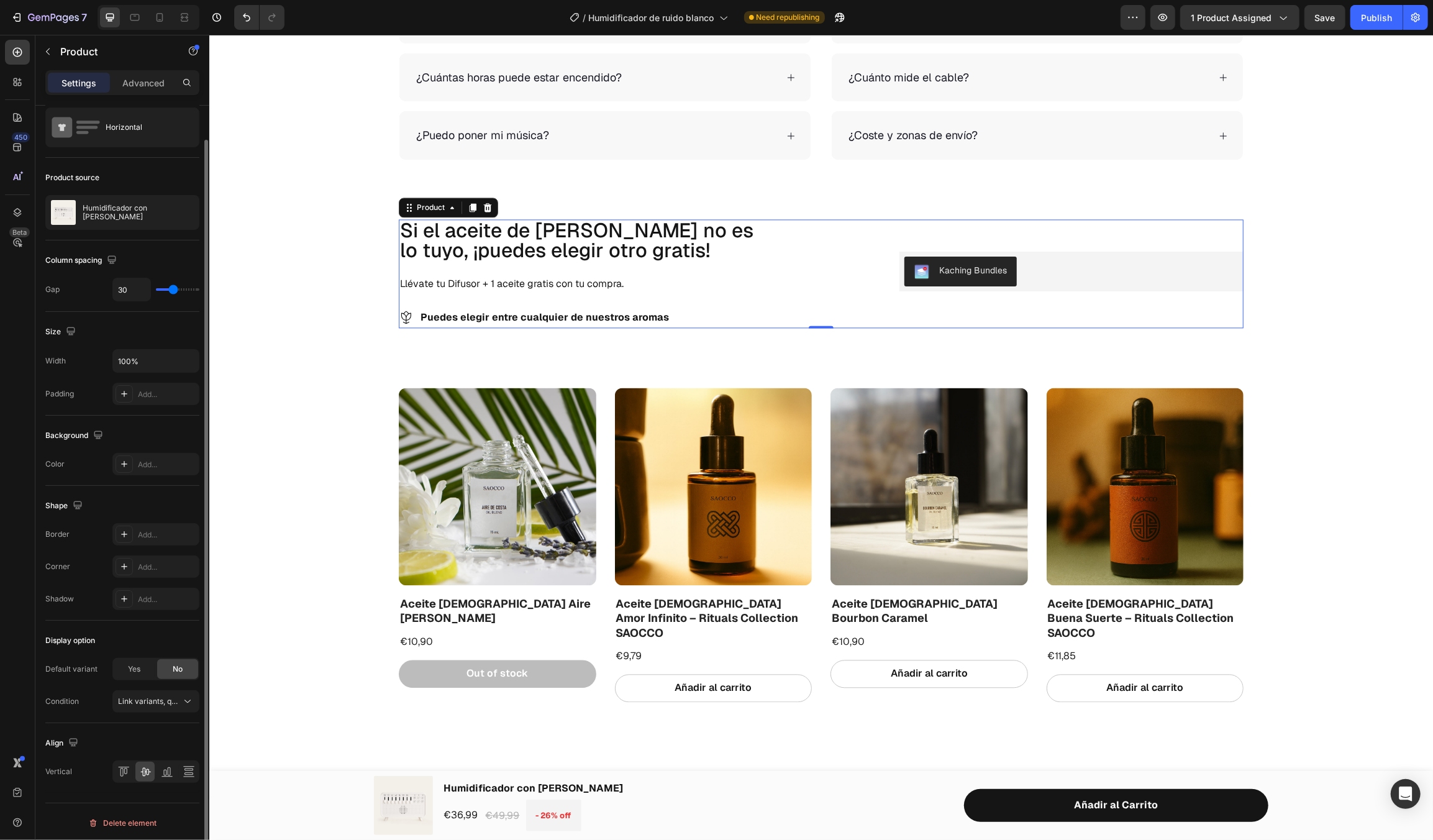
scroll to position [0, 0]
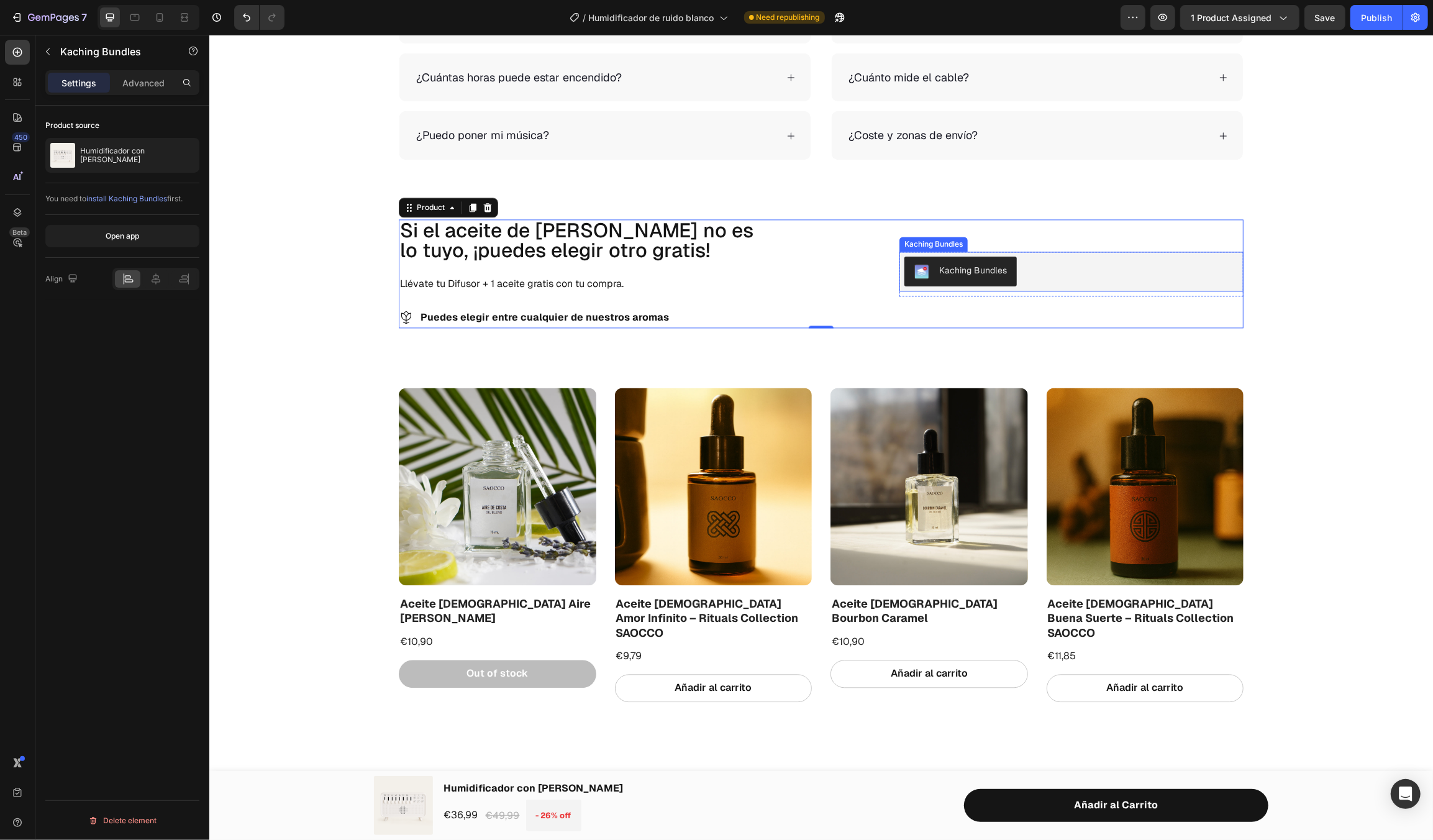
click at [1042, 275] on div "Kaching Bundles" at bounding box center [1071, 270] width 334 height 30
click at [138, 234] on div "Open app" at bounding box center [122, 235] width 34 height 11
click at [145, 83] on p "Advanced" at bounding box center [143, 83] width 42 height 13
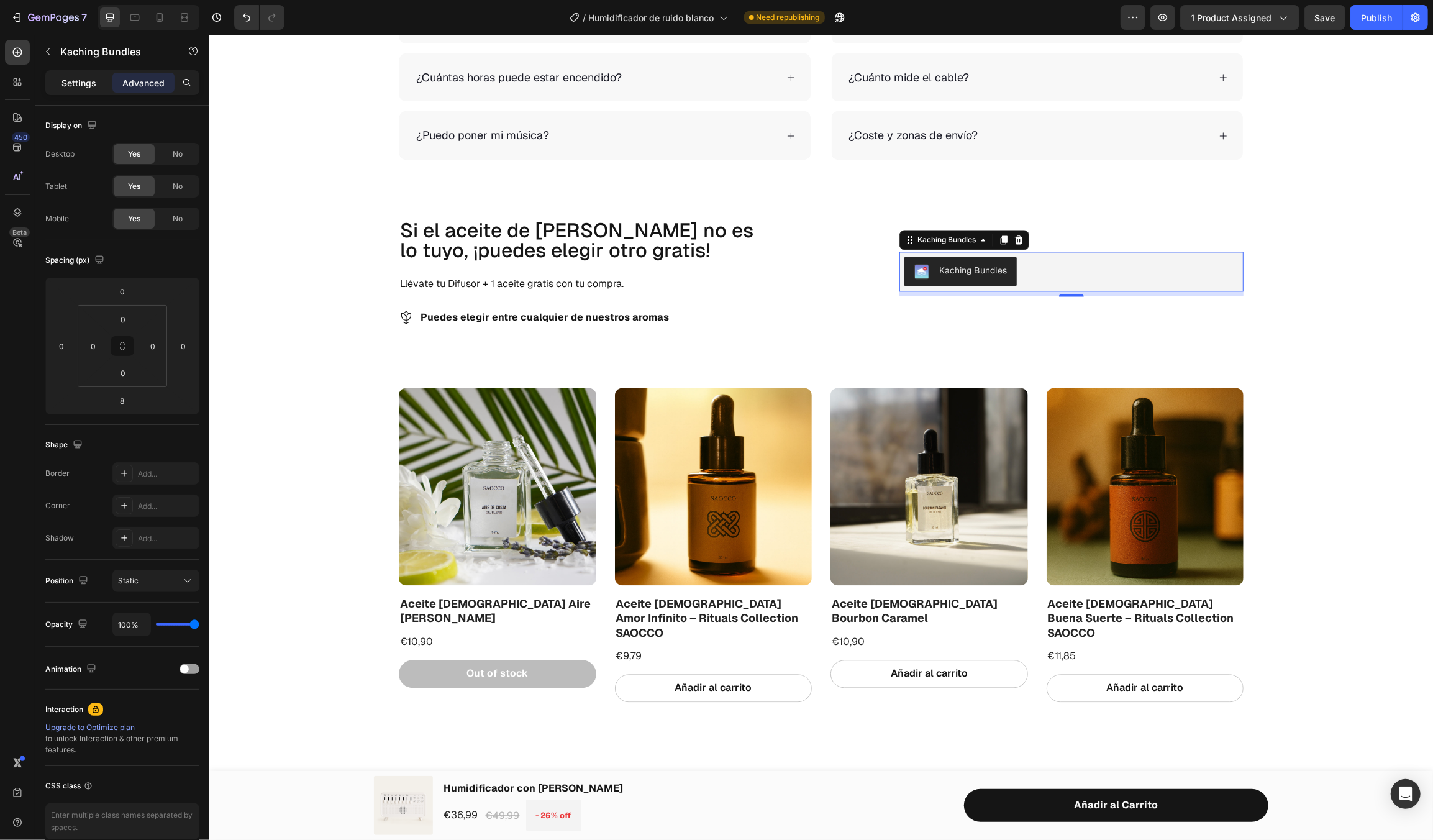
click at [84, 80] on p "Settings" at bounding box center [78, 83] width 35 height 13
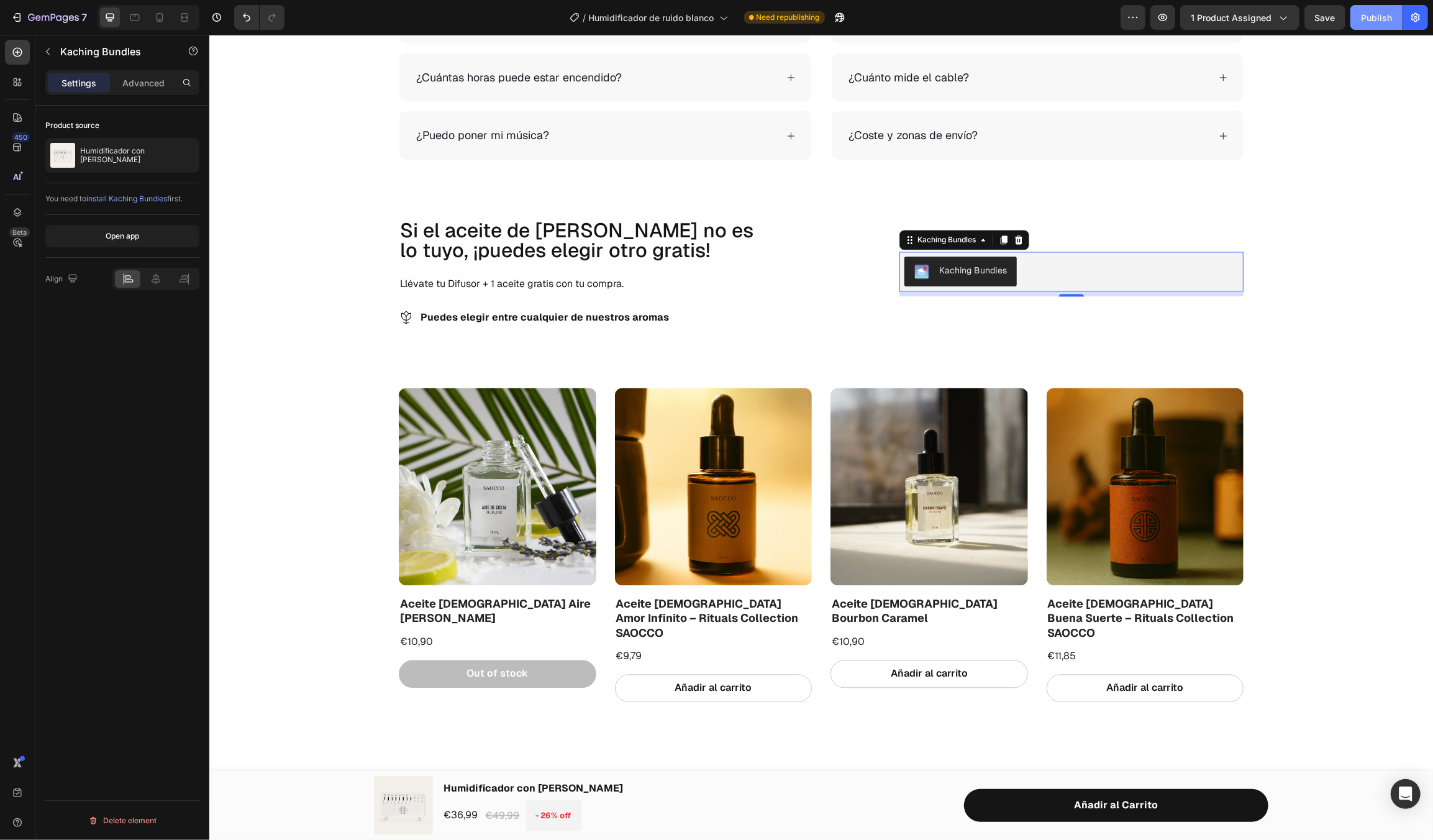
click at [1378, 18] on div "Publish" at bounding box center [1376, 17] width 31 height 13
click at [162, 16] on icon at bounding box center [159, 17] width 13 height 13
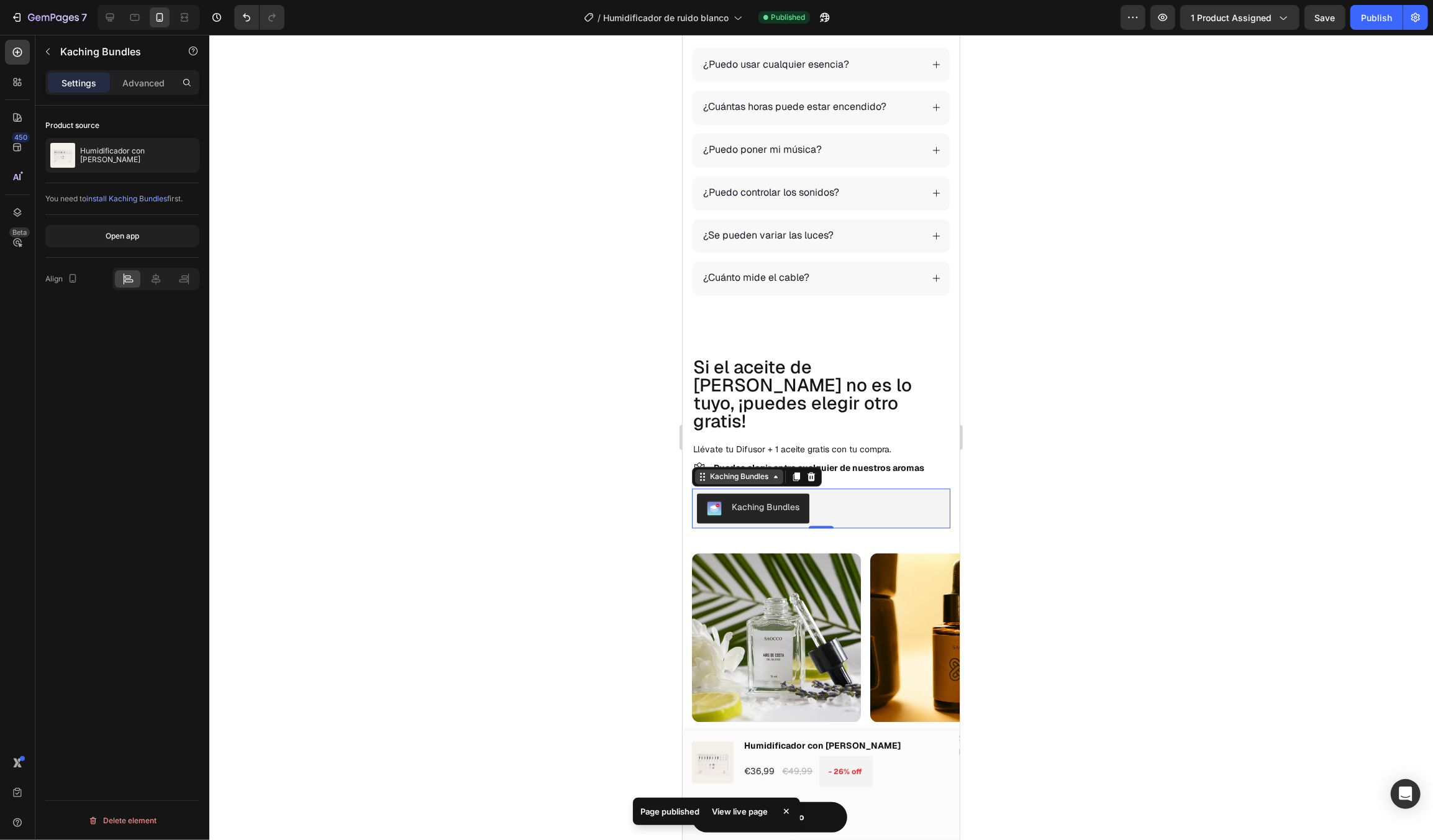
scroll to position [2037, 0]
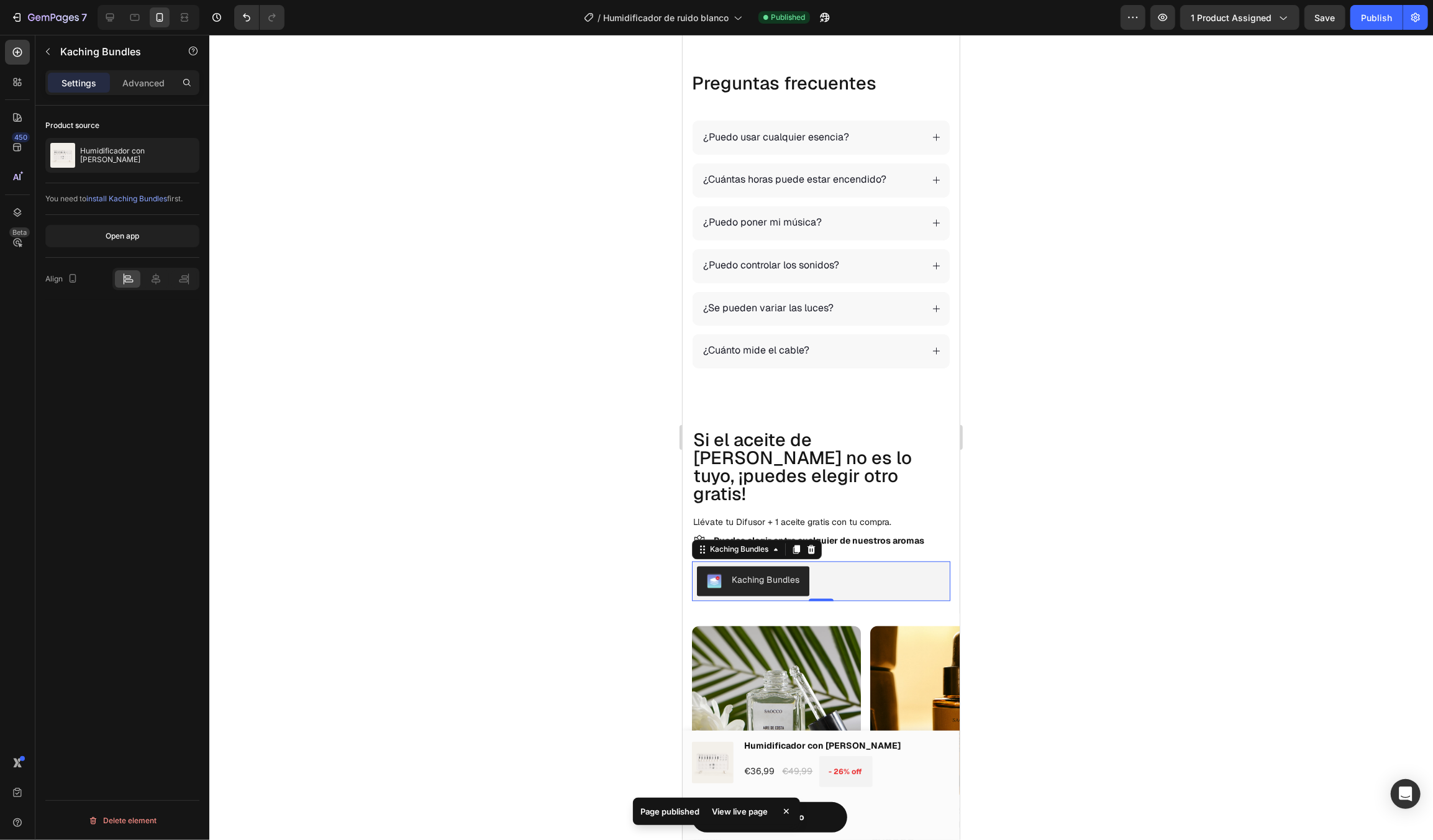
click at [1000, 525] on div at bounding box center [821, 437] width 1224 height 805
